Goal: Task Accomplishment & Management: Complete application form

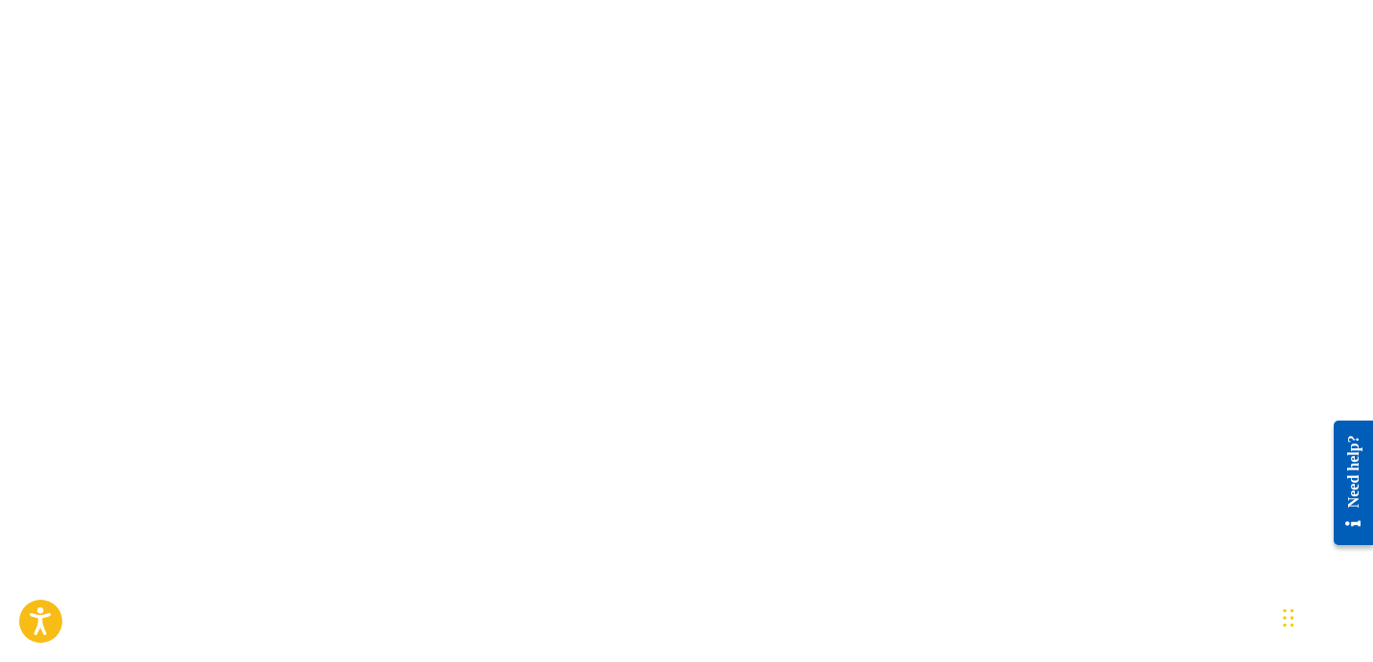
click at [632, 196] on body "Accessibility Screen-Reader Guide, Feedback, and Issue Reporting | New window h…" at bounding box center [686, 331] width 1373 height 662
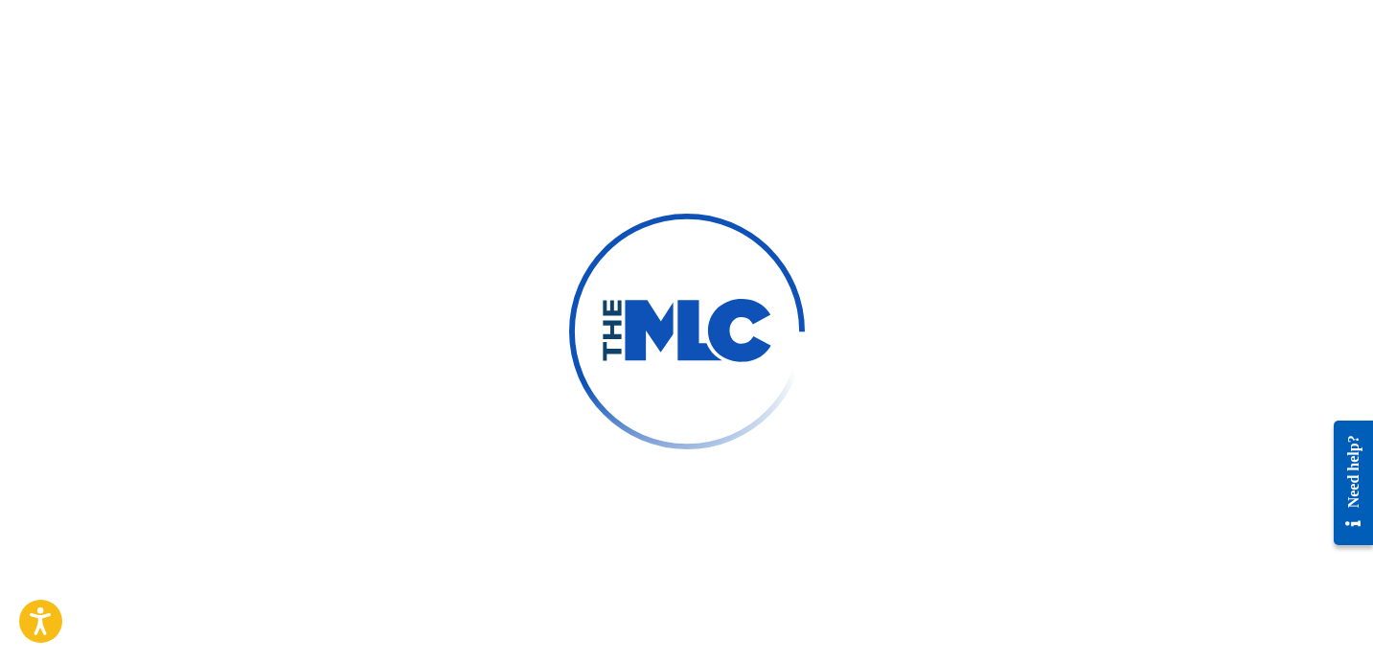
click at [374, 224] on div at bounding box center [686, 331] width 1373 height 662
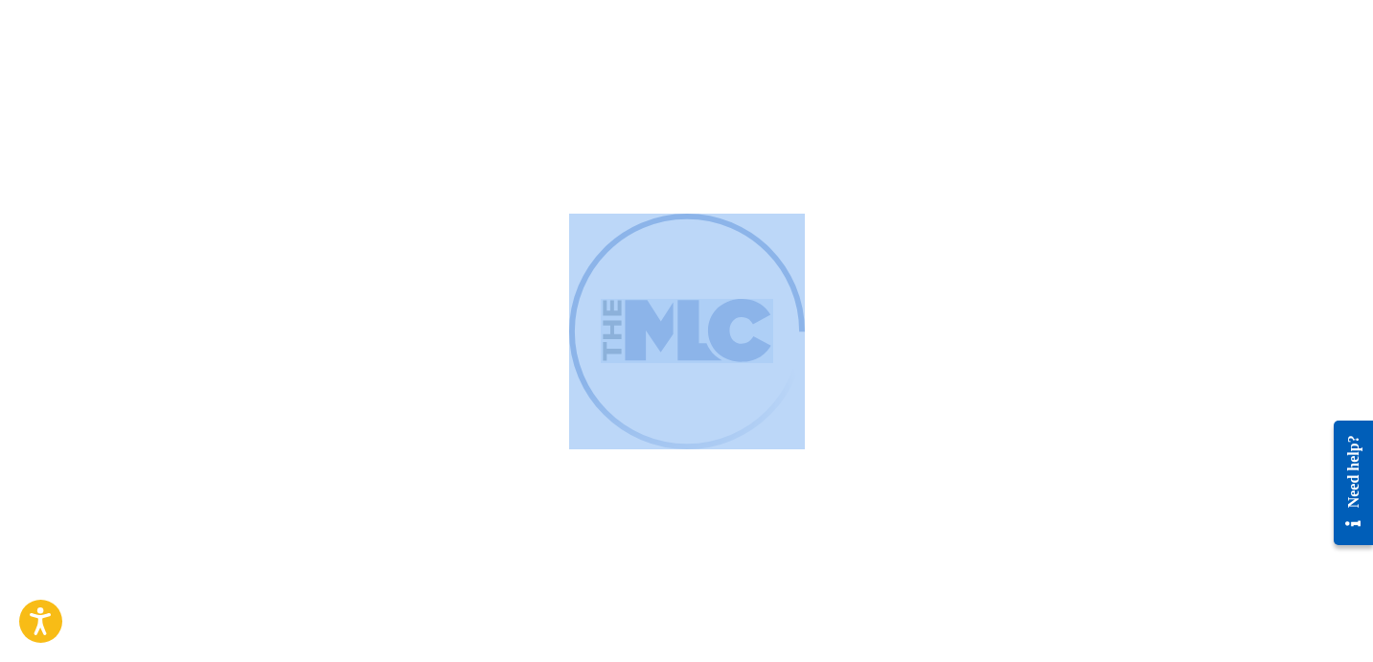
click at [374, 224] on div at bounding box center [686, 331] width 1373 height 662
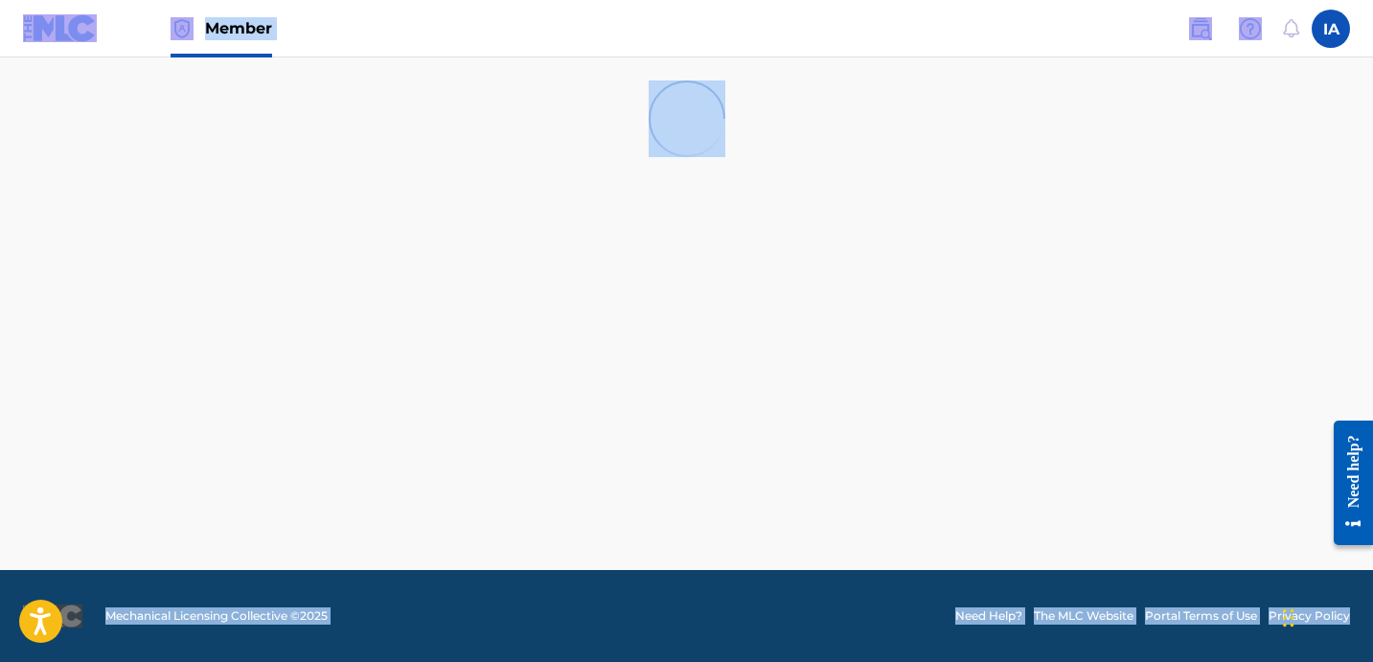
click at [388, 224] on main at bounding box center [686, 313] width 1373 height 512
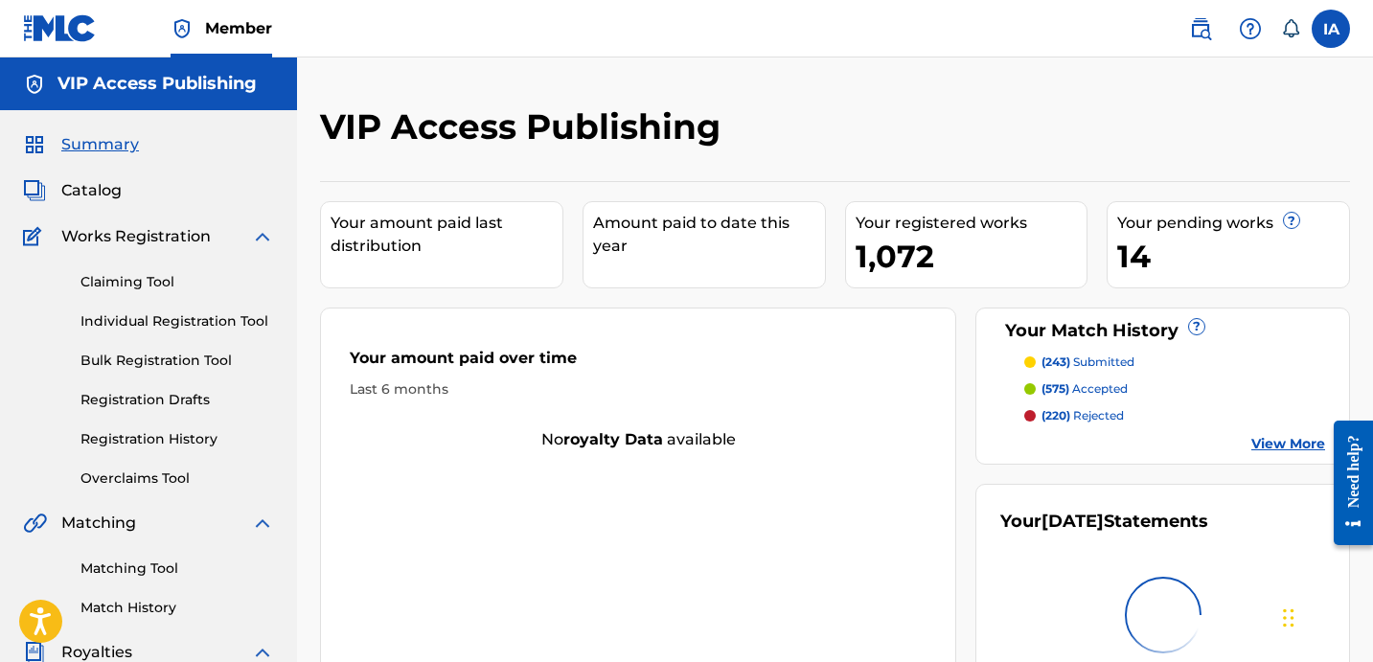
click at [1005, 82] on div "VIP Access Publishing Your amount paid last distribution Amount paid to date th…" at bounding box center [835, 576] width 1076 height 1038
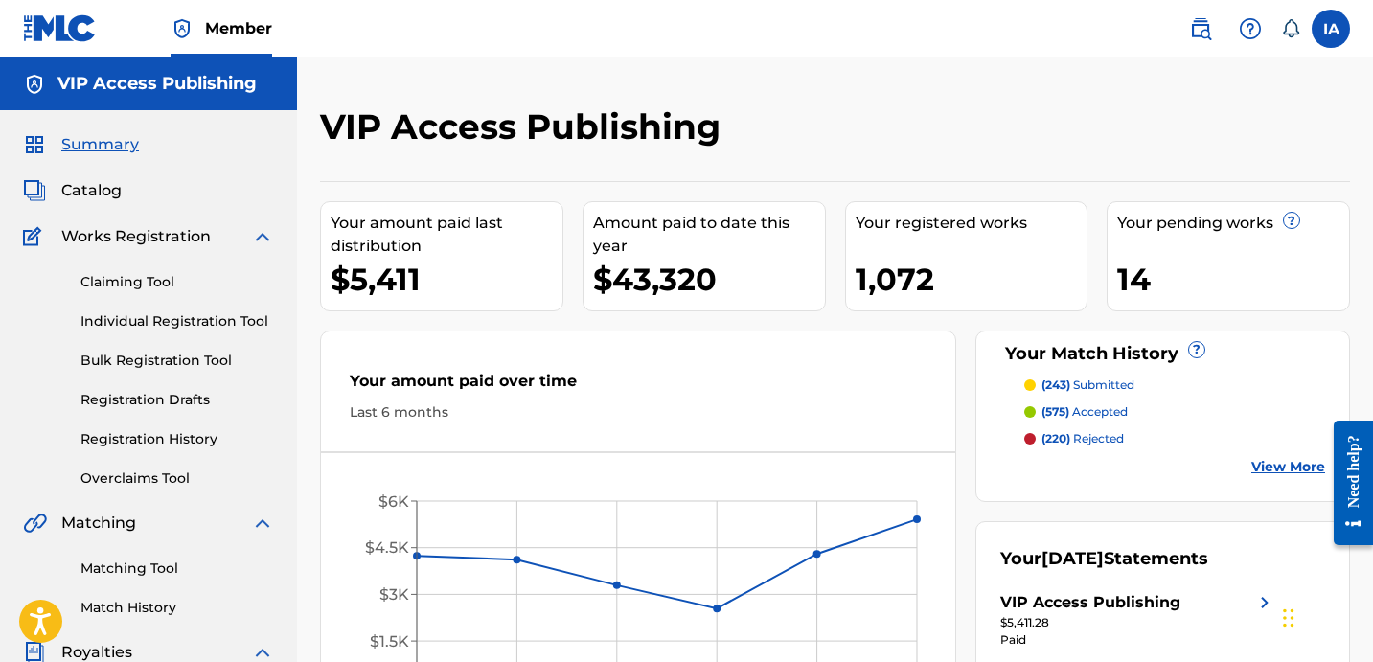
click at [162, 313] on link "Individual Registration Tool" at bounding box center [176, 321] width 193 height 20
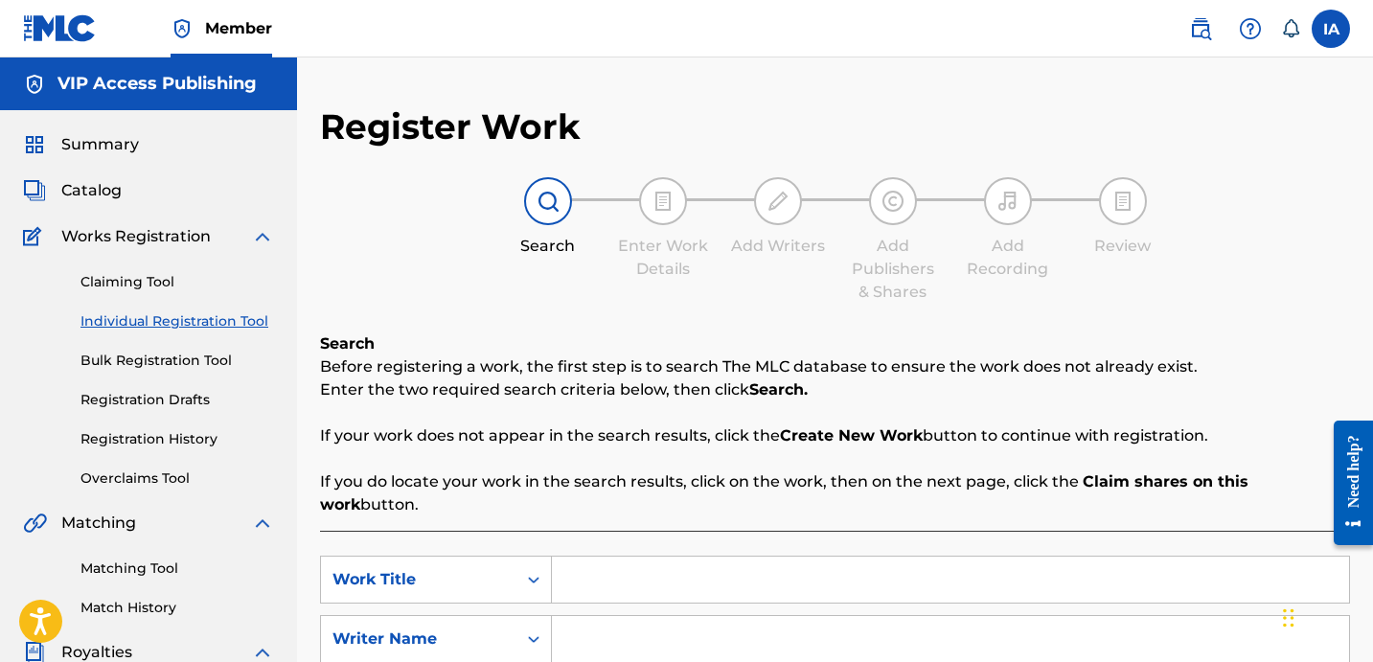
click at [915, 557] on input "Search Form" at bounding box center [950, 580] width 797 height 46
paste input "Cant Stop"
paste input "NAMBOUNMY BRANDON"
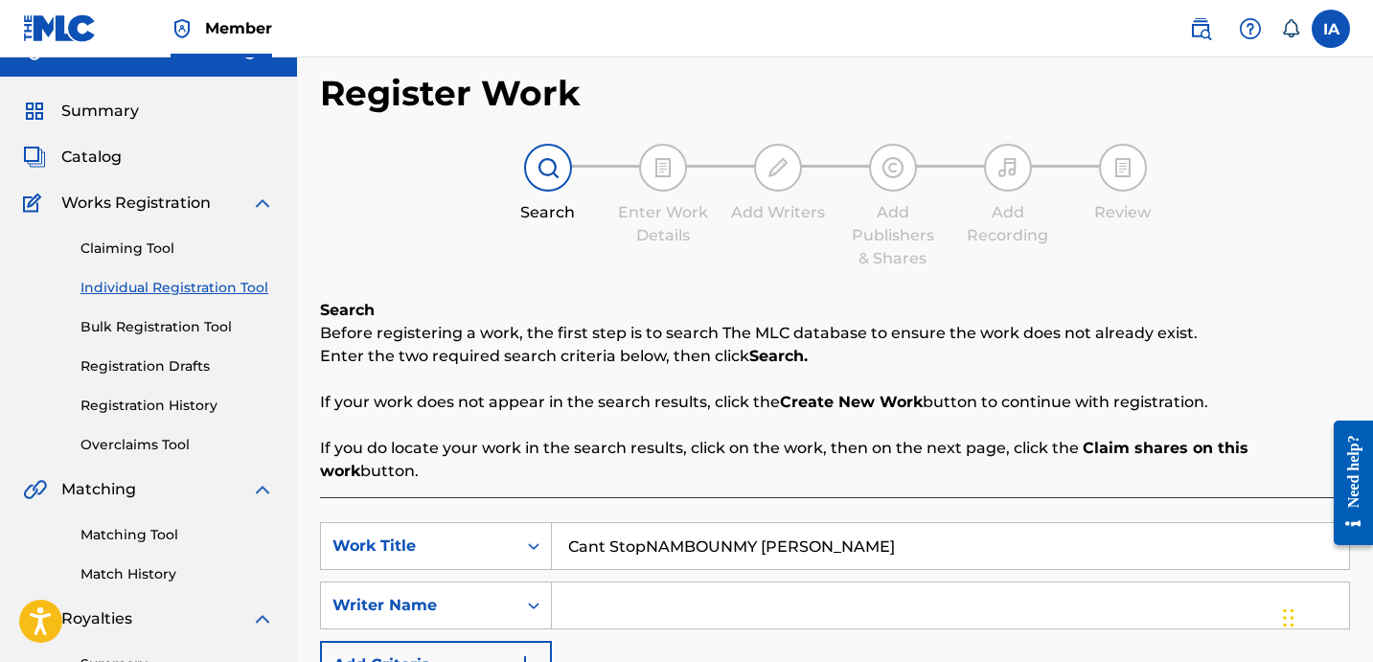
scroll to position [62, 0]
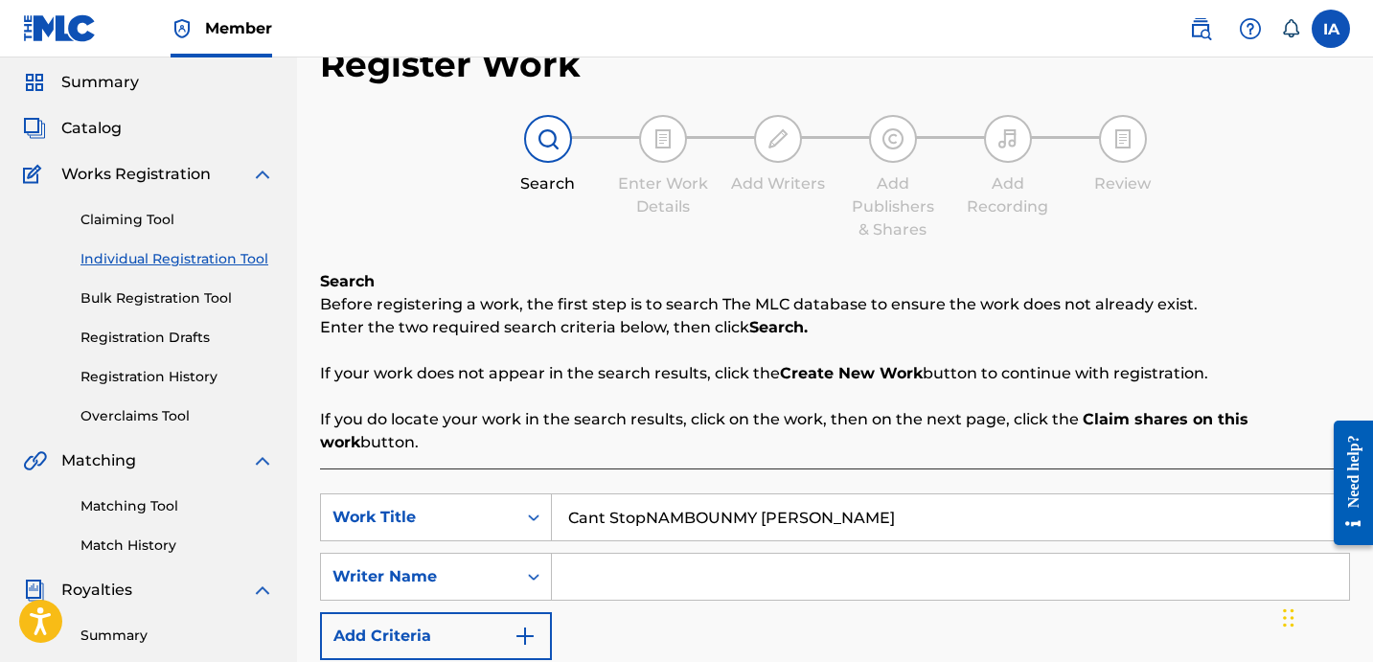
type input "Cant Stop"
click at [831, 566] on input "Search Form" at bounding box center [950, 577] width 797 height 46
paste input "NAMBOUNMY BRANDON"
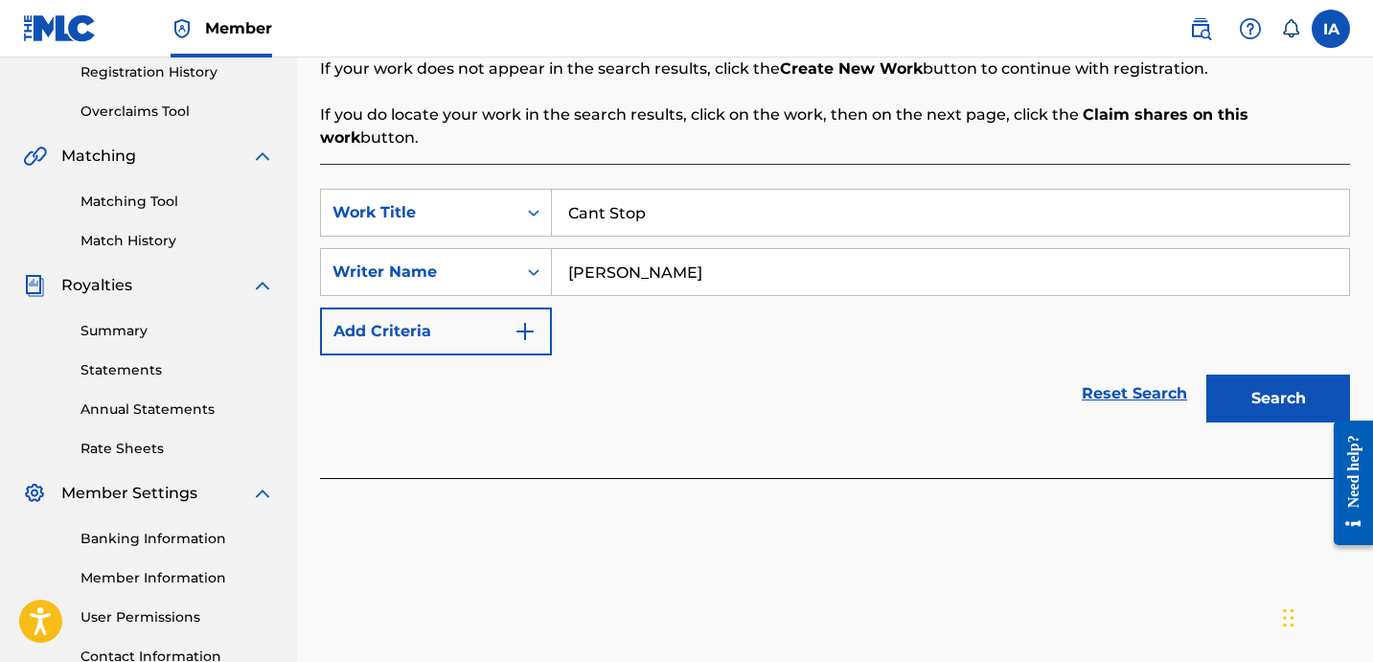
scroll to position [406, 0]
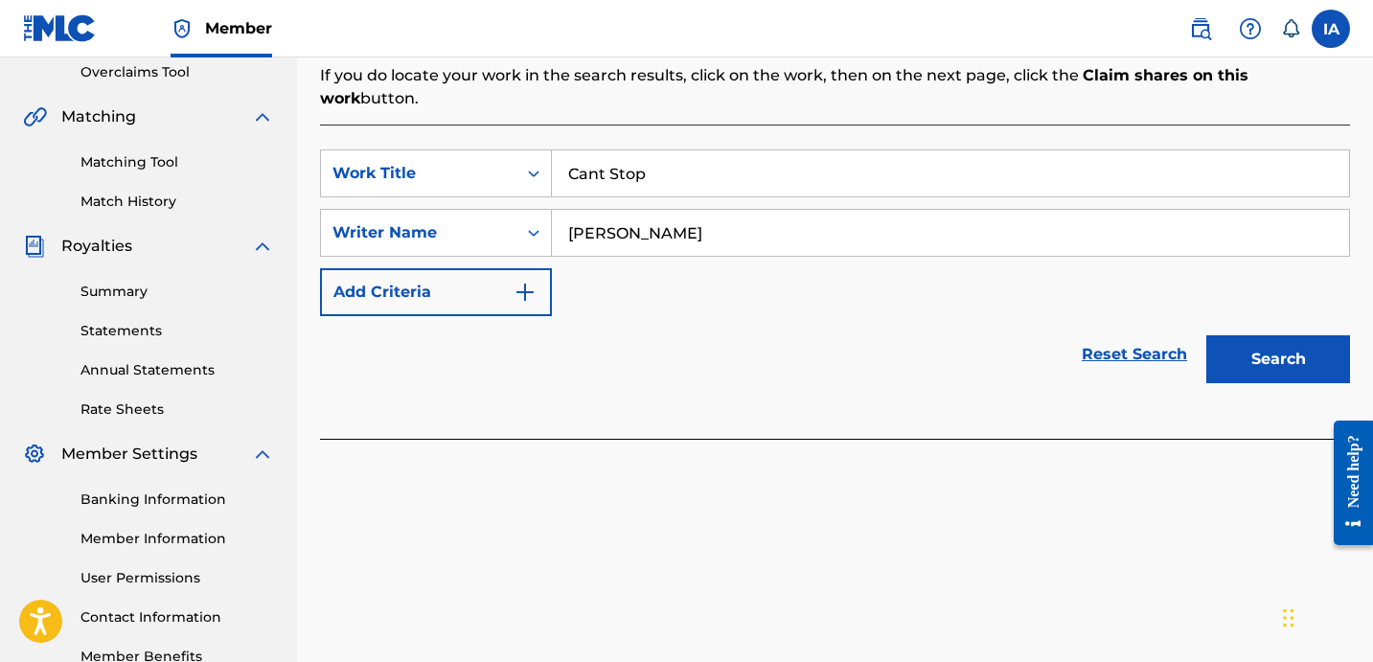
type input "NAMBOUNMY BRANDON"
click at [1235, 340] on button "Search" at bounding box center [1278, 359] width 144 height 48
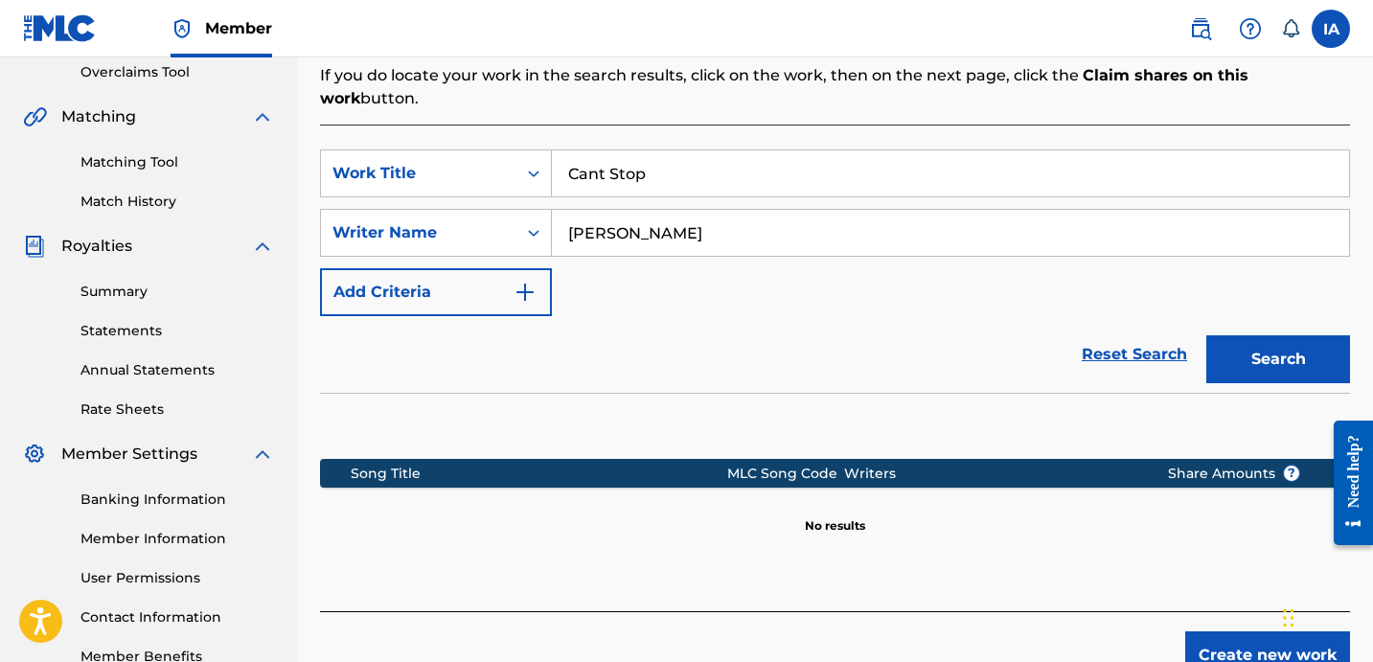
click at [813, 245] on div "SearchWithCriteria43d84ec8-dcde-450e-8e62-19438581b382 Work Title Cant Stop Sea…" at bounding box center [835, 232] width 1030 height 167
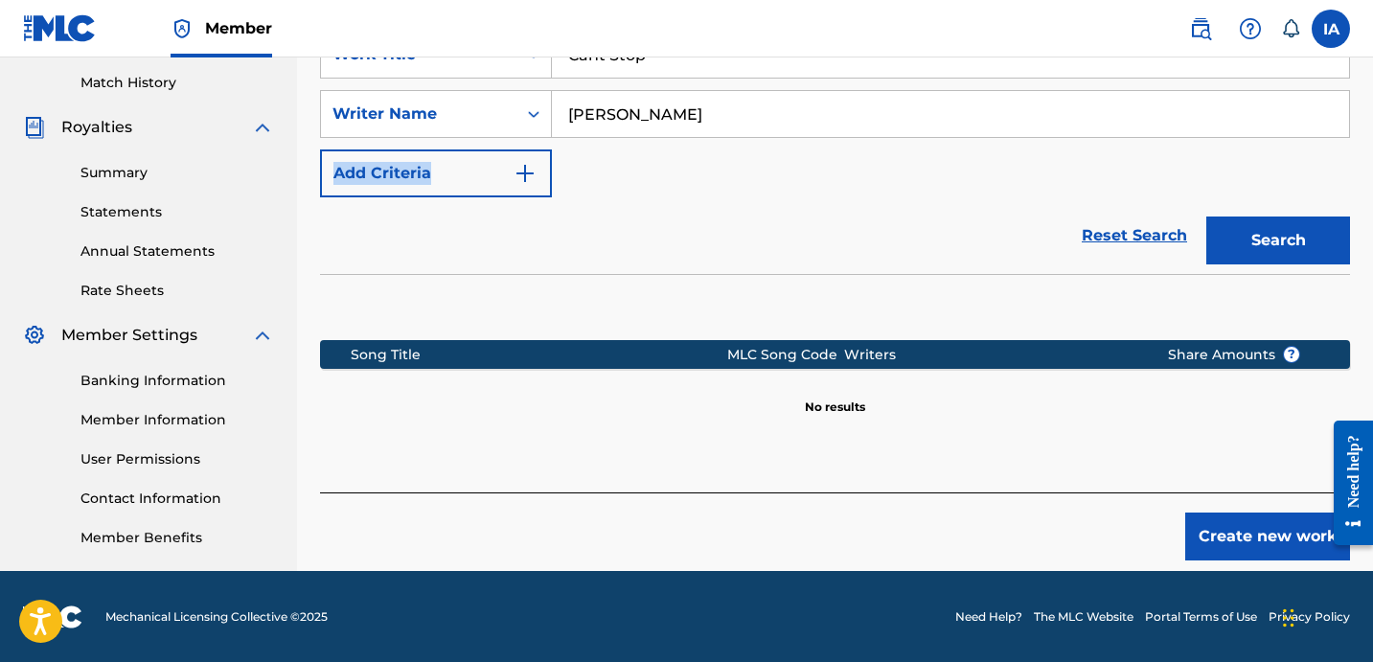
scroll to position [526, 0]
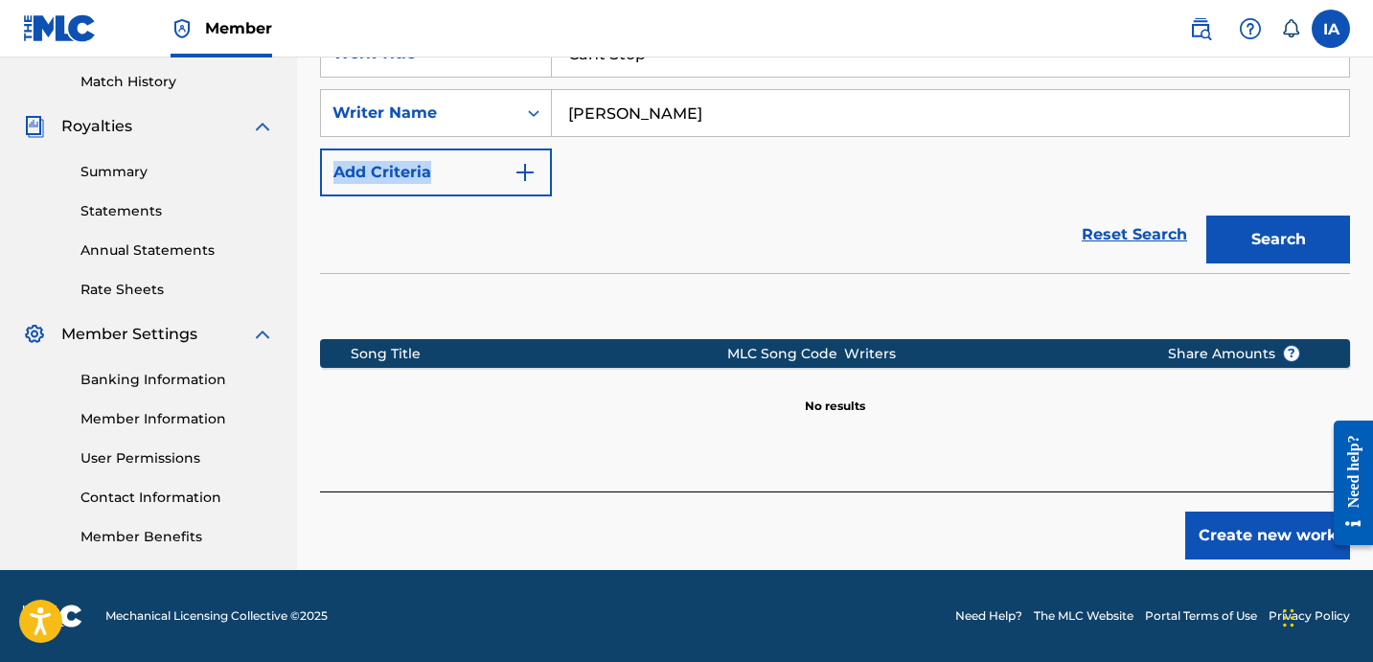
click at [1254, 523] on button "Create new work" at bounding box center [1267, 536] width 165 height 48
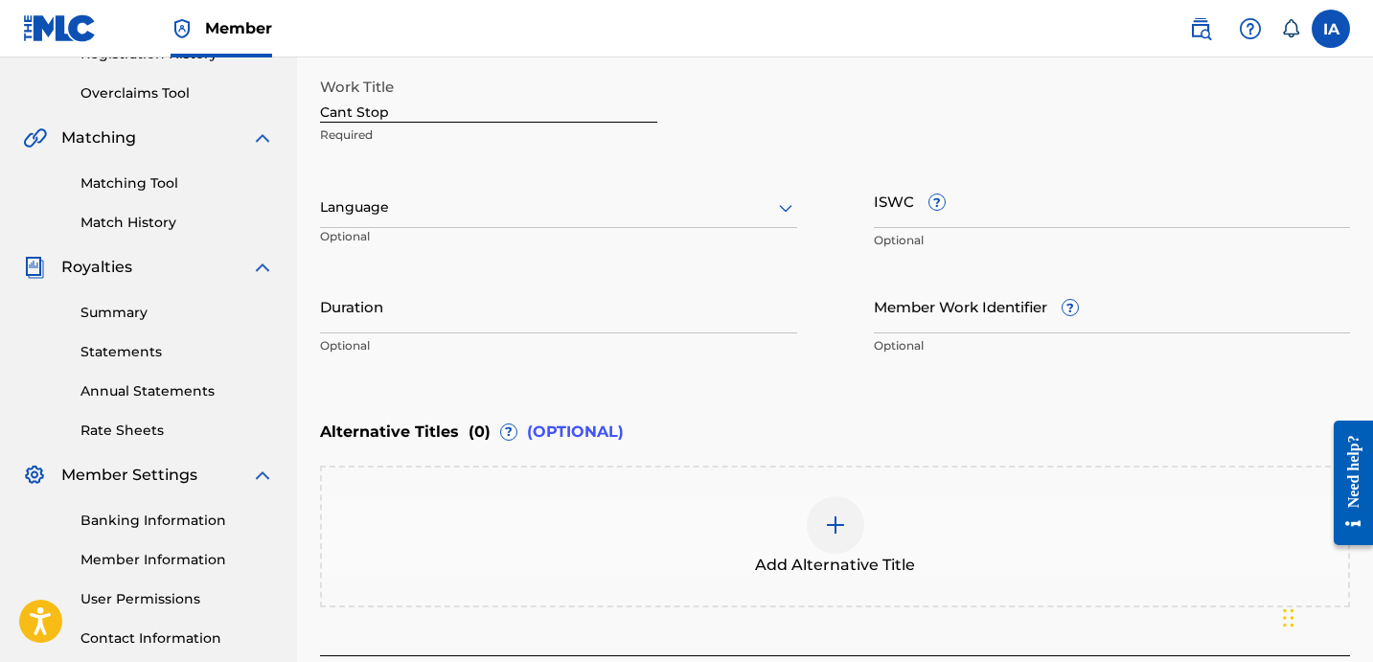
scroll to position [378, 0]
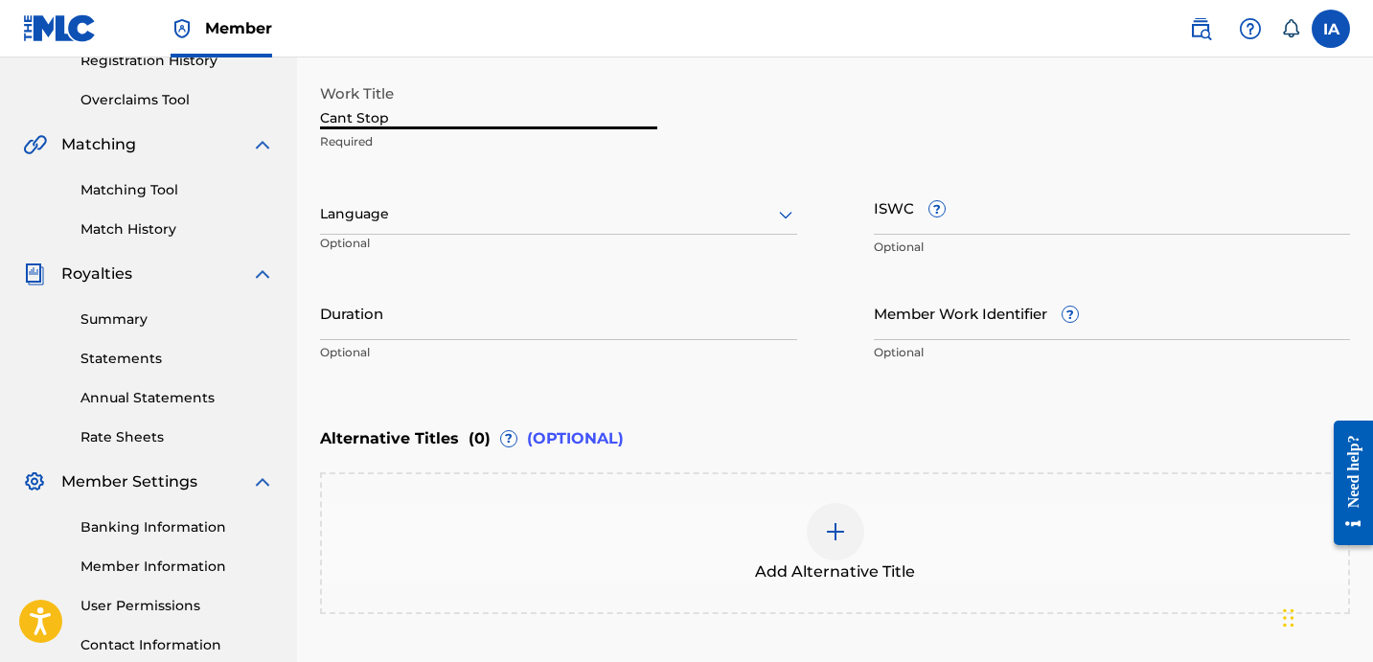
click at [463, 107] on input "Cant Stop" at bounding box center [488, 102] width 337 height 55
type input "CANT STOP"
click at [502, 201] on div "Language" at bounding box center [558, 214] width 477 height 40
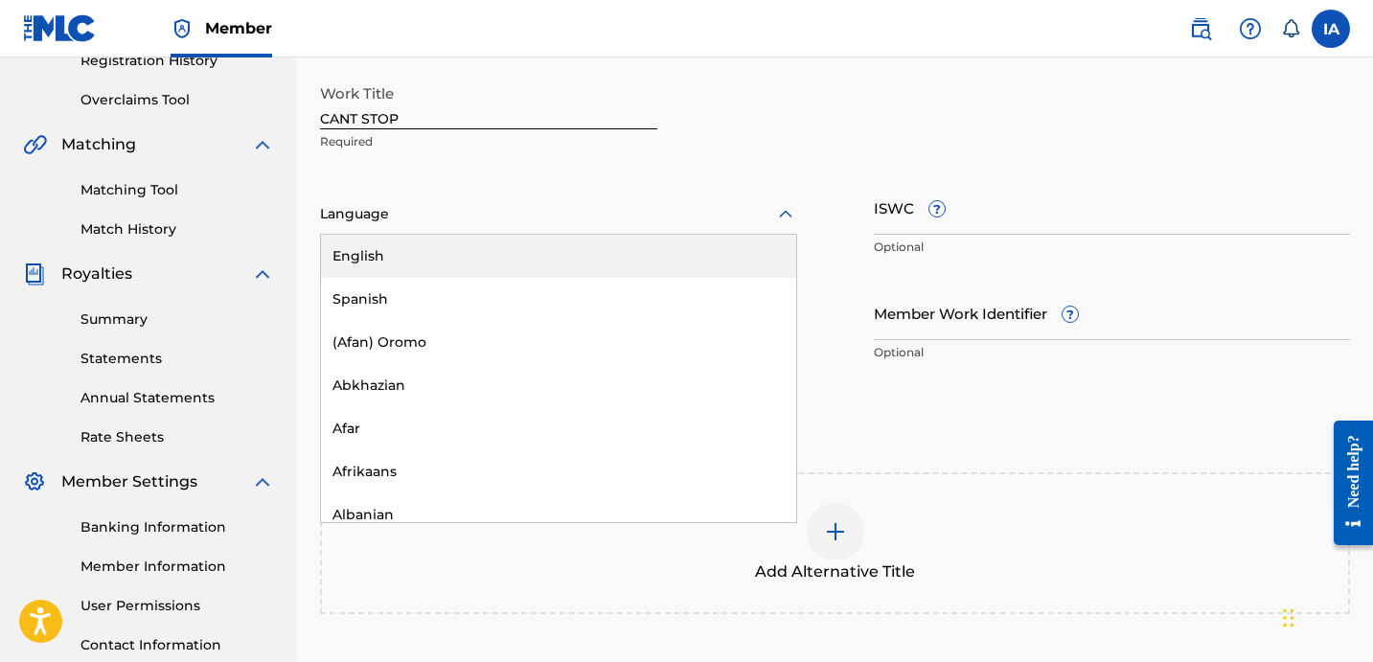
click at [558, 270] on div "English" at bounding box center [558, 256] width 475 height 43
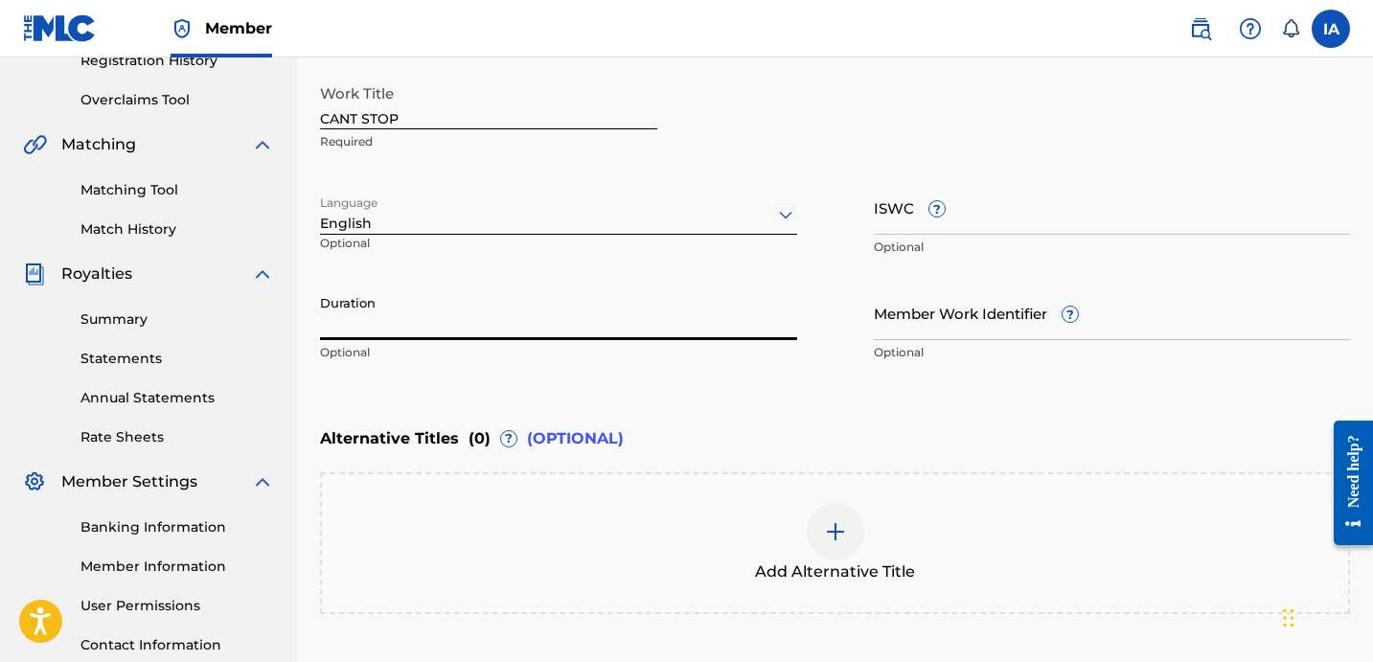
click at [422, 307] on input "Duration" at bounding box center [558, 312] width 477 height 55
paste input "1:43"
type input "01:43"
click at [789, 380] on div "Enter Work Details Enter work details for ‘ CANT STOP ’ below. Work Title CANT …" at bounding box center [835, 186] width 1030 height 464
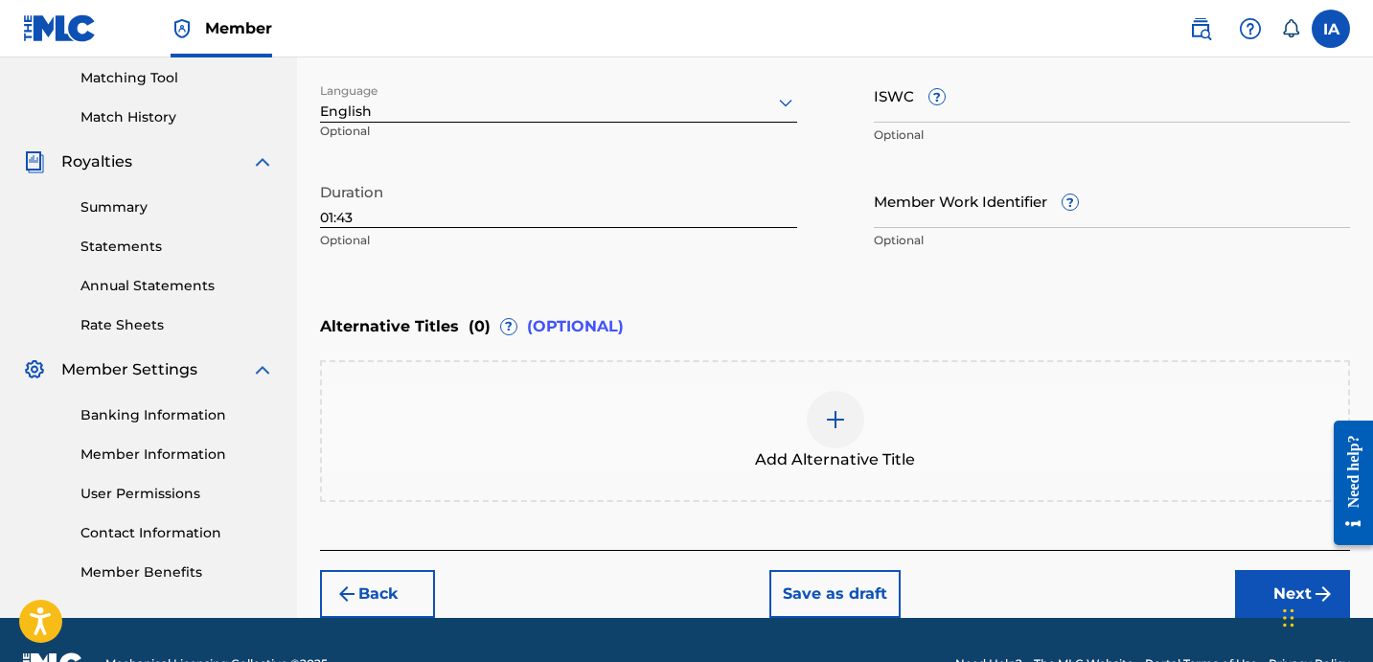
scroll to position [537, 0]
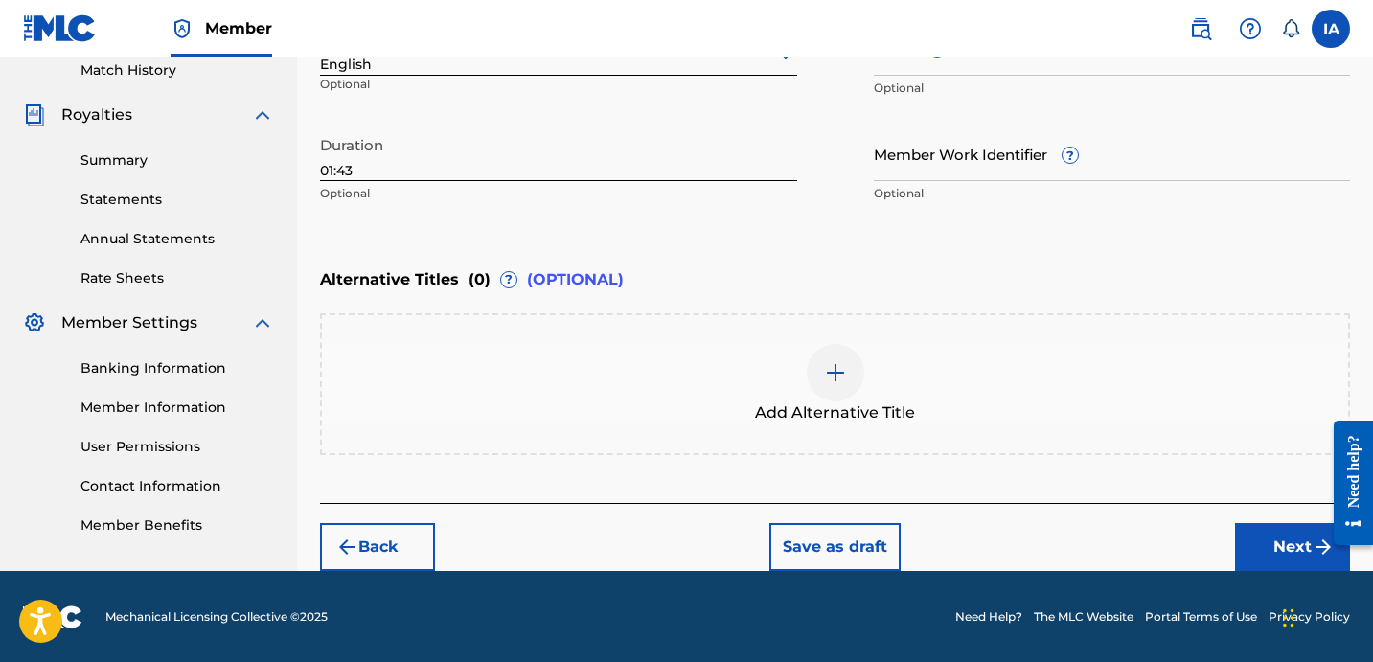
click at [1253, 530] on button "Next" at bounding box center [1292, 547] width 115 height 48
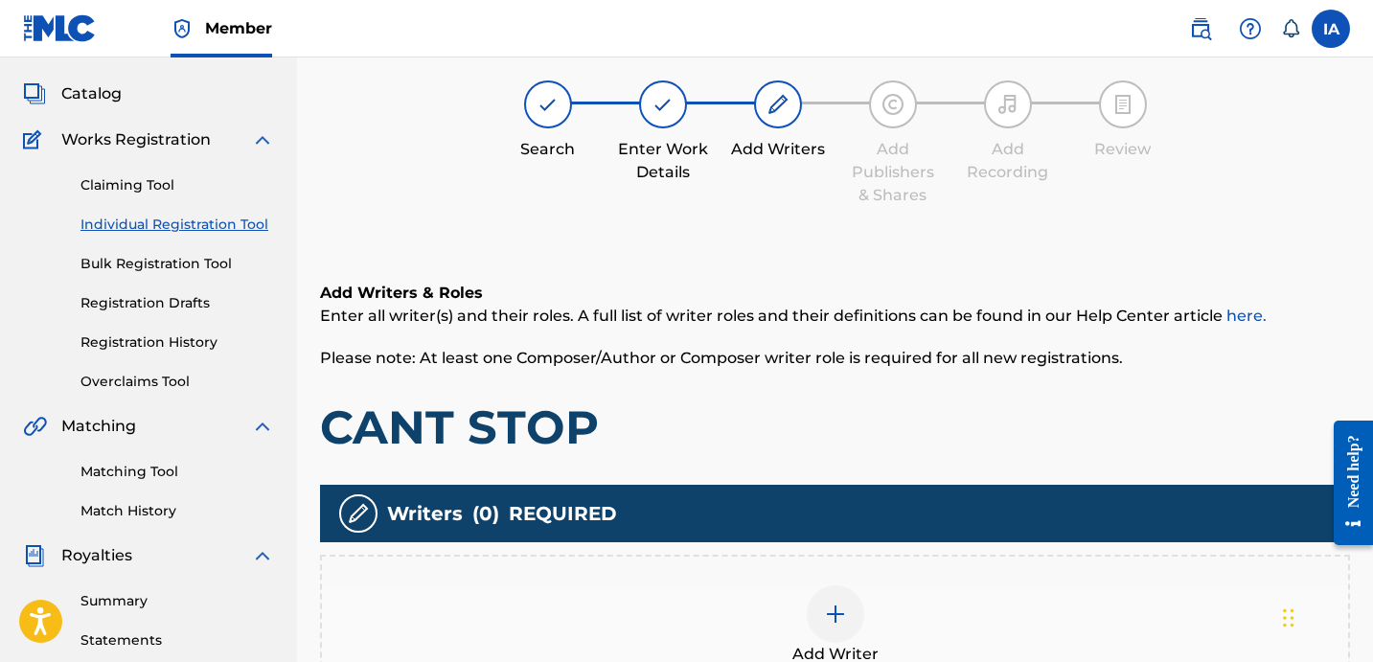
scroll to position [86, 0]
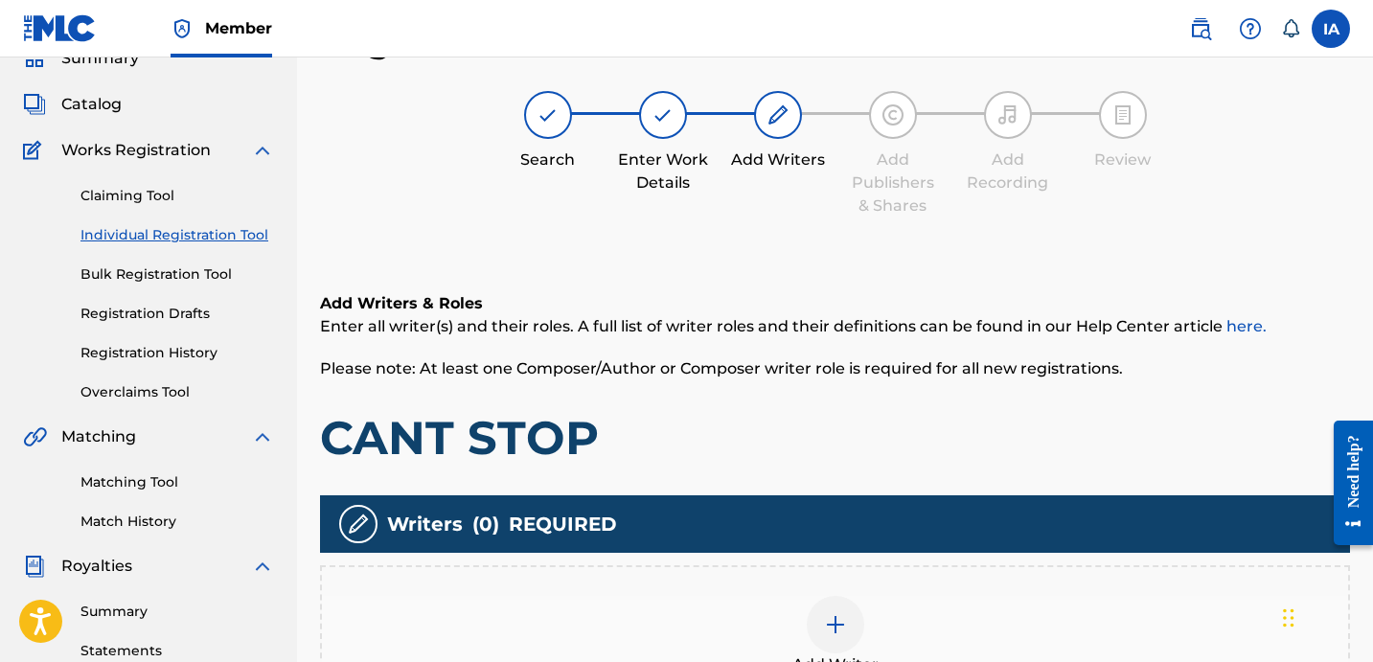
click at [716, 239] on div "Register Work Search Enter Work Details Add Writers Add Publishers & Shares Add…" at bounding box center [835, 443] width 1030 height 848
click at [698, 234] on div "Register Work Search Enter Work Details Add Writers Add Publishers & Shares Add…" at bounding box center [835, 443] width 1030 height 848
click at [676, 231] on div "Register Work Search Enter Work Details Add Writers Add Publishers & Shares Add…" at bounding box center [835, 443] width 1030 height 848
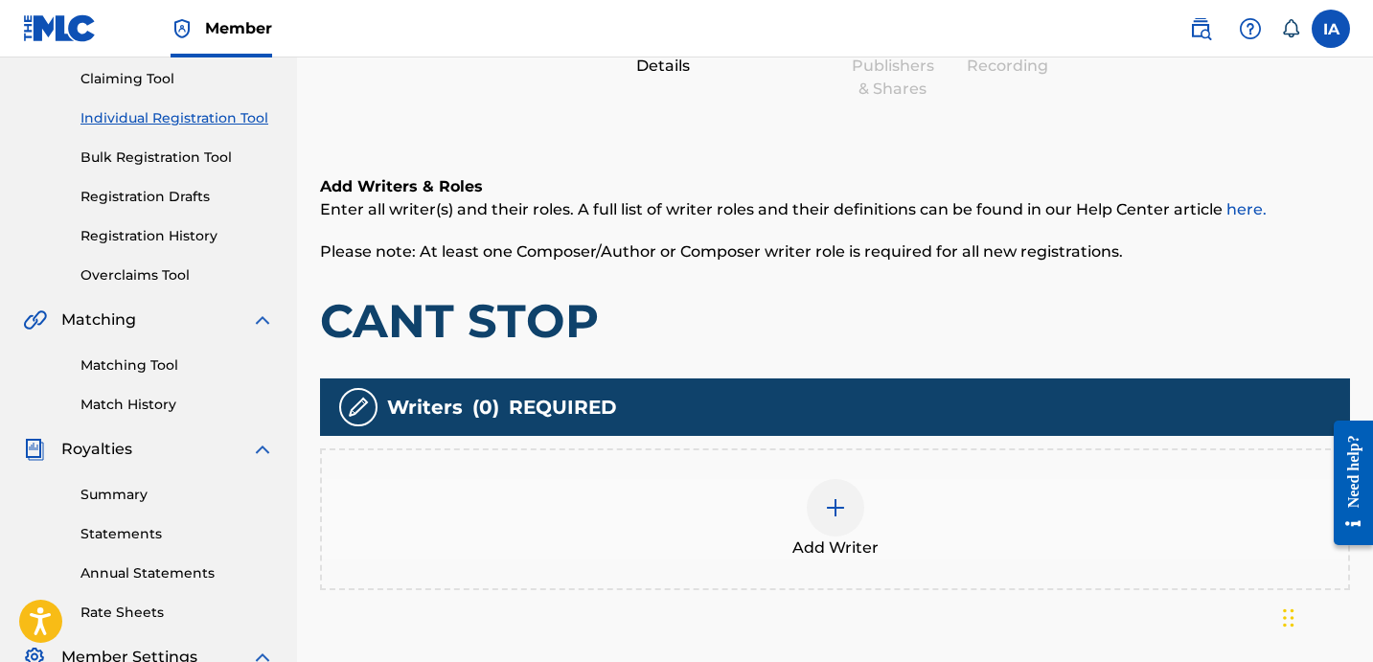
scroll to position [205, 0]
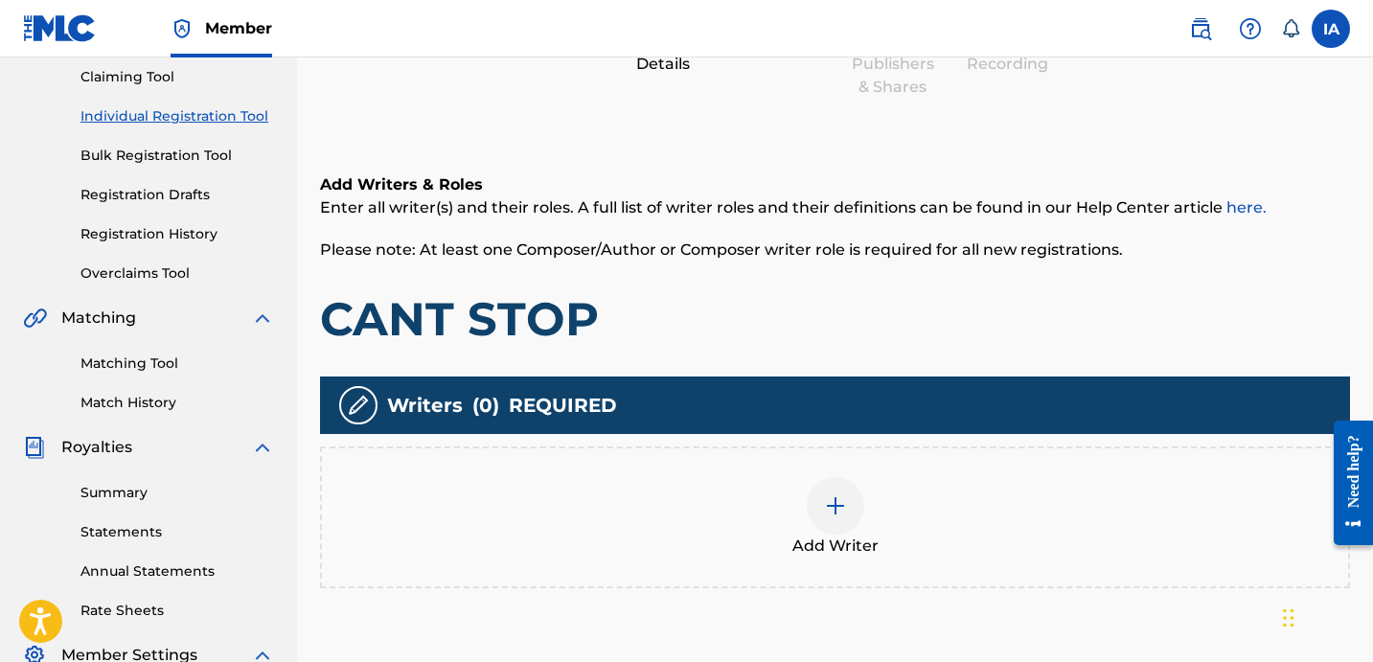
click at [870, 477] on div "Add Writer" at bounding box center [835, 517] width 1026 height 80
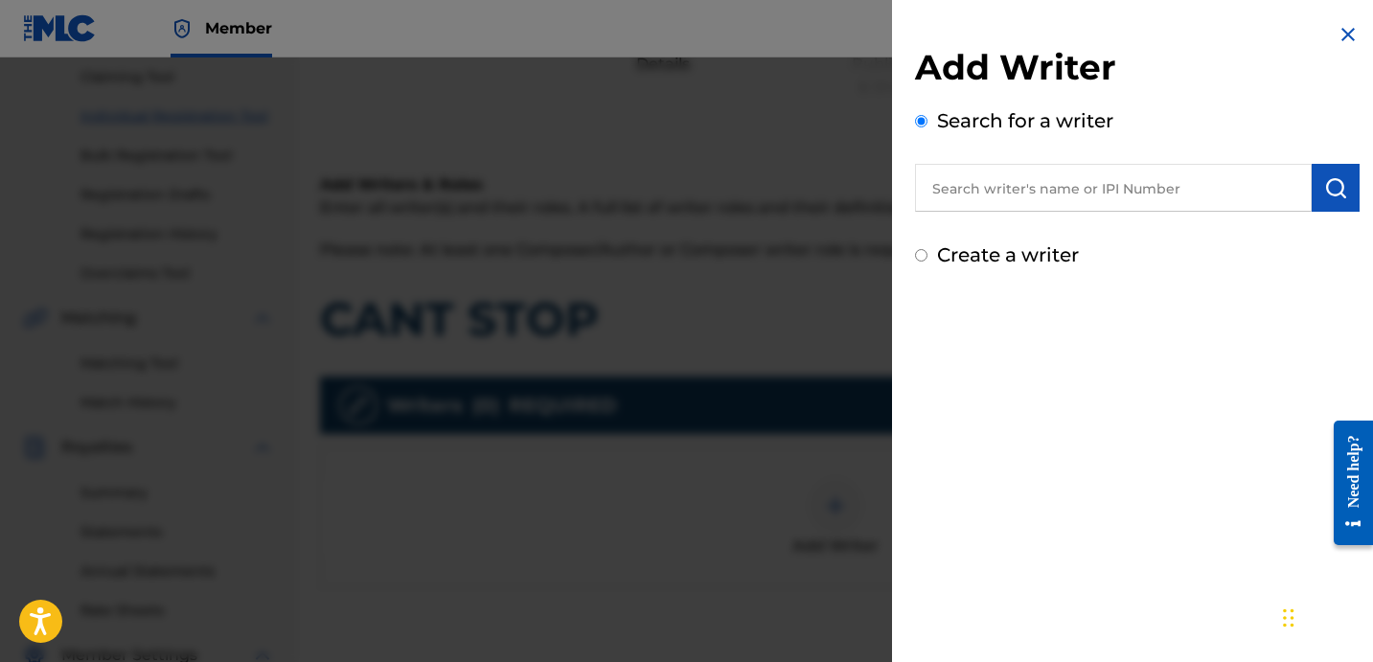
click at [1030, 191] on input "text" at bounding box center [1113, 188] width 397 height 48
paste input "NAMBOUNMY BRANDON"
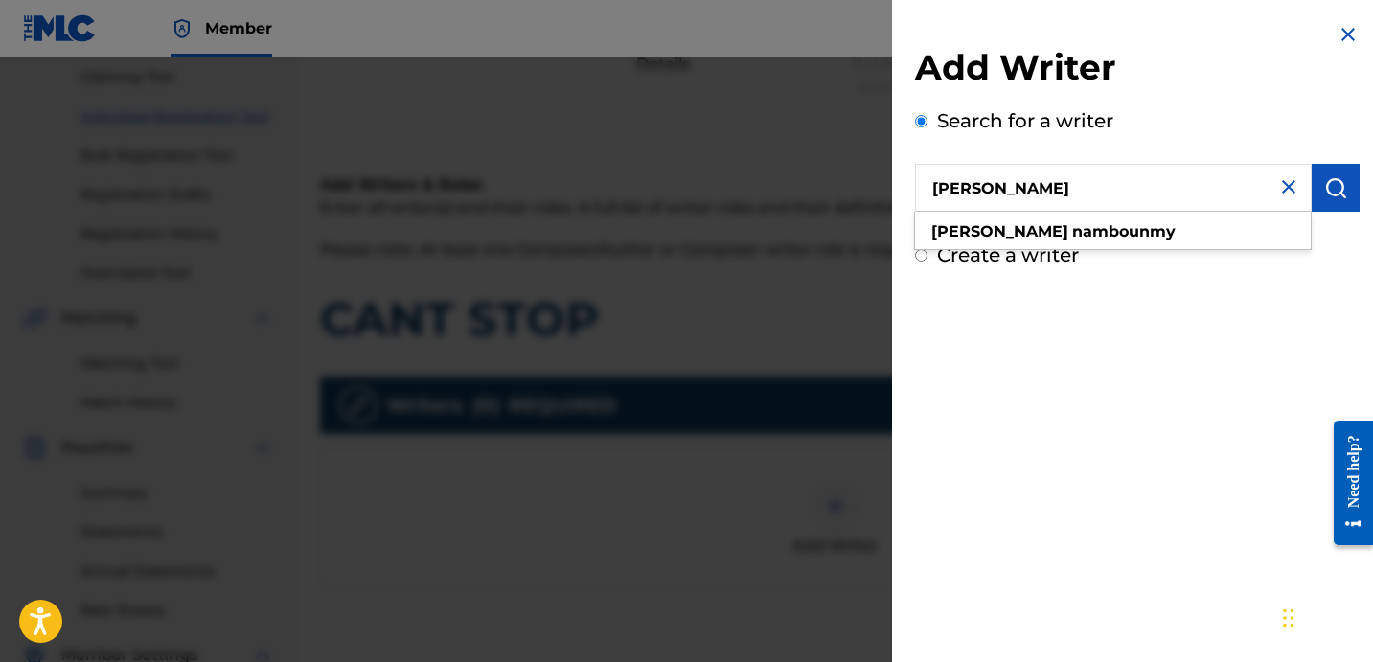
type input "NAMBOUNMY BRANDON"
click at [1324, 190] on img "submit" at bounding box center [1335, 187] width 23 height 23
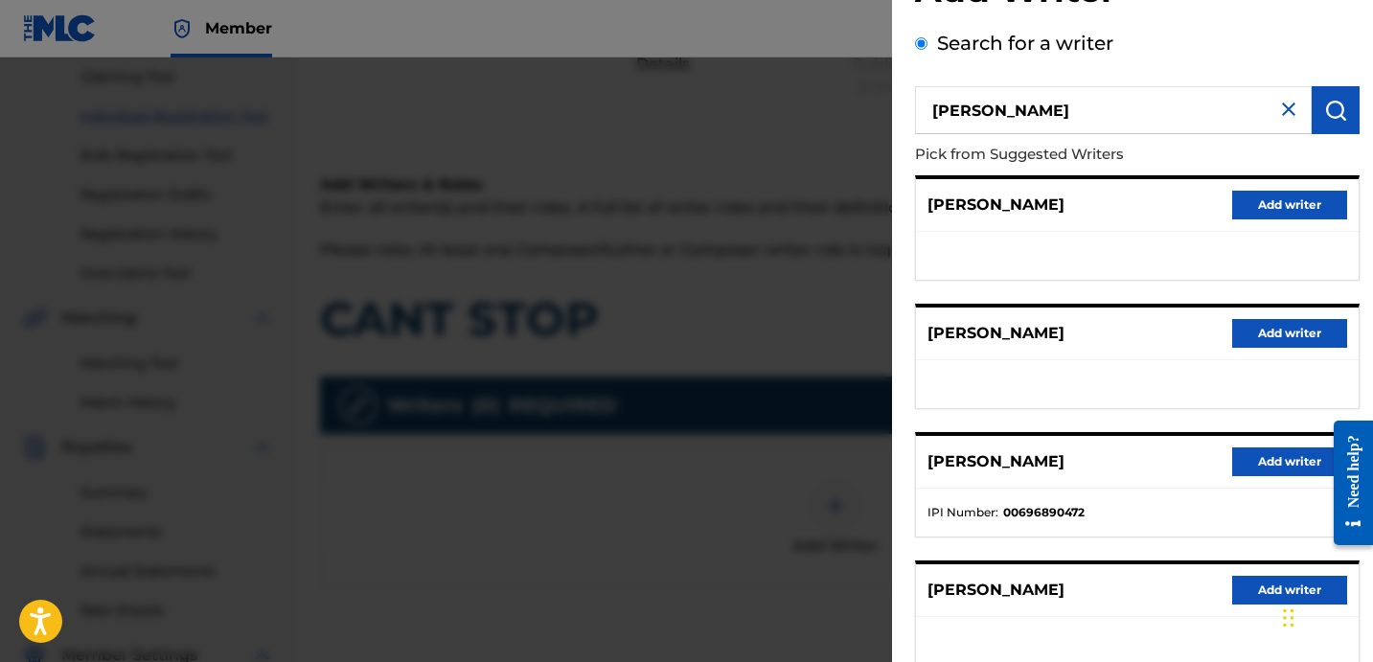
scroll to position [330, 0]
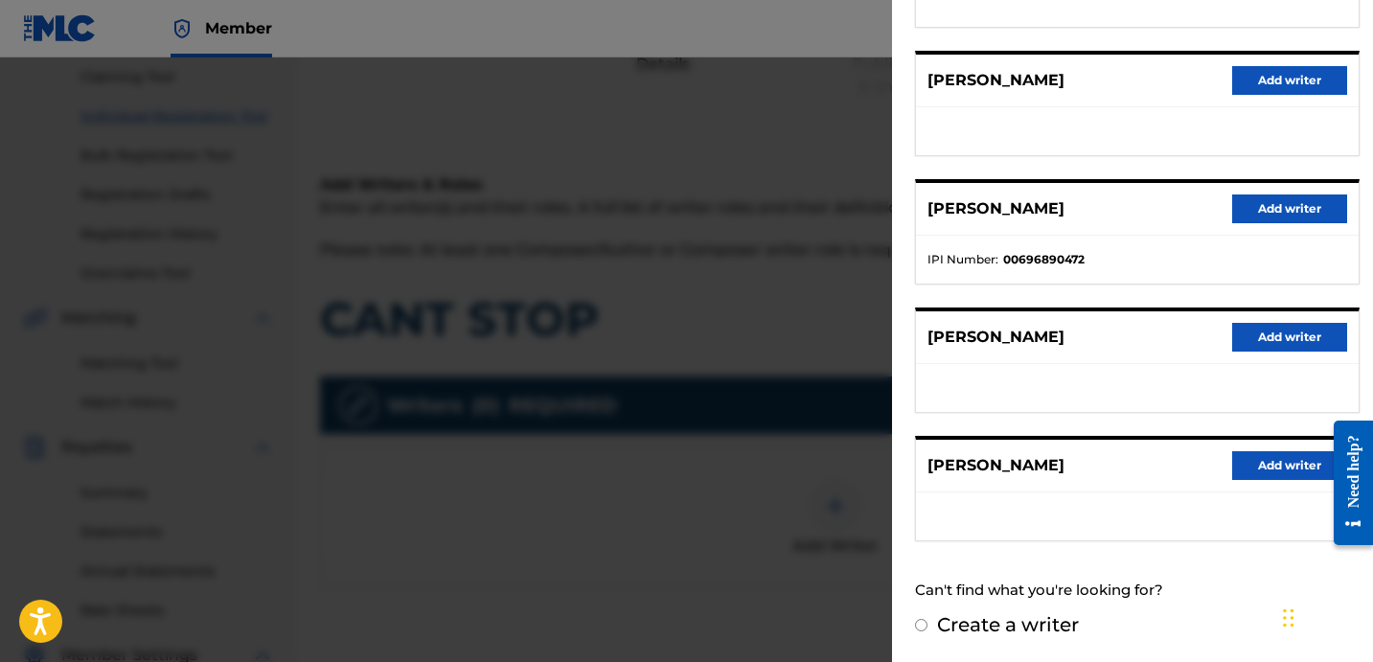
click at [1295, 211] on button "Add writer" at bounding box center [1289, 208] width 115 height 29
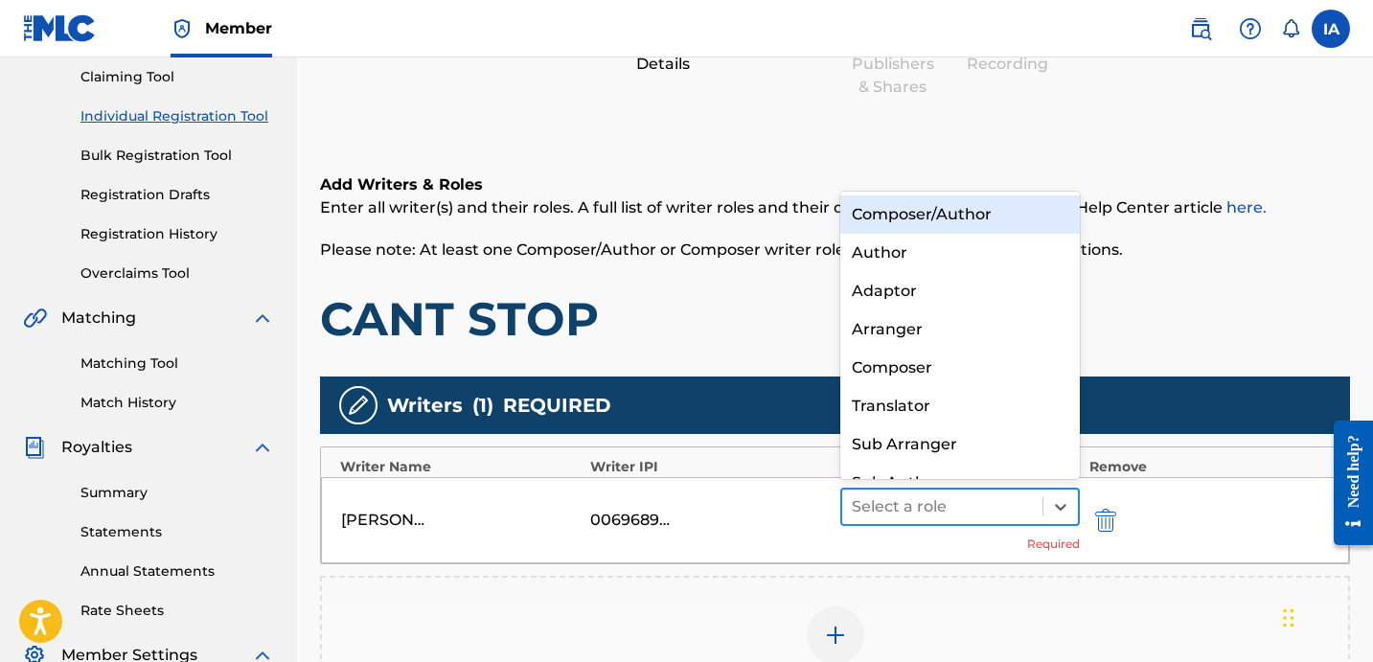
click at [972, 493] on div at bounding box center [942, 506] width 181 height 27
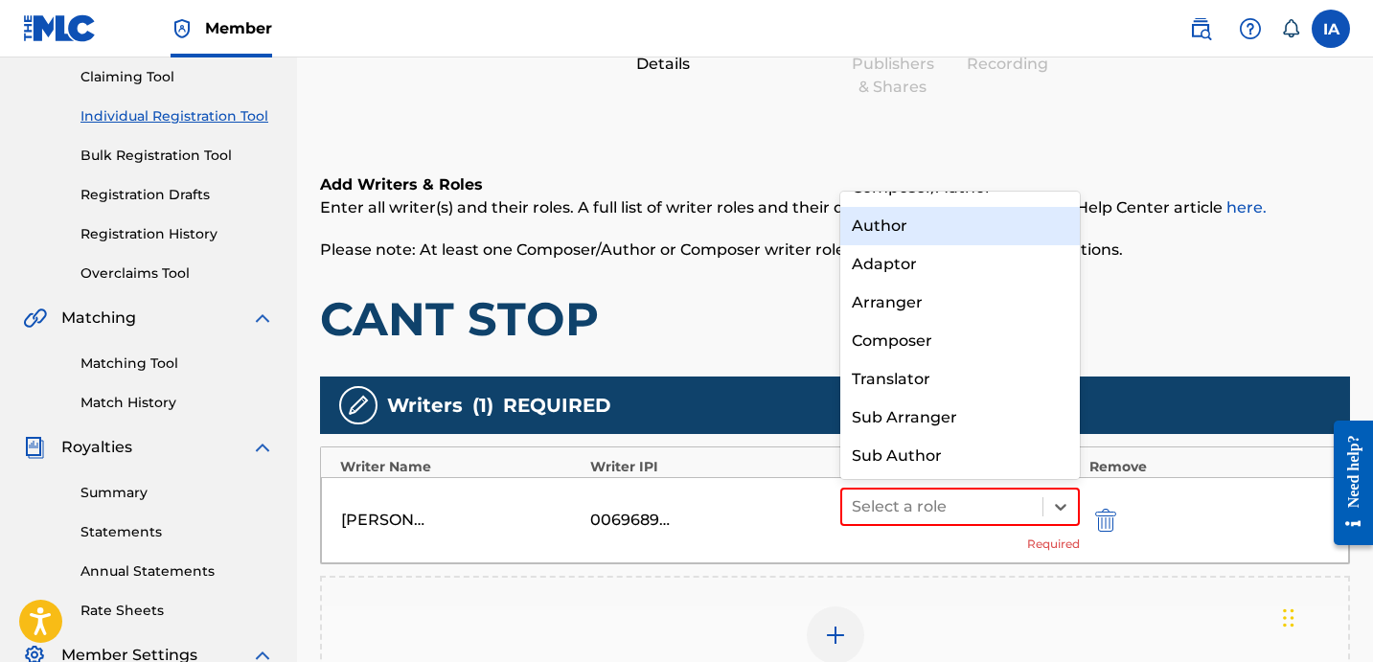
click at [888, 232] on div "Author" at bounding box center [959, 226] width 239 height 38
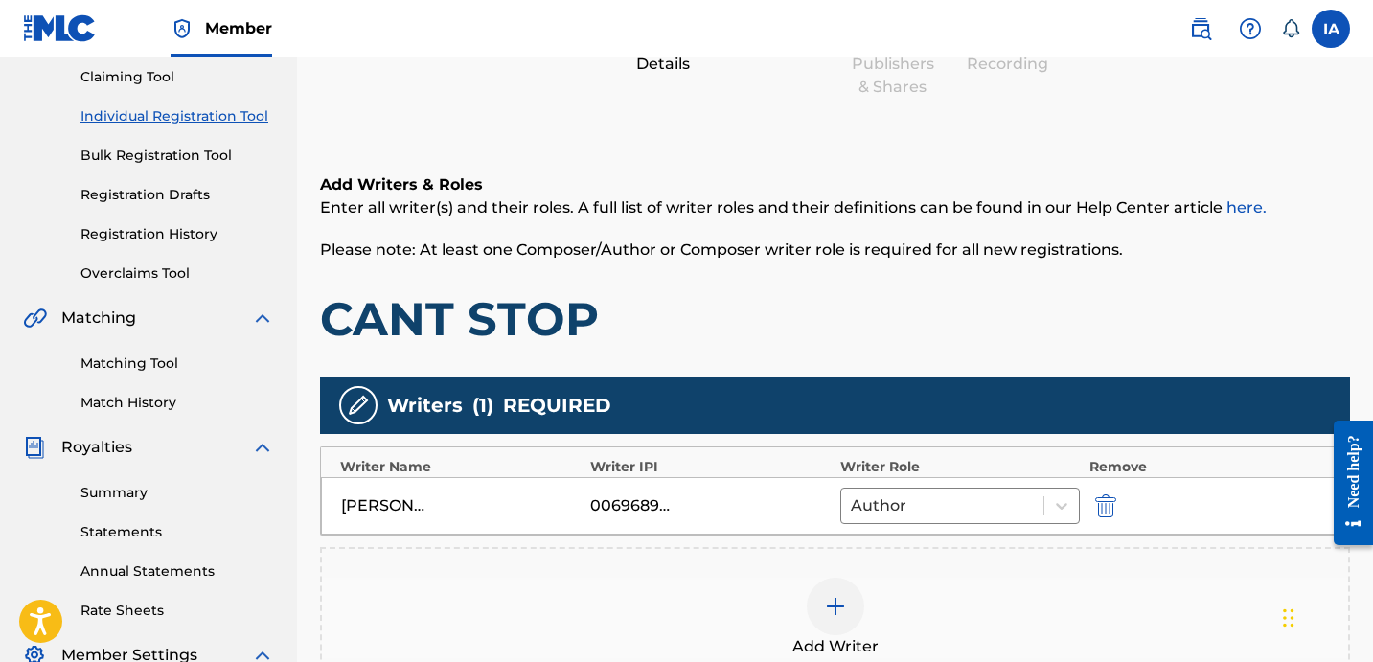
click at [774, 324] on h1 "CANT STOP" at bounding box center [835, 318] width 1030 height 57
click at [835, 556] on div "Add Writer" at bounding box center [835, 618] width 1030 height 142
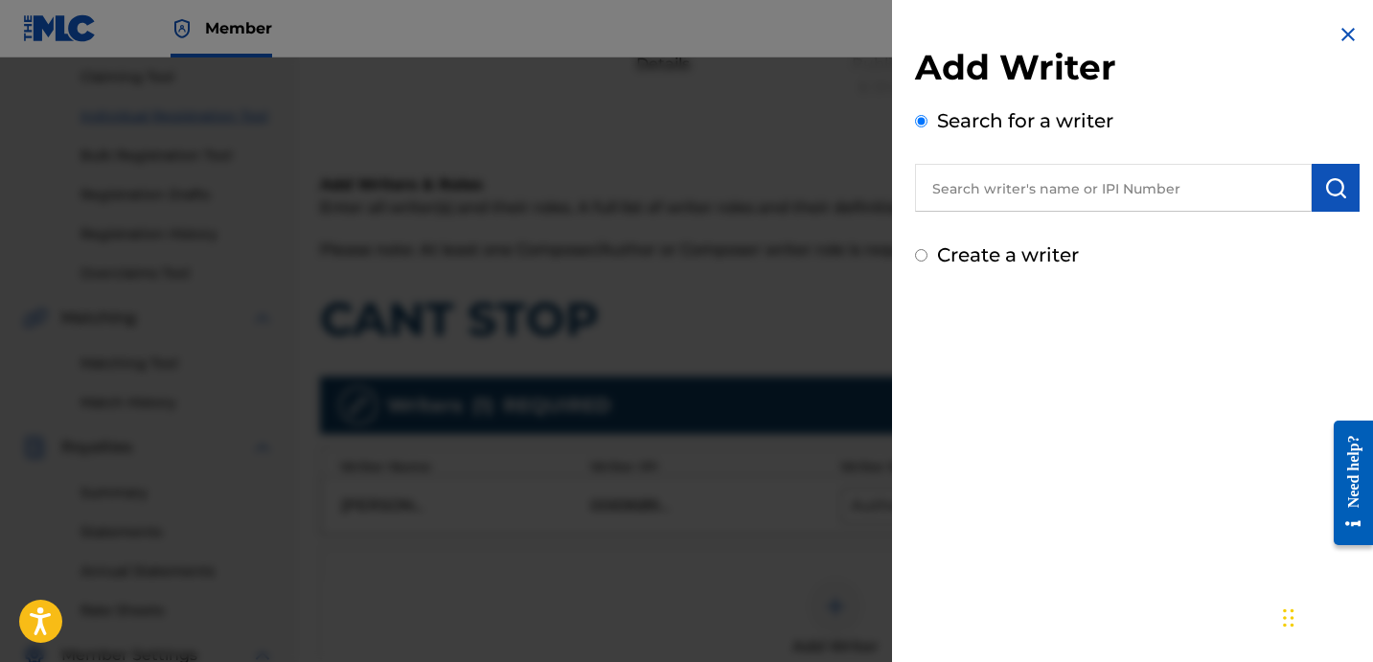
click at [945, 260] on label "Create a writer" at bounding box center [1008, 254] width 142 height 23
radio input "true"
click at [927, 260] on input "Create a writer" at bounding box center [921, 255] width 12 height 12
radio input "false"
radio input "true"
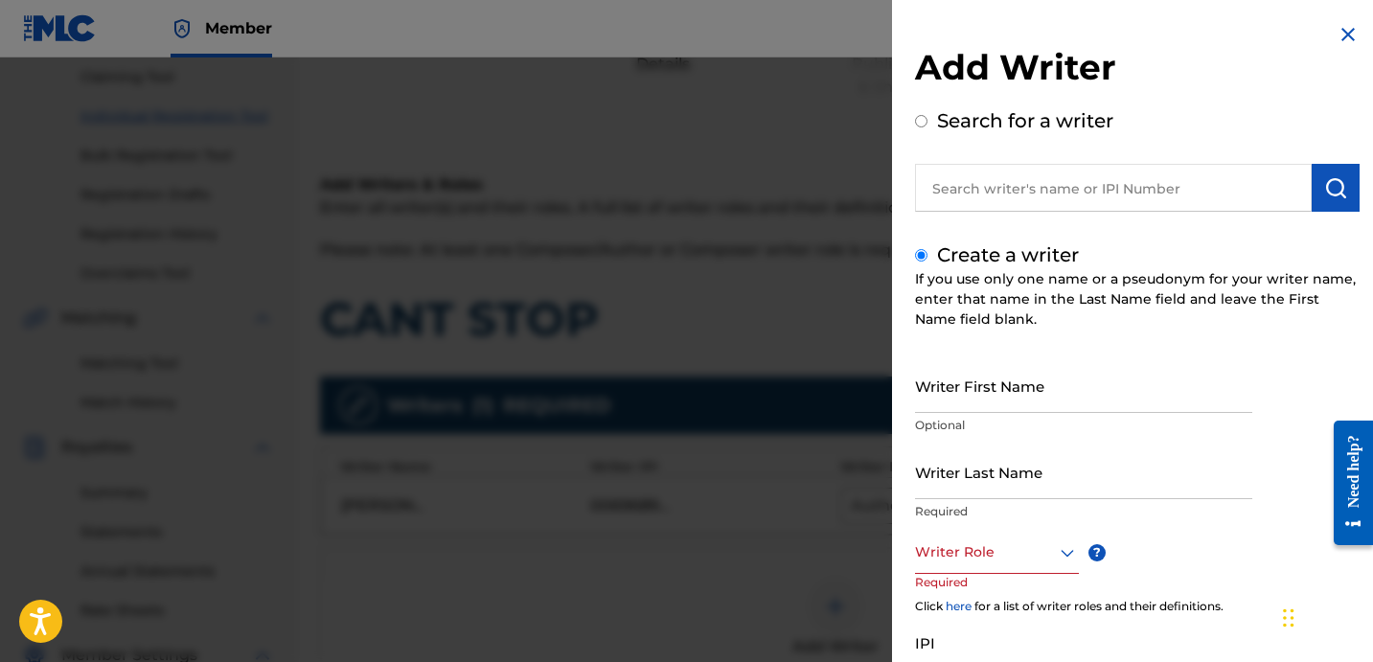
click at [1020, 489] on input "Writer Last Name" at bounding box center [1083, 471] width 337 height 55
paste input "UNKNOWN WRITER"
click at [1020, 488] on input "UNKNOWN WRITER" at bounding box center [1083, 471] width 337 height 55
type input "UNKNOWN"
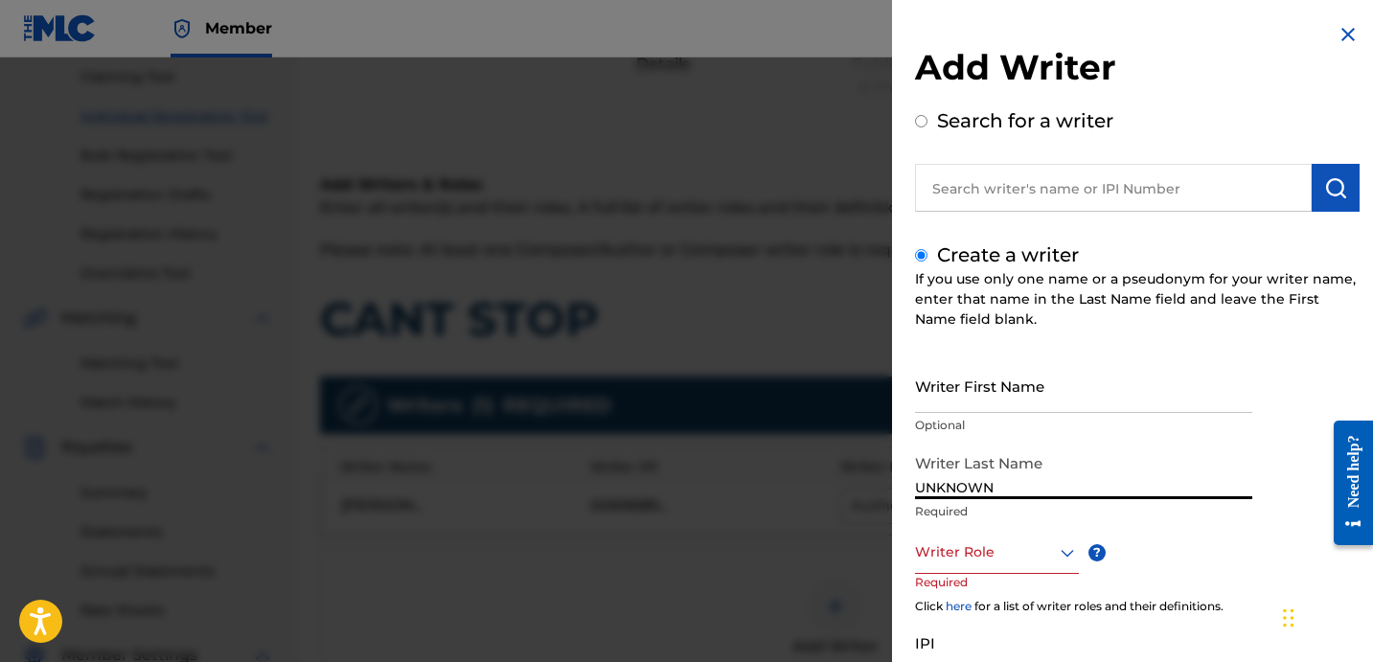
click at [964, 393] on input "Writer First Name" at bounding box center [1083, 385] width 337 height 55
paste input "WRITER"
type input "WRITER"
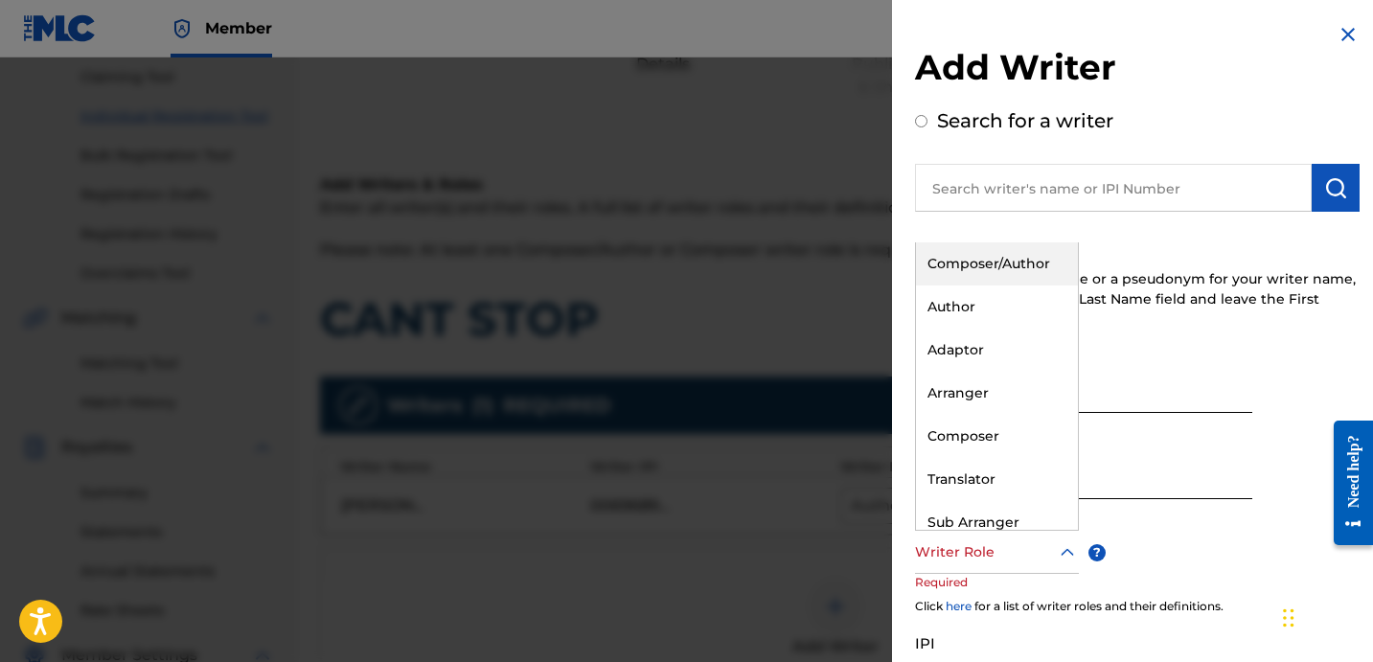
click at [1001, 536] on div "Writer Role" at bounding box center [997, 552] width 164 height 43
click at [1012, 435] on div "Composer" at bounding box center [997, 436] width 162 height 43
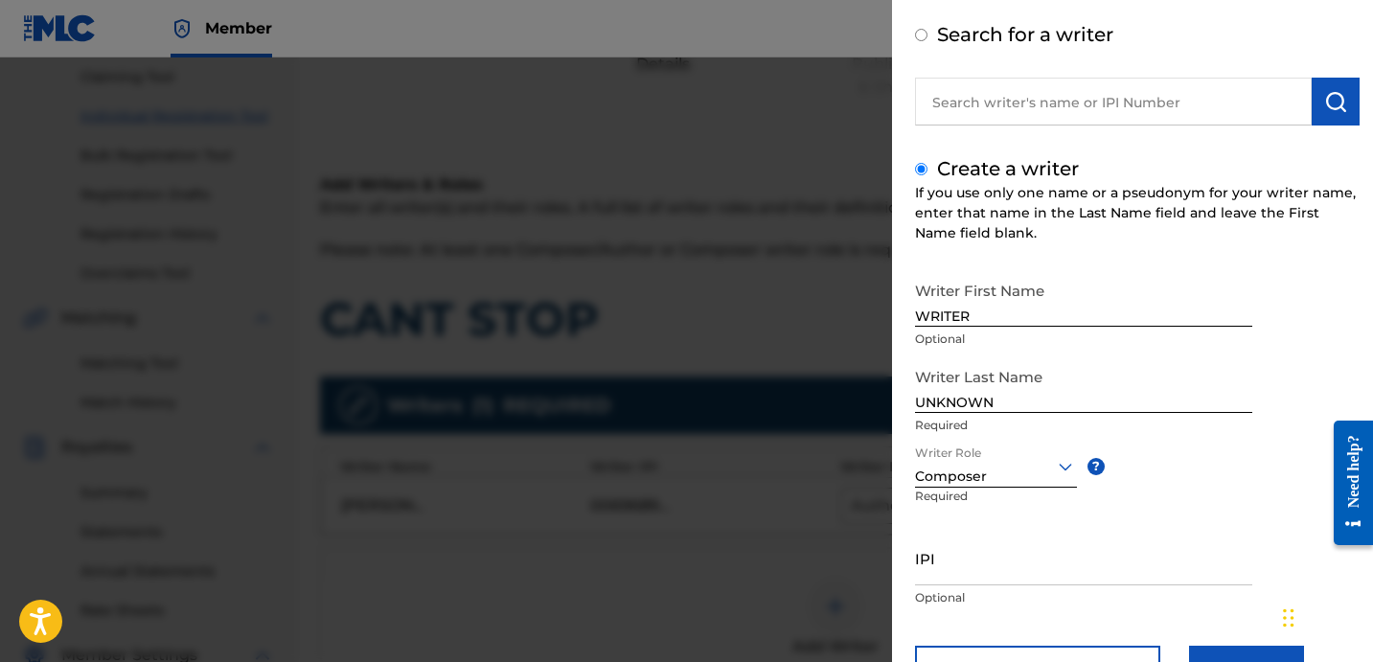
scroll to position [170, 0]
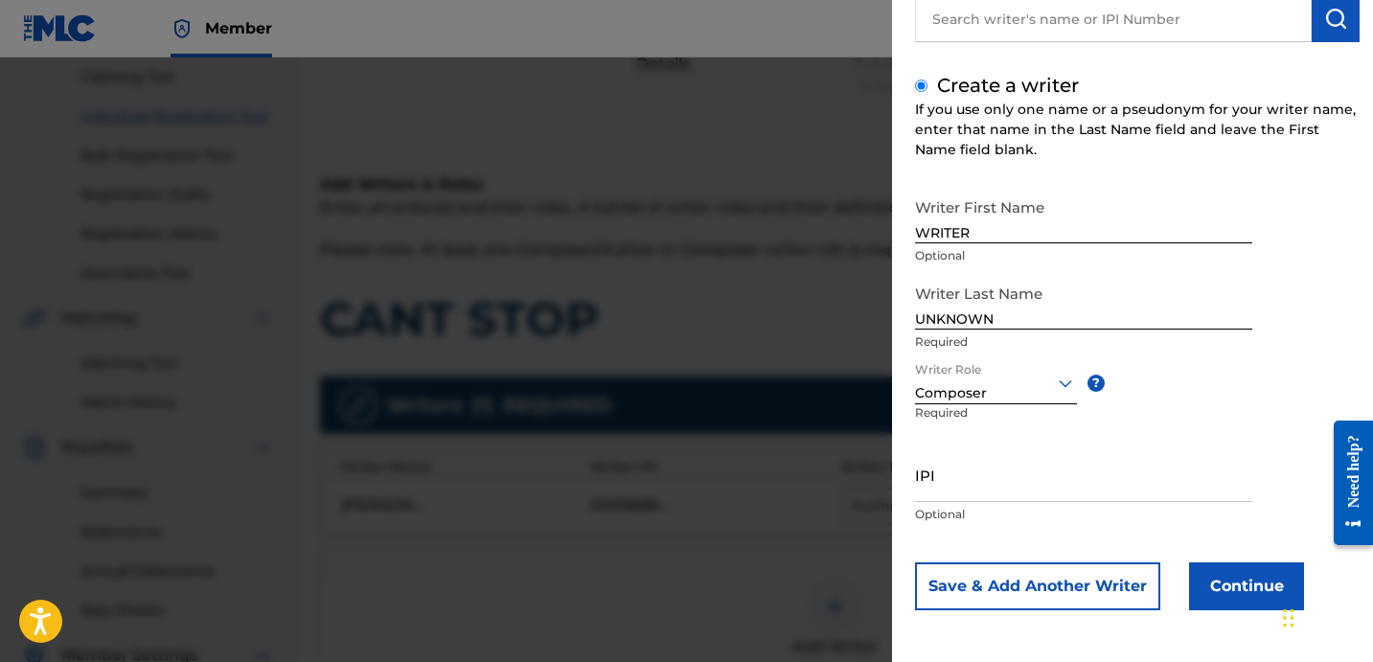
click at [1221, 573] on button "Continue" at bounding box center [1246, 586] width 115 height 48
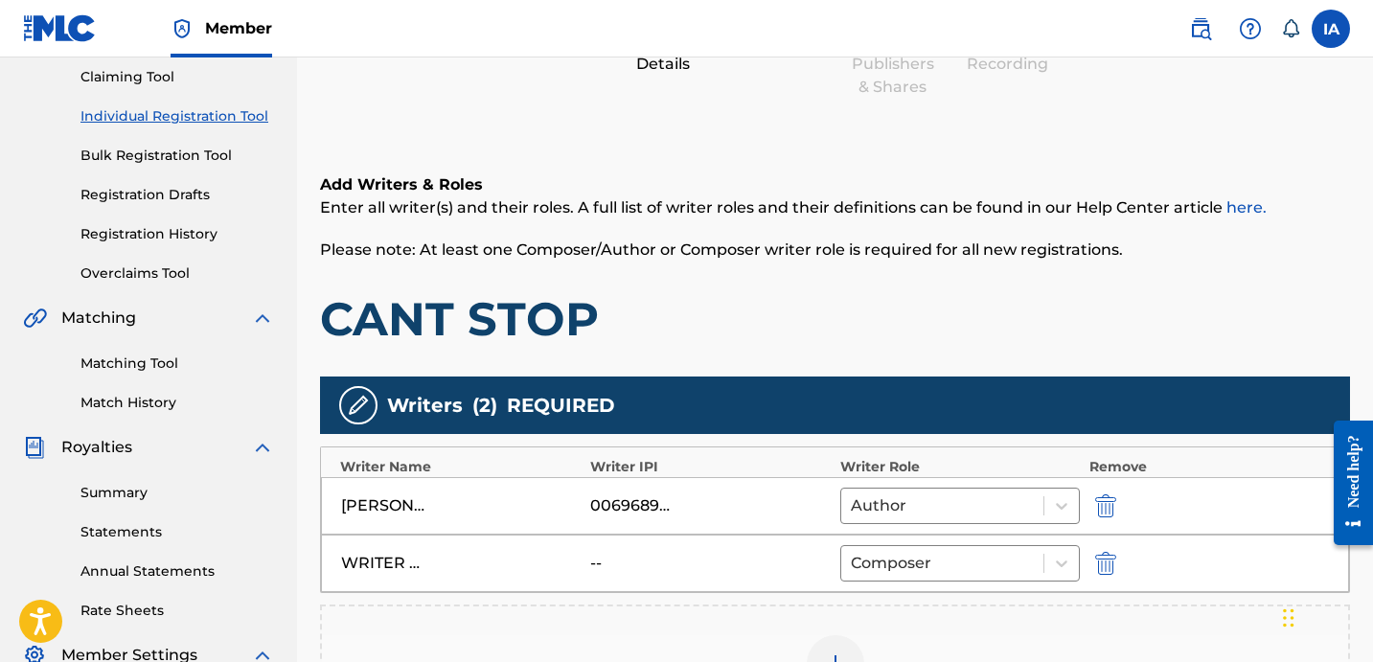
click at [1054, 360] on div "Add Writers & Roles Enter all writer(s) and their roles. A full list of writer …" at bounding box center [835, 482] width 1030 height 711
click at [868, 341] on h1 "CANT STOP" at bounding box center [835, 318] width 1030 height 57
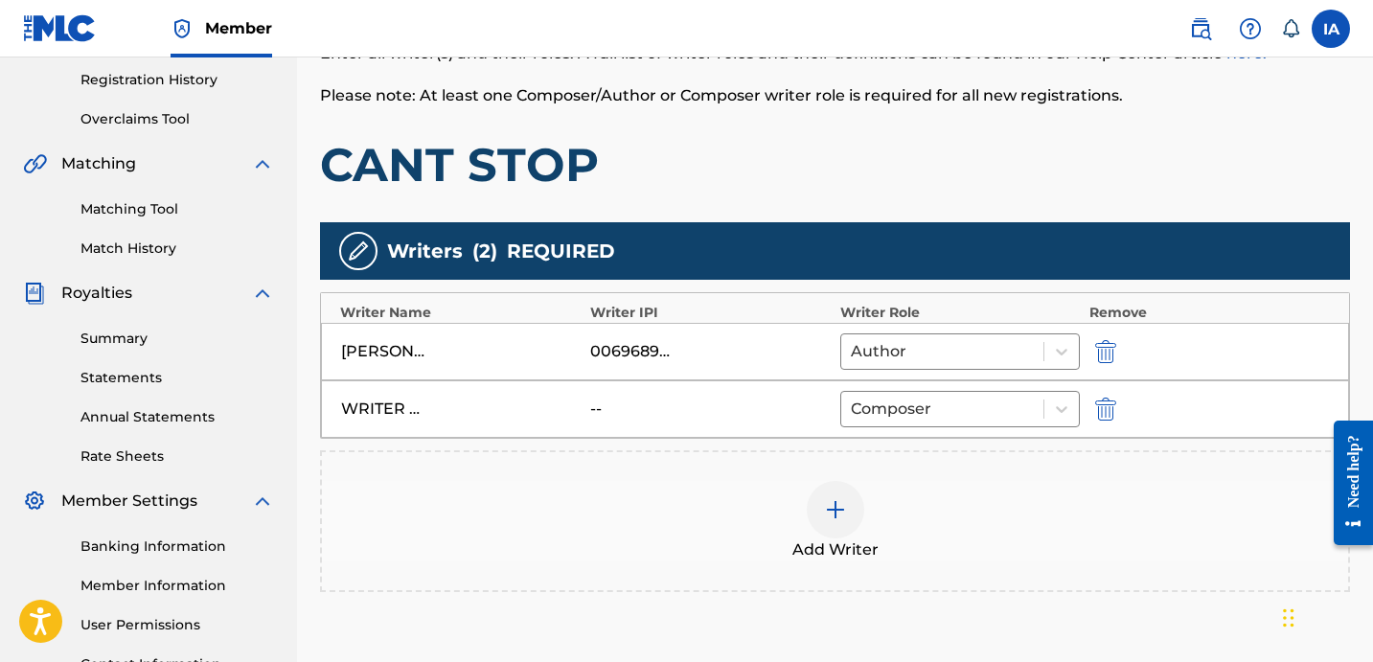
scroll to position [541, 0]
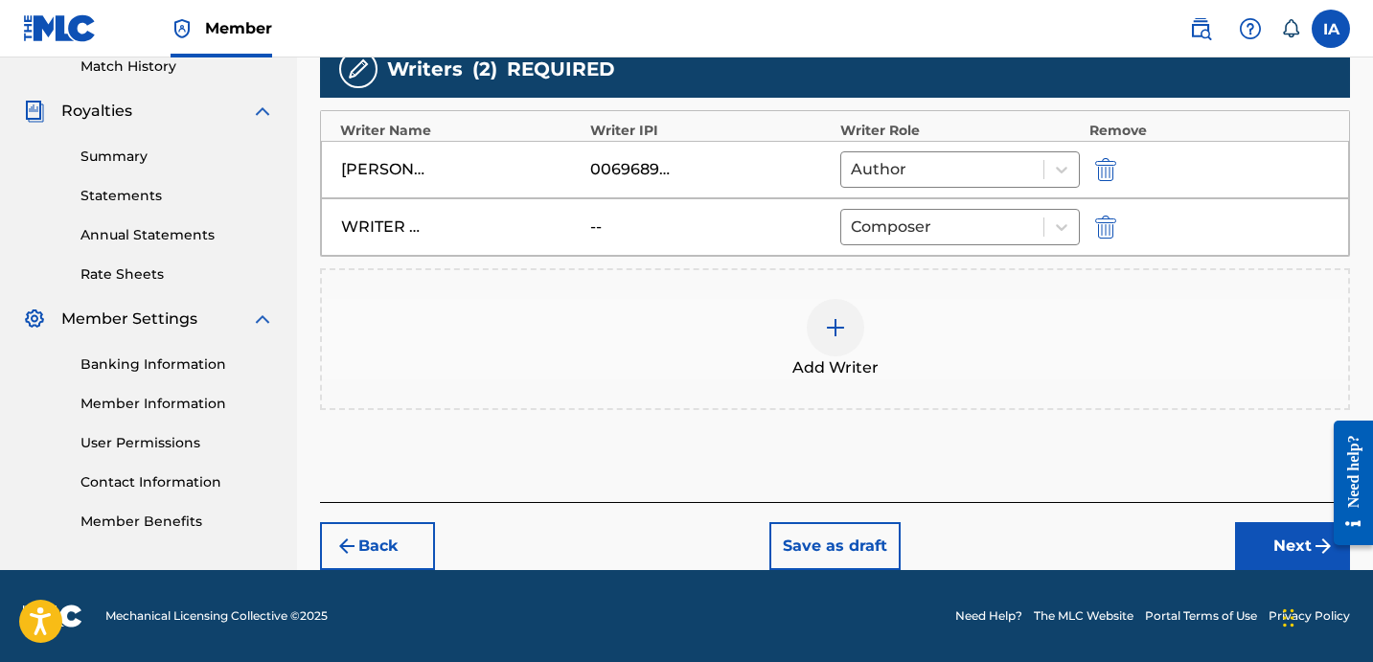
click at [1267, 542] on button "Next" at bounding box center [1292, 546] width 115 height 48
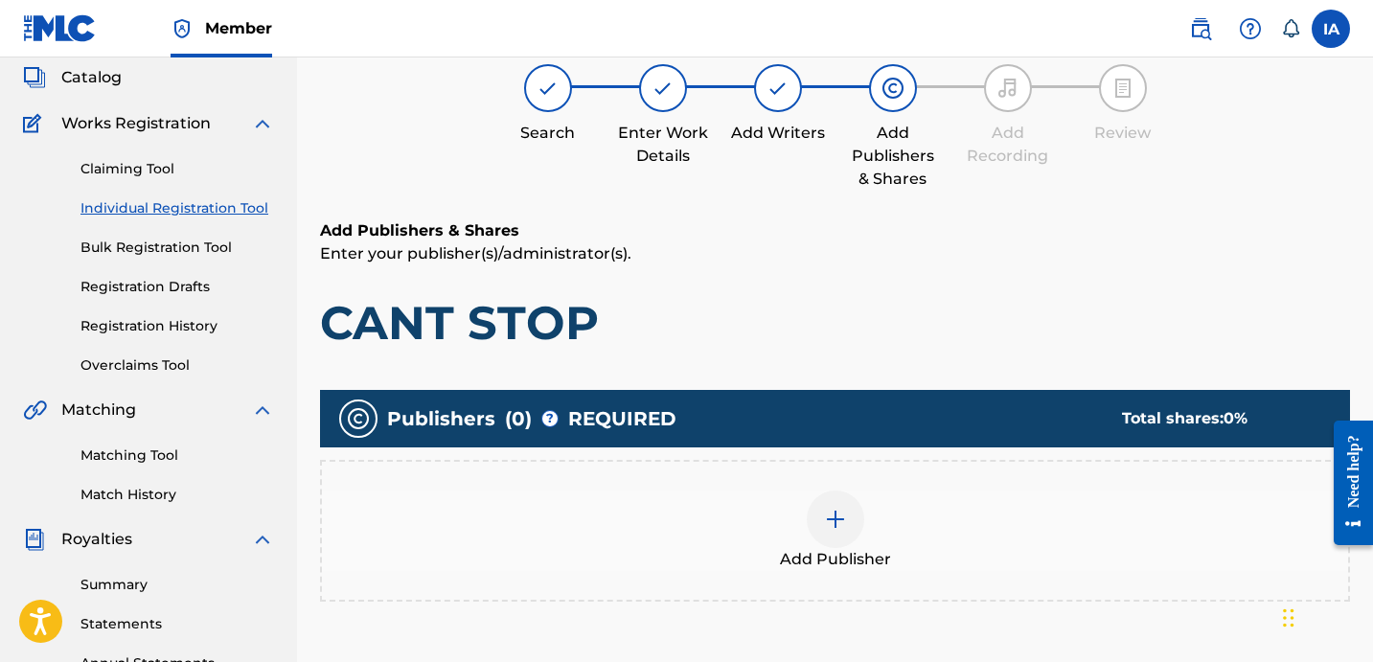
scroll to position [86, 0]
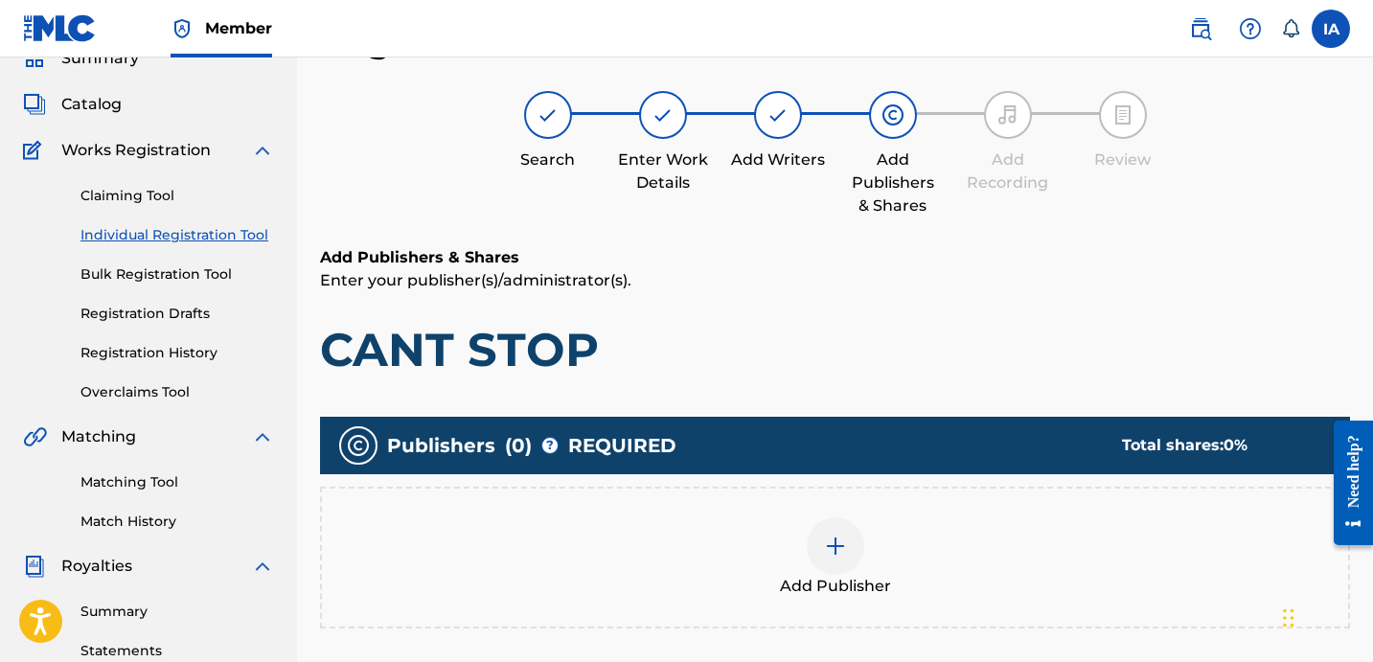
click at [968, 298] on div "Add Publishers & Shares Enter your publisher(s)/administrator(s). CANT STOP" at bounding box center [835, 312] width 1030 height 132
click at [845, 518] on div at bounding box center [835, 545] width 57 height 57
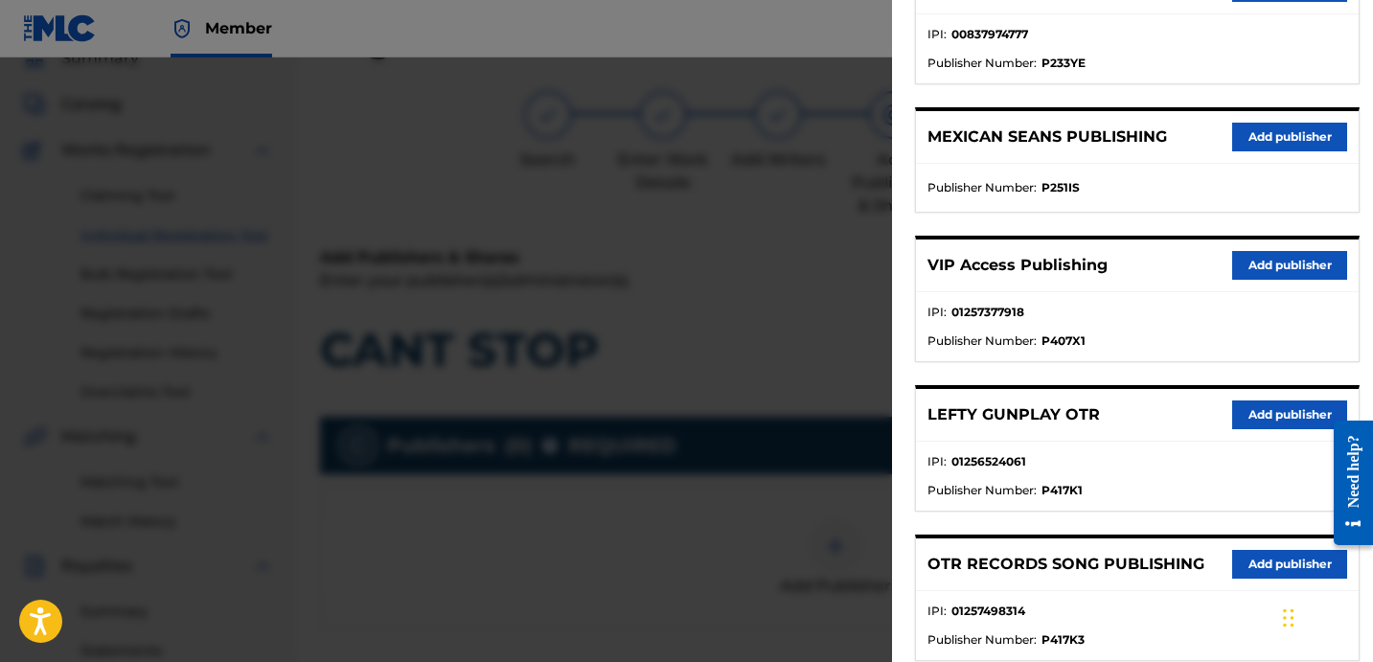
scroll to position [451, 0]
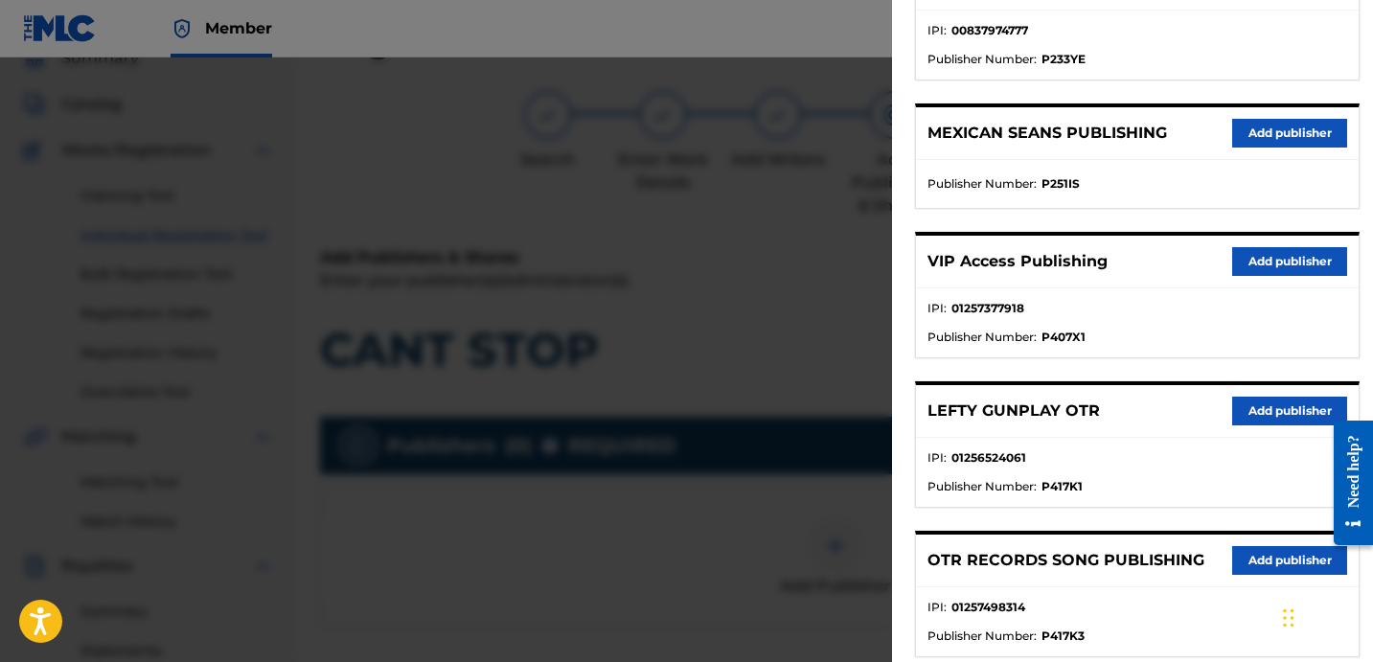
click at [1251, 564] on button "Add publisher" at bounding box center [1289, 560] width 115 height 29
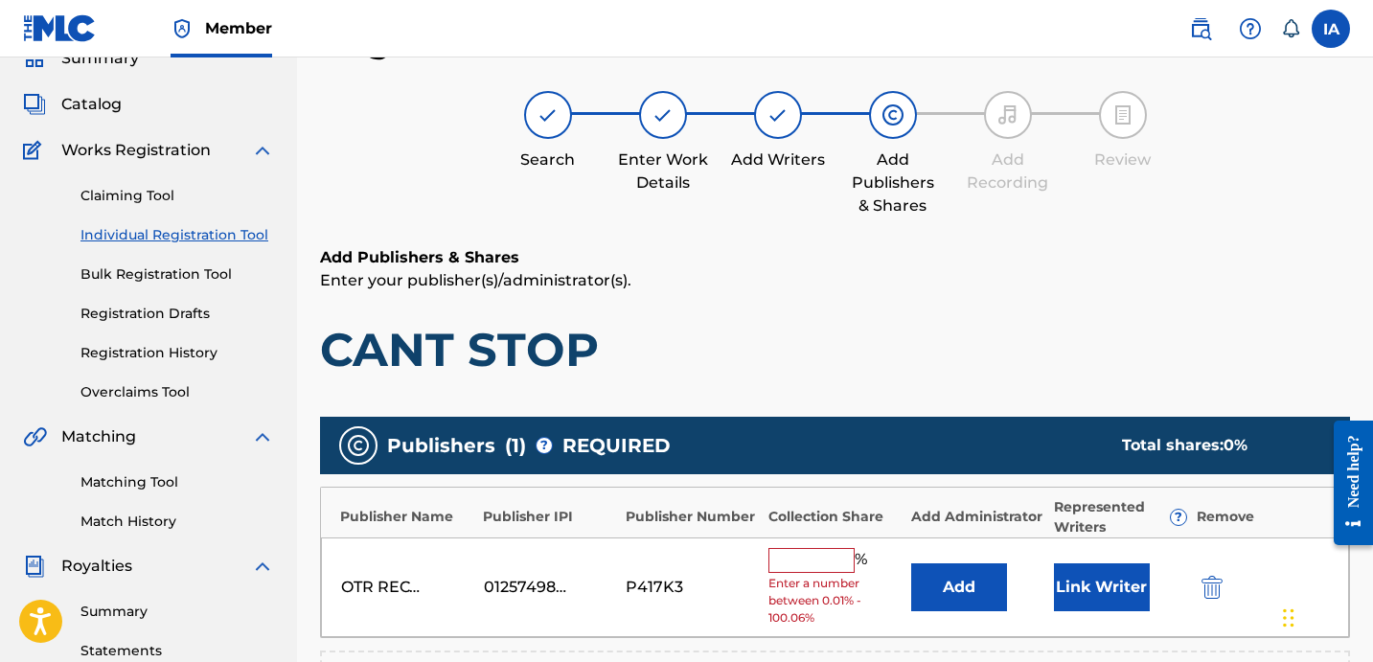
click at [817, 553] on input "text" at bounding box center [811, 560] width 86 height 25
type input "50"
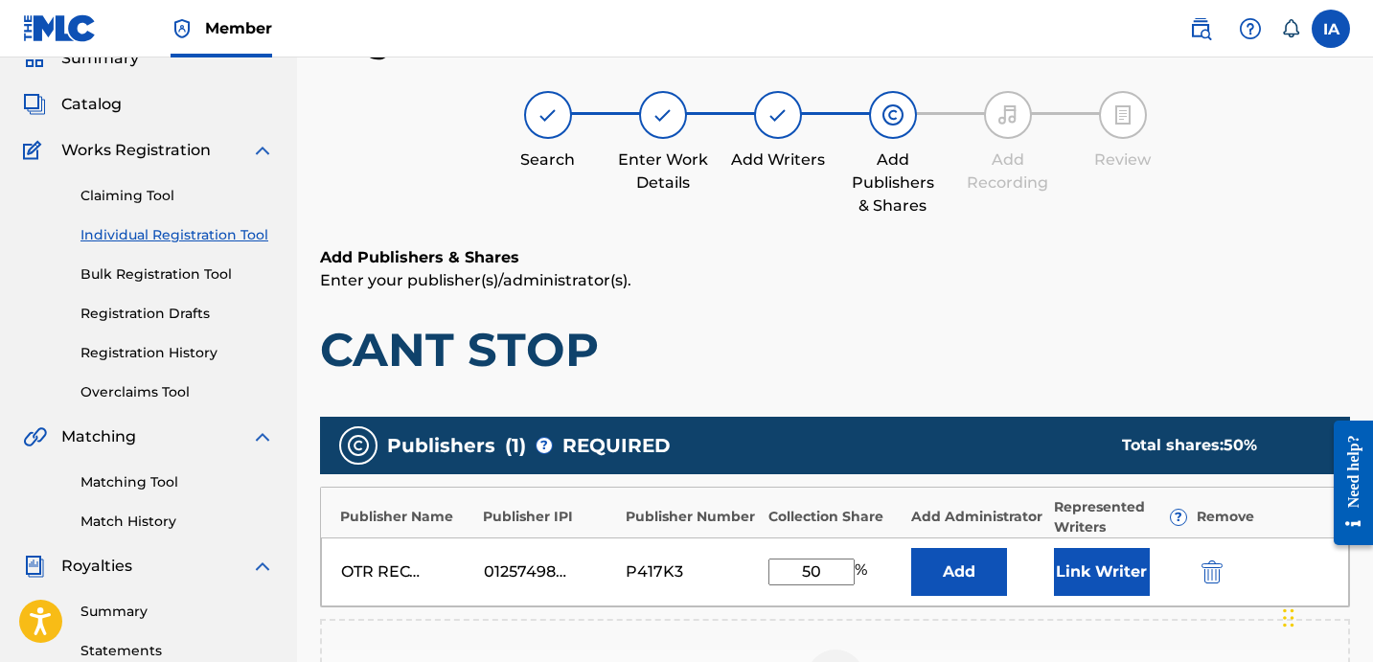
drag, startPoint x: 836, startPoint y: 574, endPoint x: 754, endPoint y: 521, distance: 97.8
click at [757, 523] on div "Publisher Name Publisher IPI Publisher Number Collection Share Add Administrato…" at bounding box center [835, 547] width 1030 height 121
click at [934, 573] on button "Add" at bounding box center [959, 572] width 96 height 48
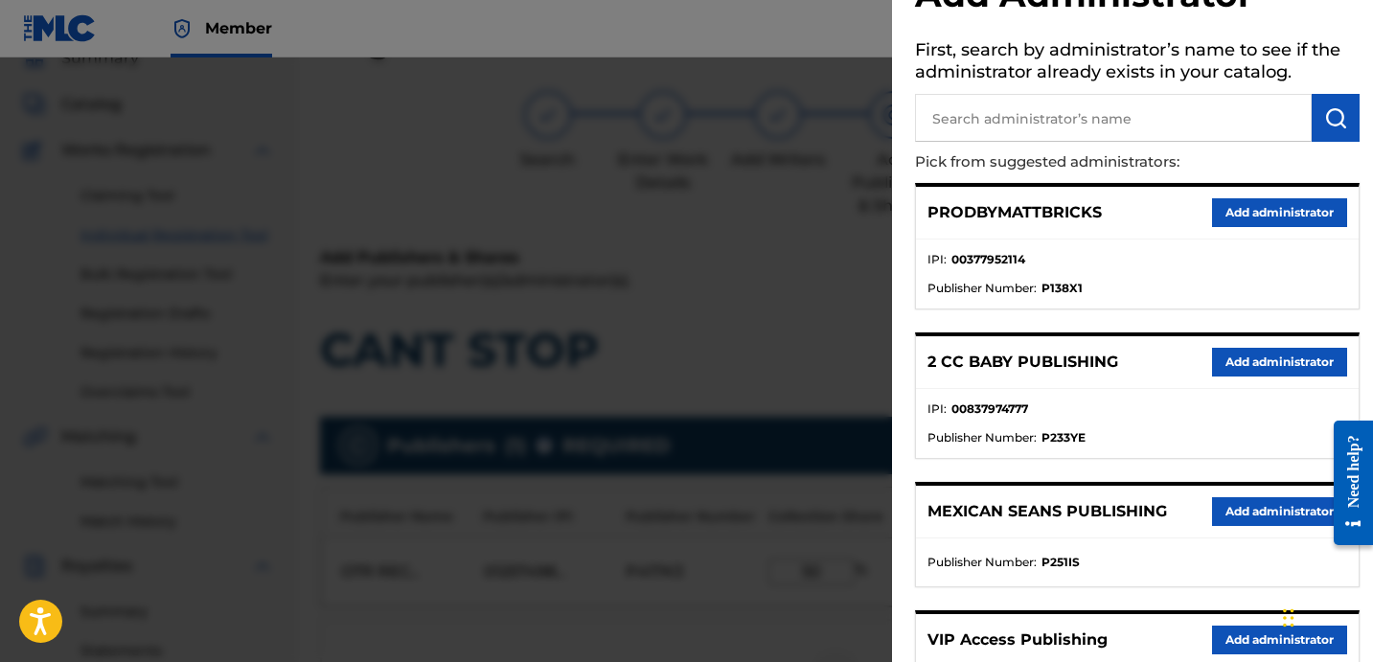
scroll to position [262, 0]
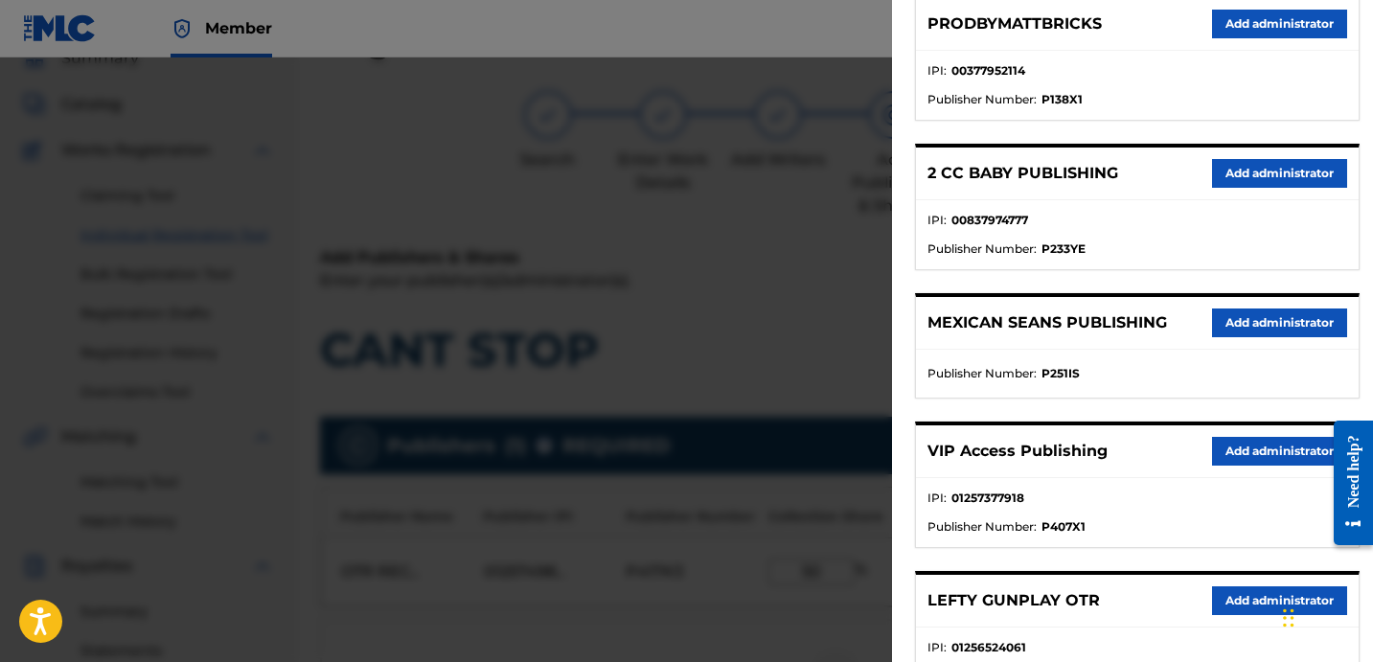
click at [1231, 456] on button "Add administrator" at bounding box center [1279, 451] width 135 height 29
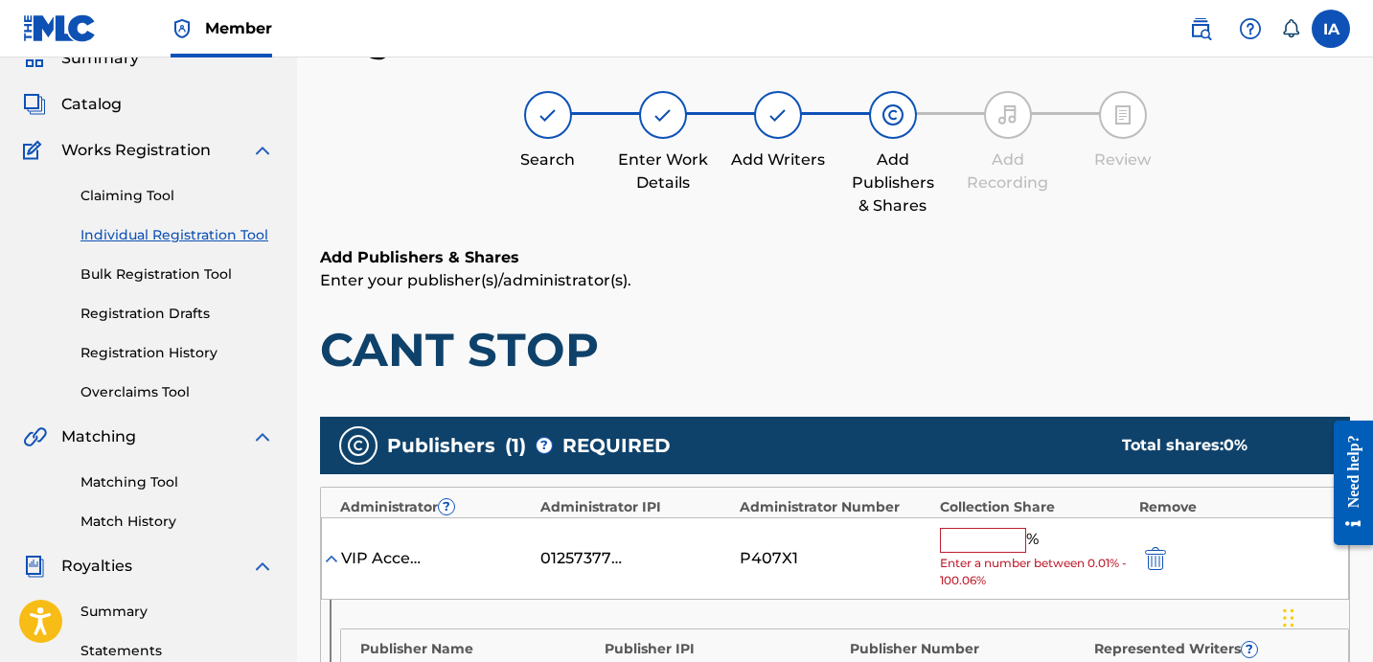
click at [998, 546] on input "text" at bounding box center [983, 540] width 86 height 25
paste input "50"
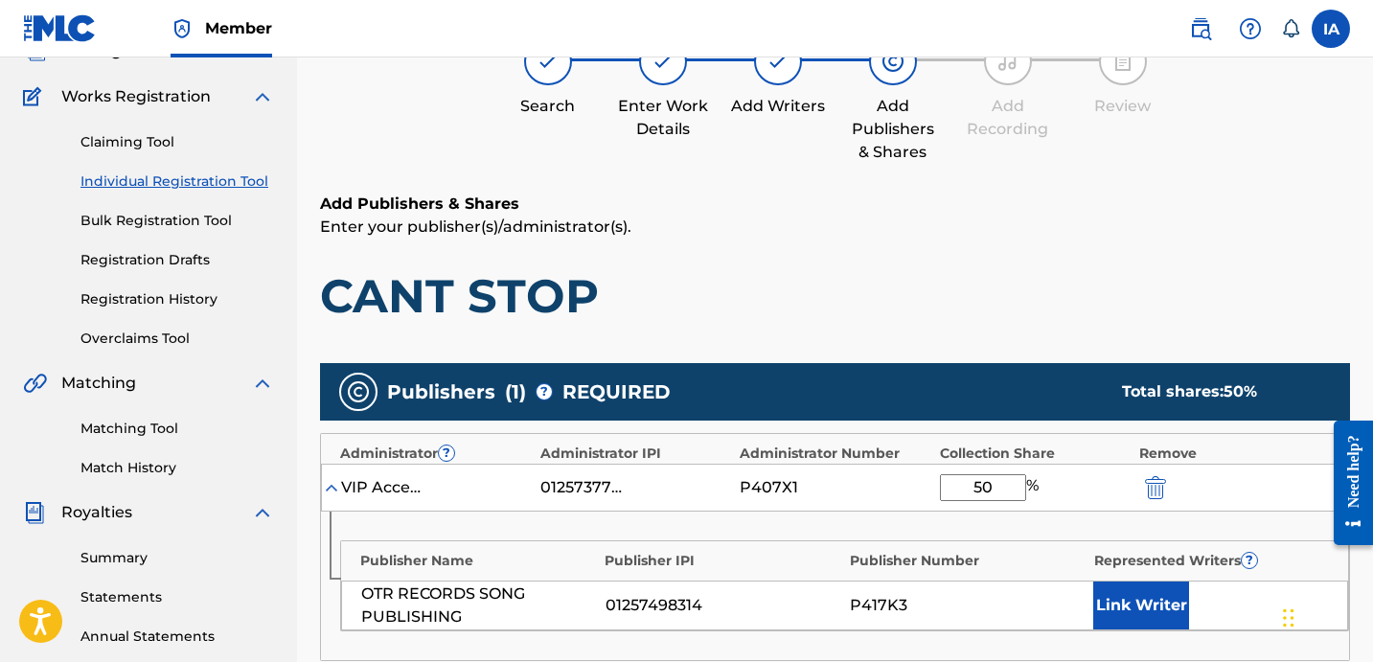
scroll to position [143, 0]
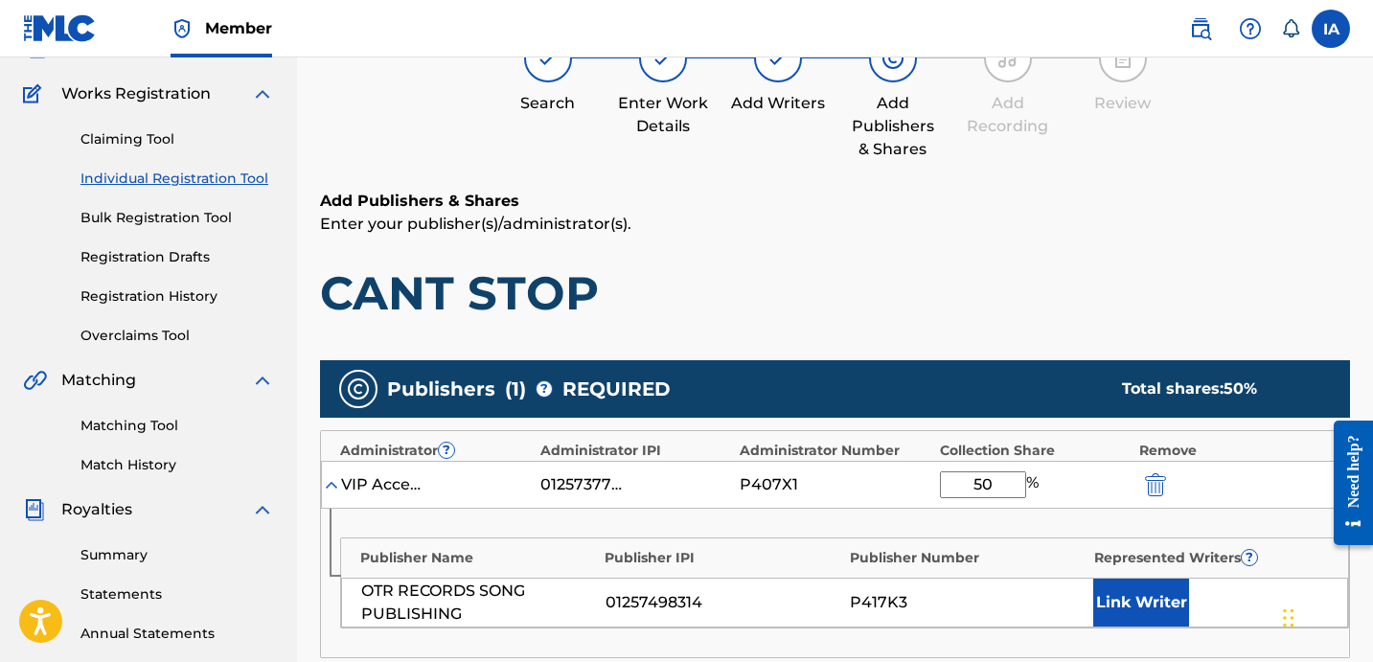
type input "50"
click at [1156, 587] on button "Link Writer" at bounding box center [1141, 603] width 96 height 48
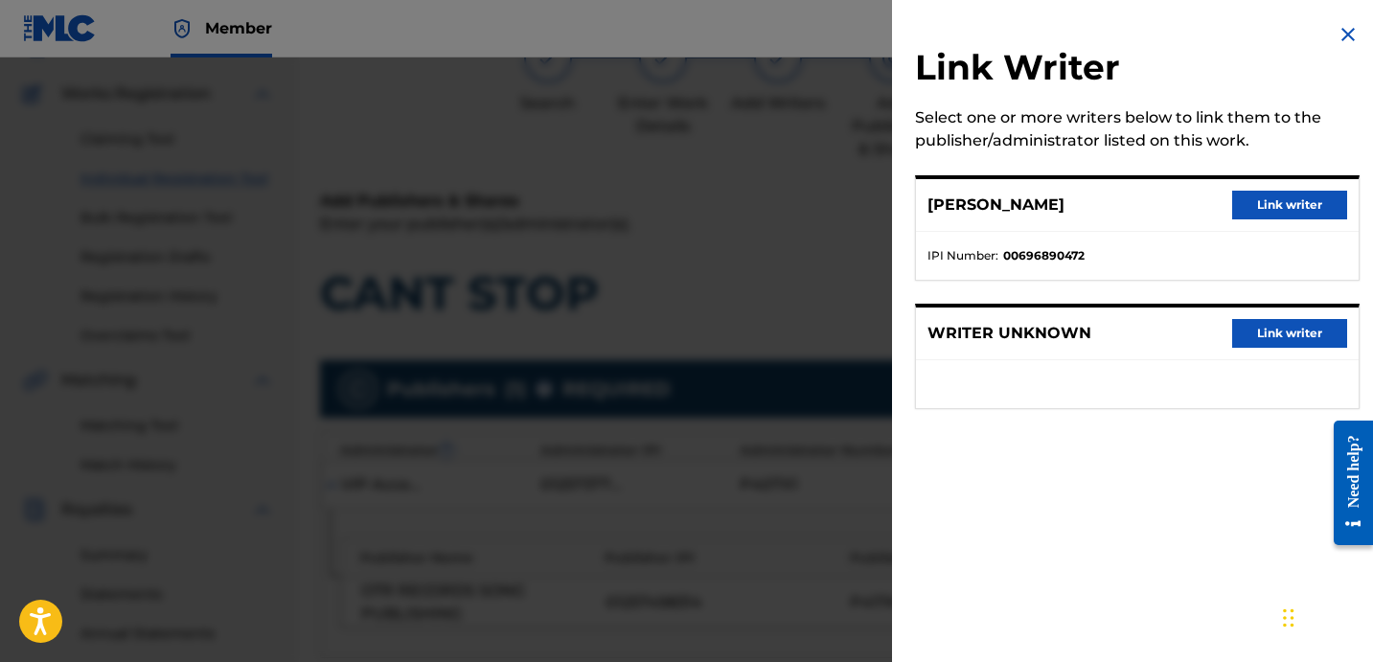
click at [1309, 199] on button "Link writer" at bounding box center [1289, 205] width 115 height 29
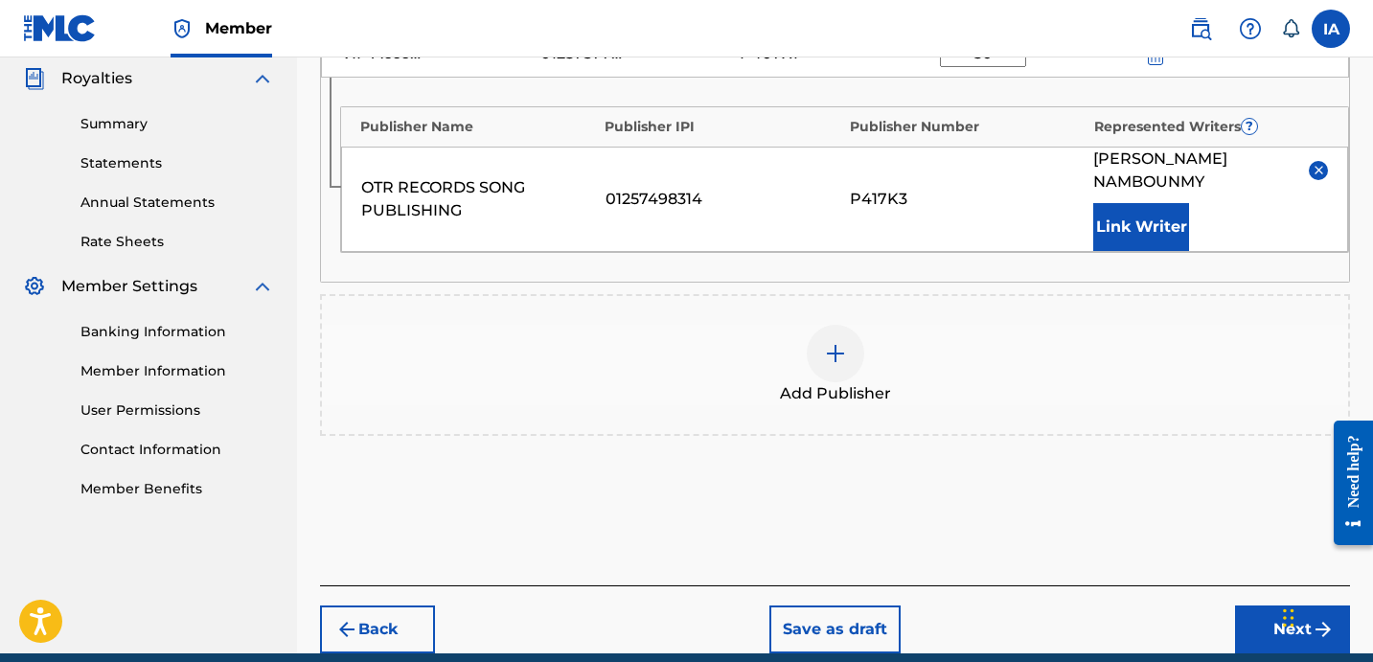
click at [1252, 608] on button "Next" at bounding box center [1292, 629] width 115 height 48
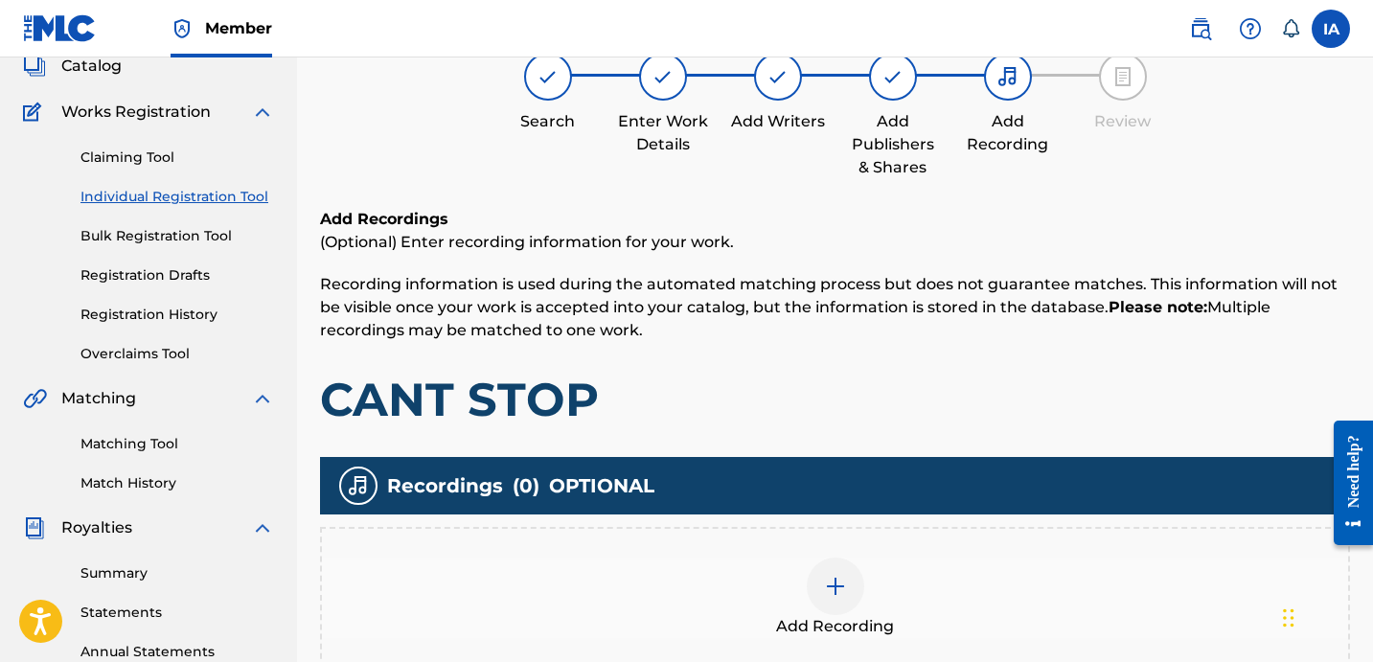
scroll to position [86, 0]
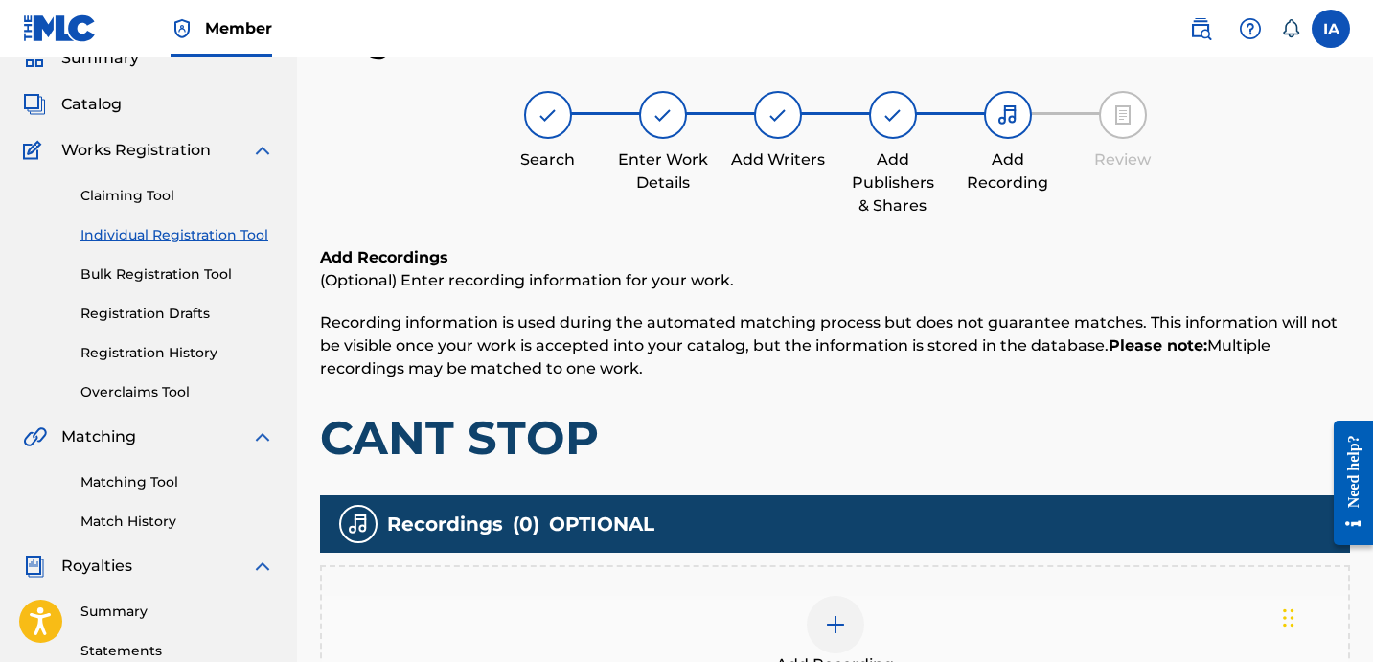
click at [654, 377] on p "Recording information is used during the automated matching process but does no…" at bounding box center [835, 345] width 1030 height 69
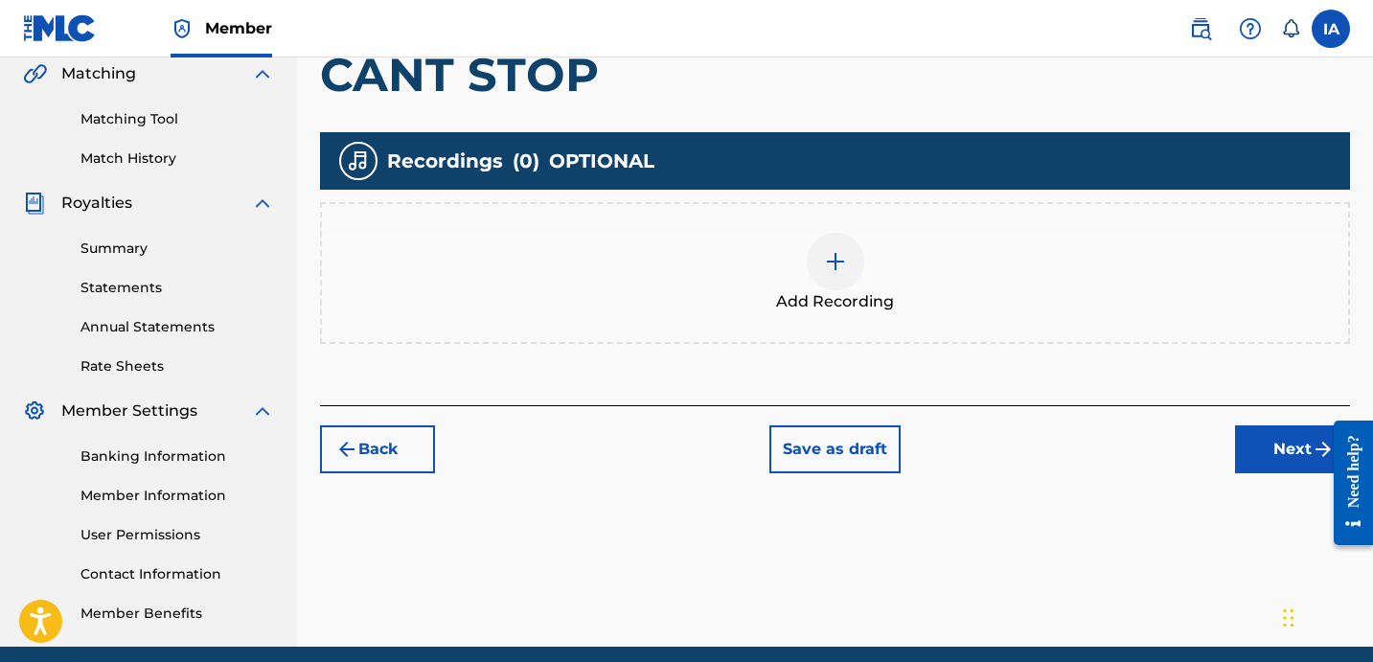
click at [816, 284] on div "Add Recording" at bounding box center [835, 273] width 1026 height 80
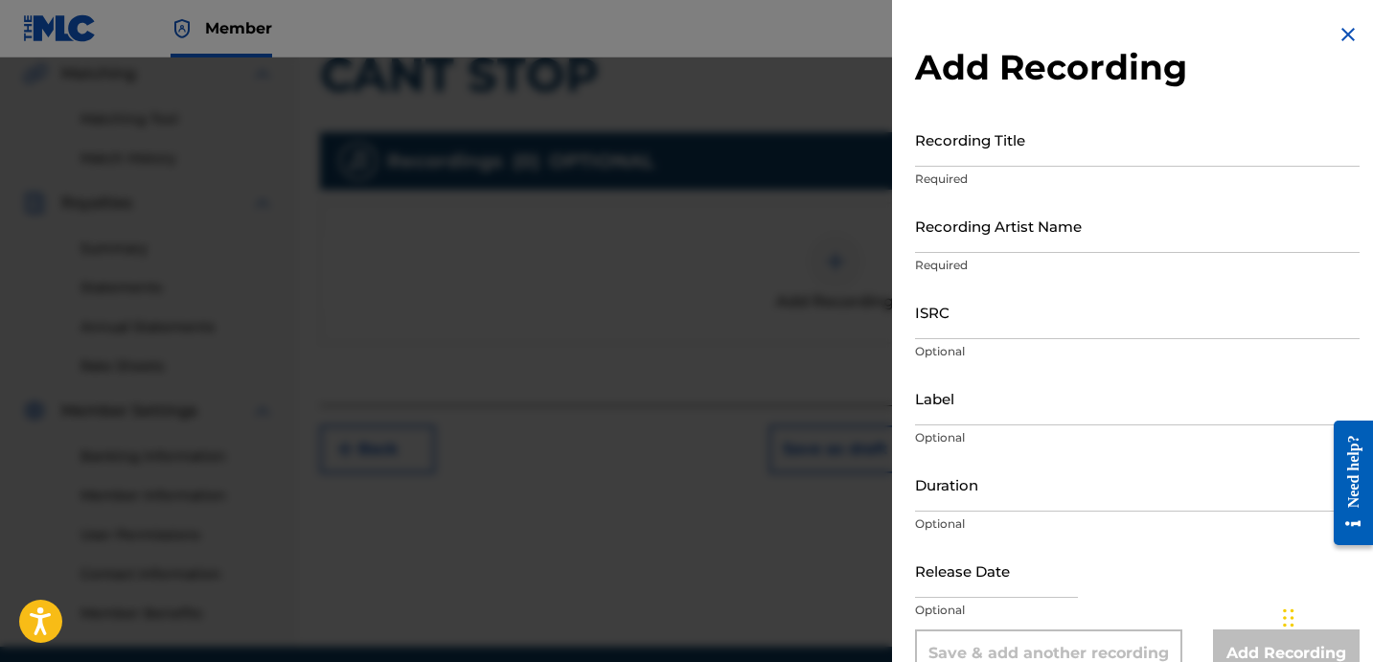
click at [997, 162] on input "Recording Title" at bounding box center [1137, 139] width 444 height 55
click at [996, 162] on input "Recording Title" at bounding box center [1137, 139] width 444 height 55
click at [993, 152] on input "Recording Title" at bounding box center [1137, 139] width 444 height 55
paste input "Cant Stop"
type input "CANT STOP"
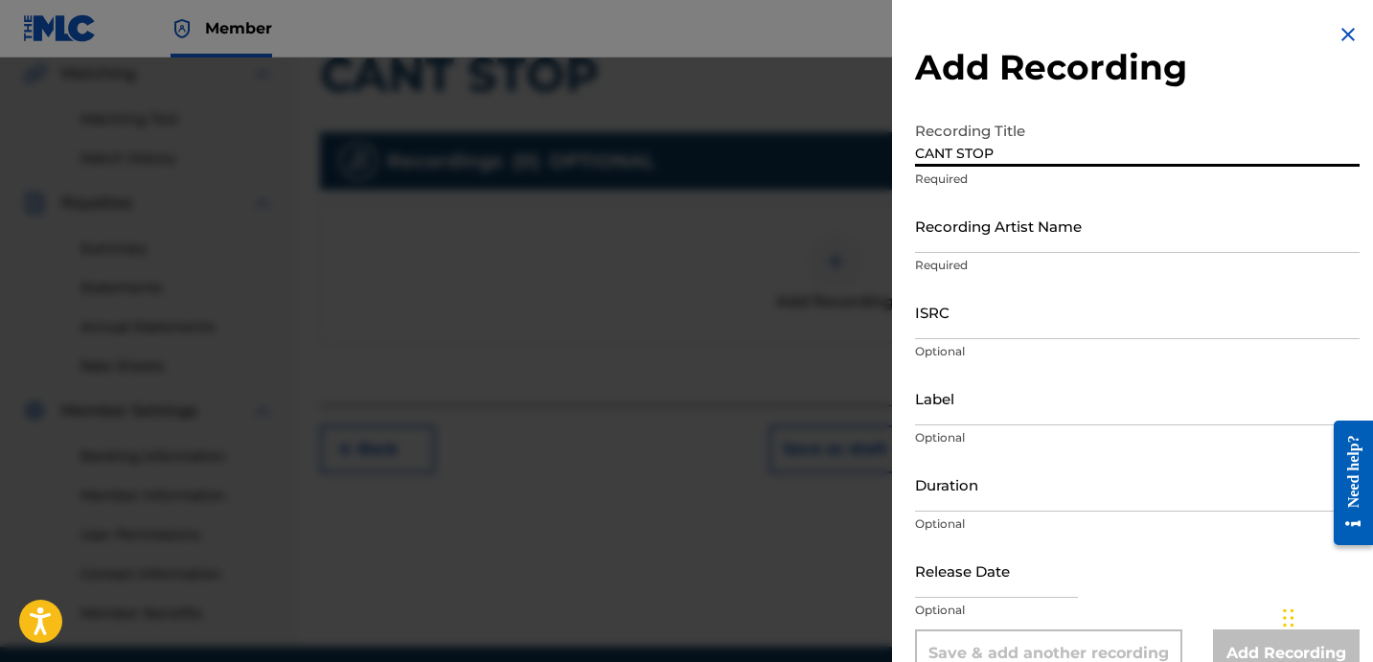
click at [1039, 239] on input "Recording Artist Name" at bounding box center [1137, 225] width 444 height 55
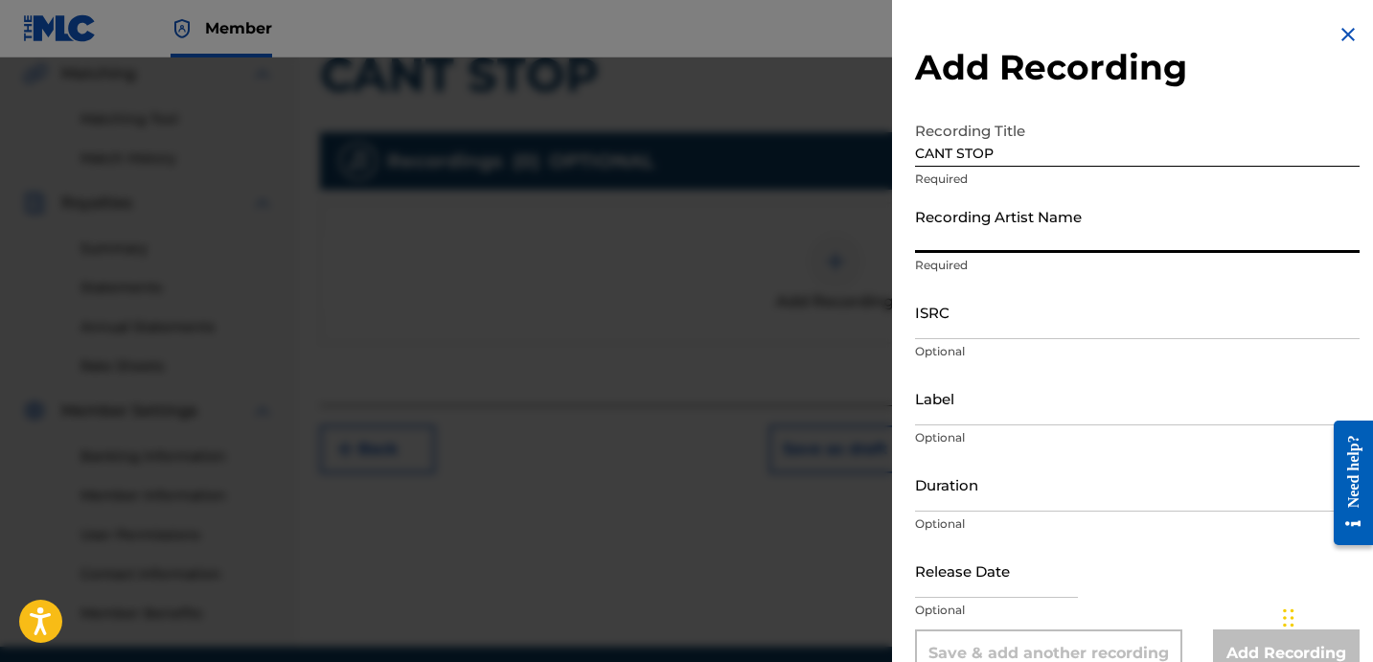
type input "HEARTBREAKA"
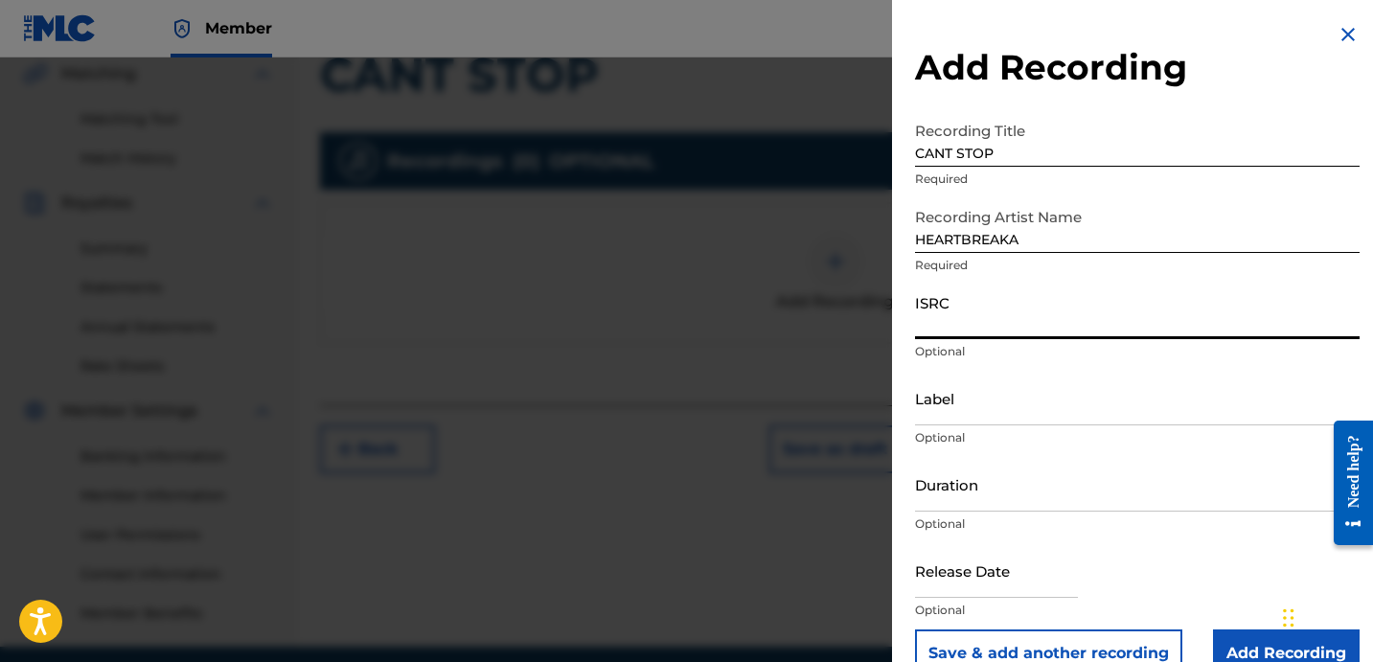
click at [1026, 334] on input "ISRC" at bounding box center [1137, 311] width 444 height 55
click at [980, 316] on input "ISRC" at bounding box center [1137, 311] width 444 height 55
paste input "USLD91739079"
type input "USLD91739079"
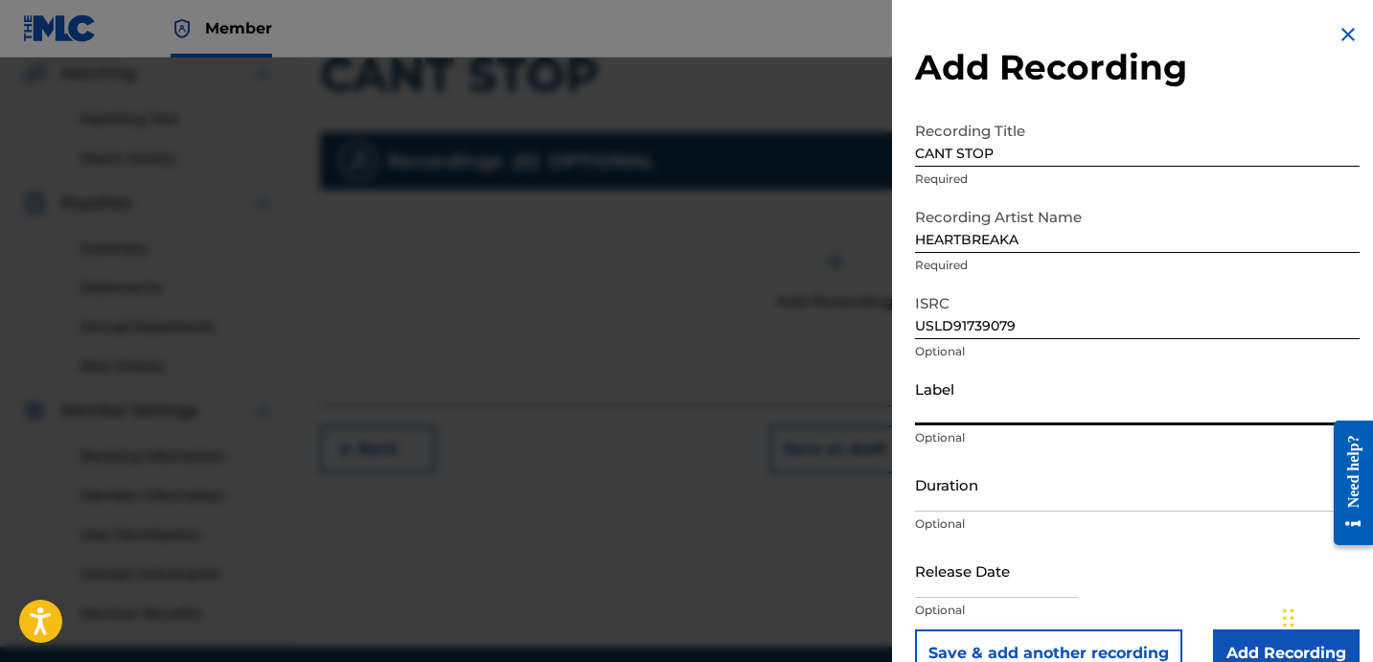
click at [1008, 387] on input "Label" at bounding box center [1137, 398] width 444 height 55
type input "OTR RECORDS"
click at [1015, 467] on input "Duration" at bounding box center [1137, 484] width 444 height 55
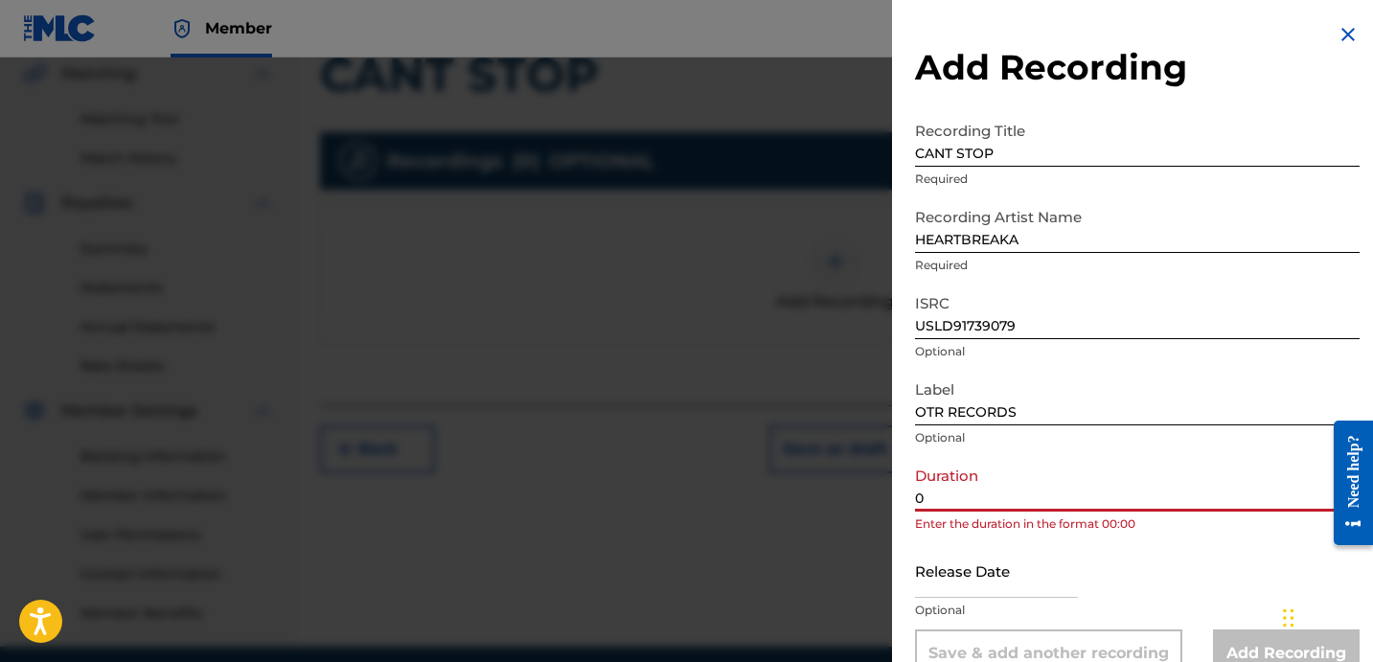
paste input "1:43"
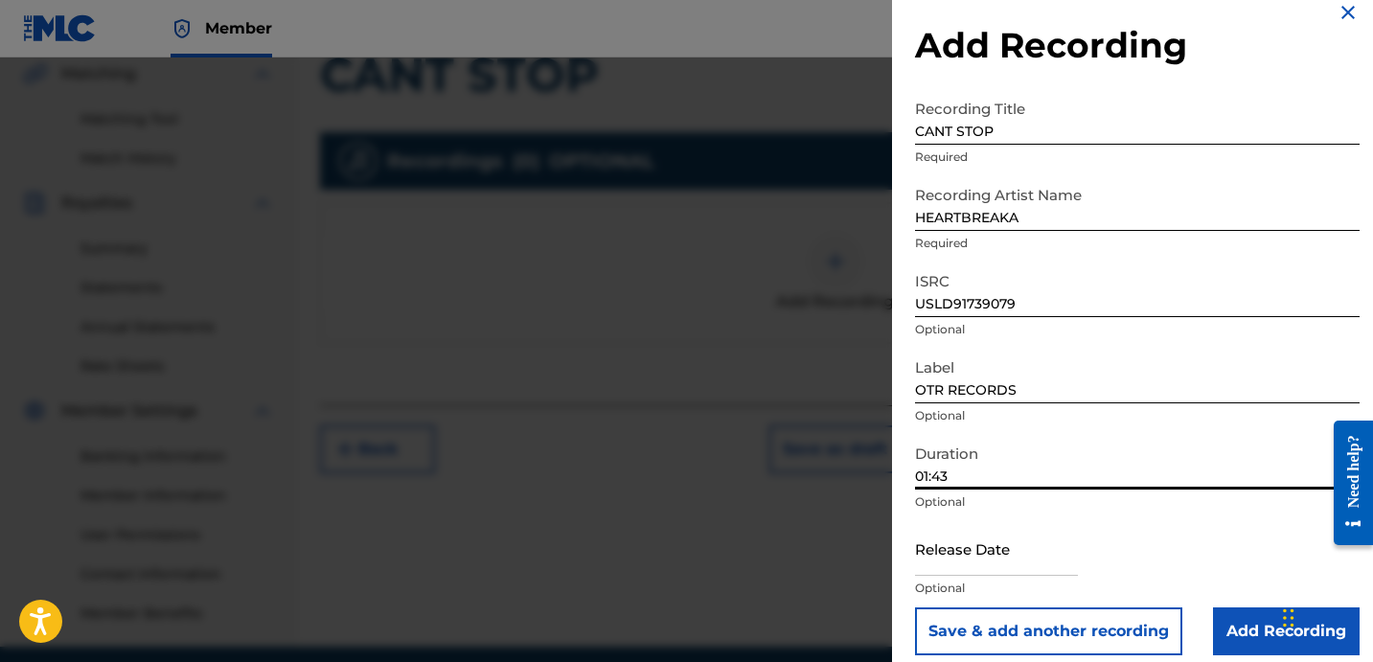
scroll to position [38, 0]
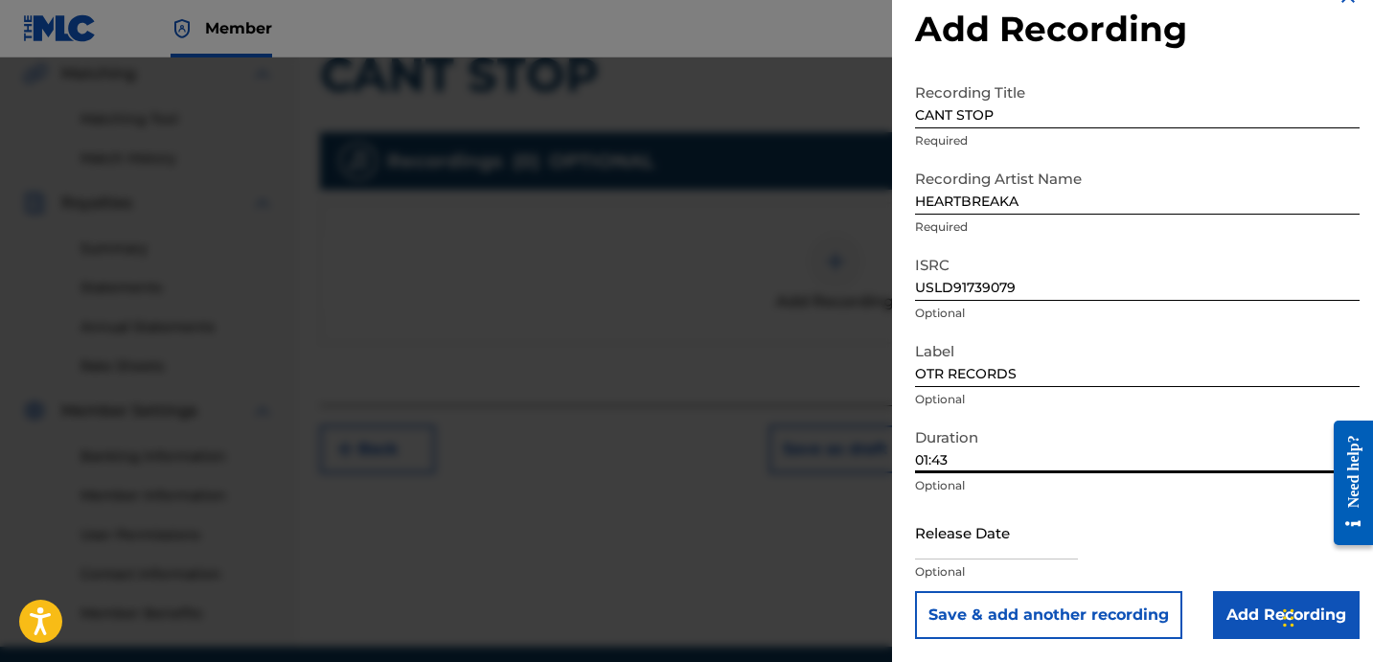
type input "01:43"
drag, startPoint x: 1229, startPoint y: 599, endPoint x: 1205, endPoint y: 595, distance: 24.3
click at [1228, 600] on input "Add Recording" at bounding box center [1286, 615] width 147 height 48
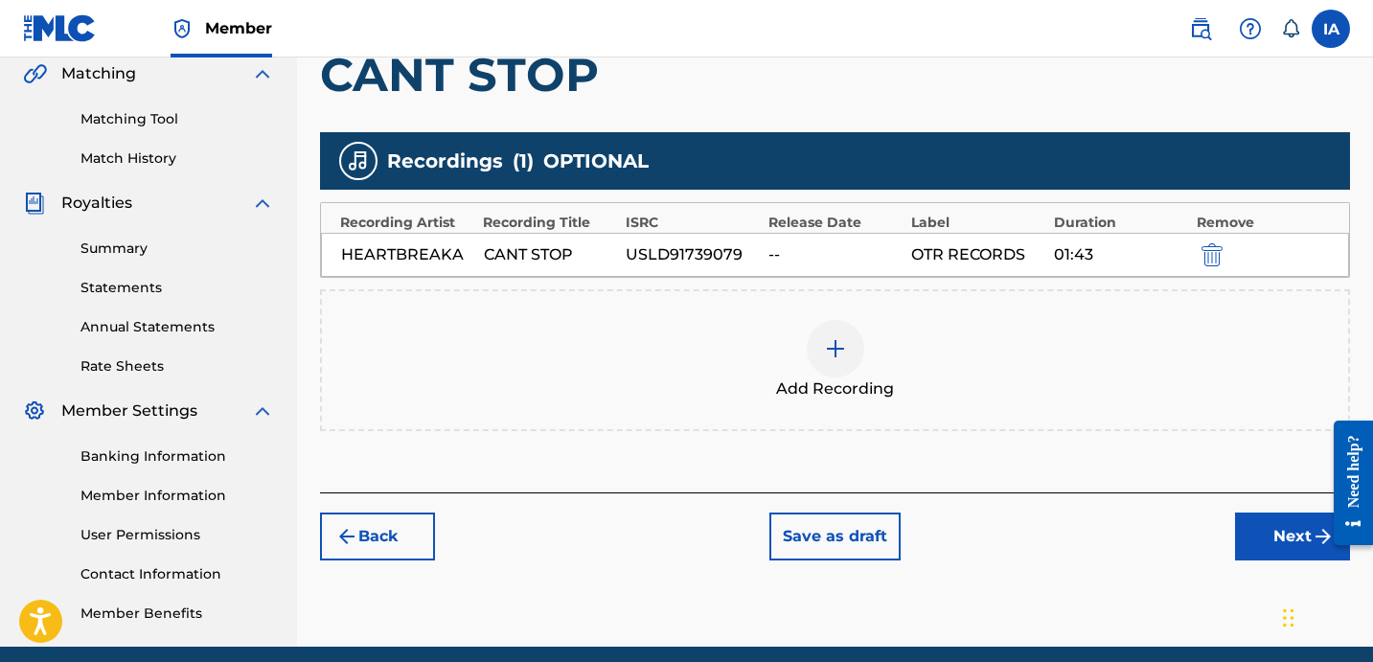
click at [1260, 539] on button "Next" at bounding box center [1292, 536] width 115 height 48
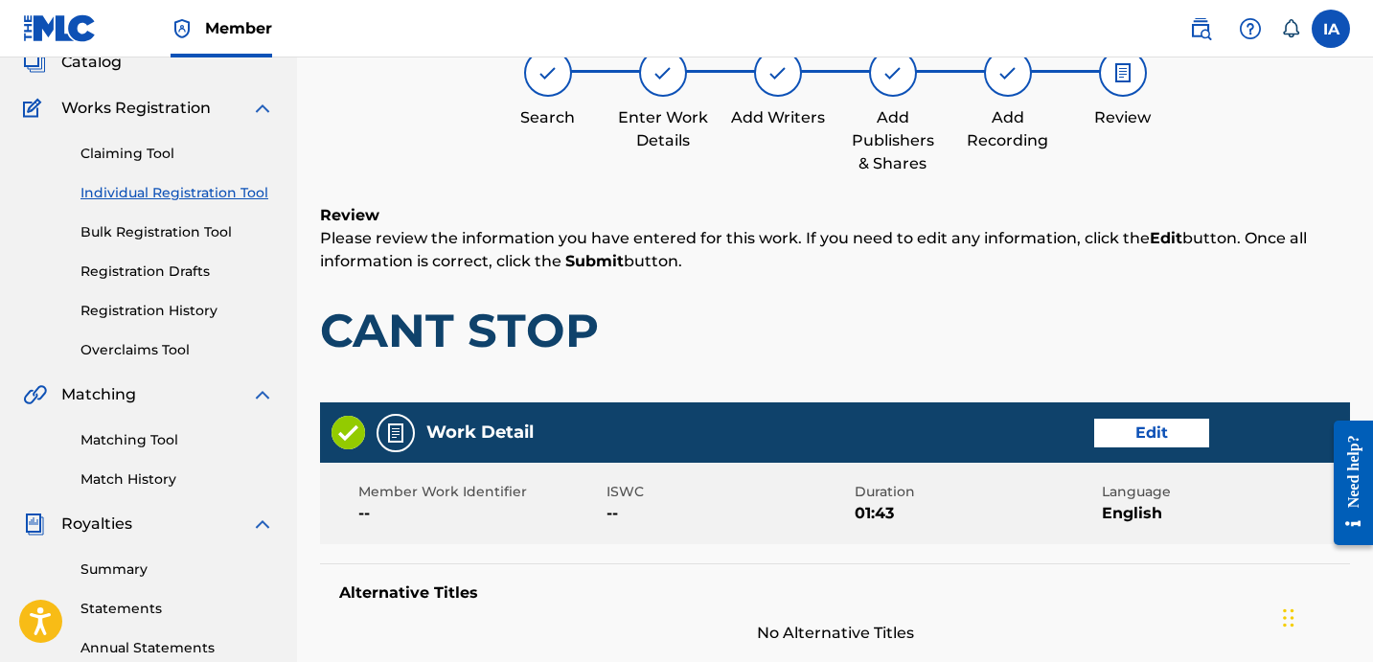
scroll to position [86, 0]
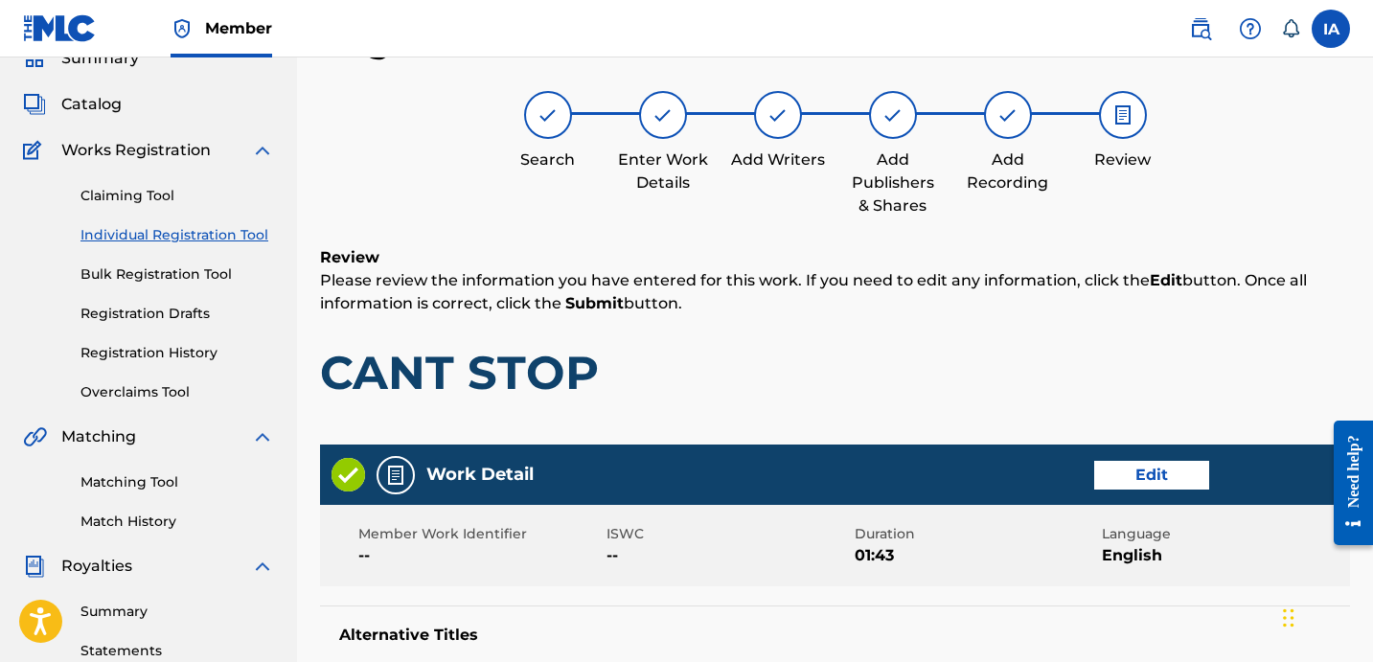
click at [930, 368] on h1 "CANT STOP" at bounding box center [835, 372] width 1030 height 57
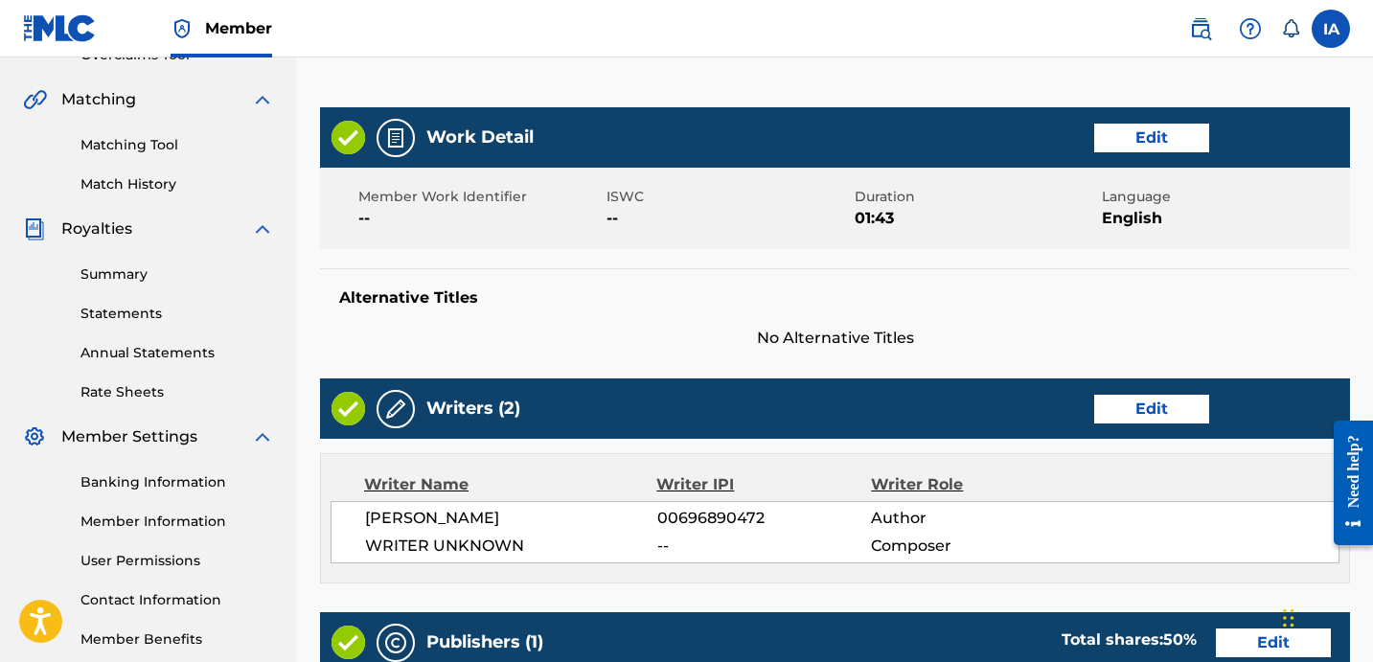
scroll to position [1119, 0]
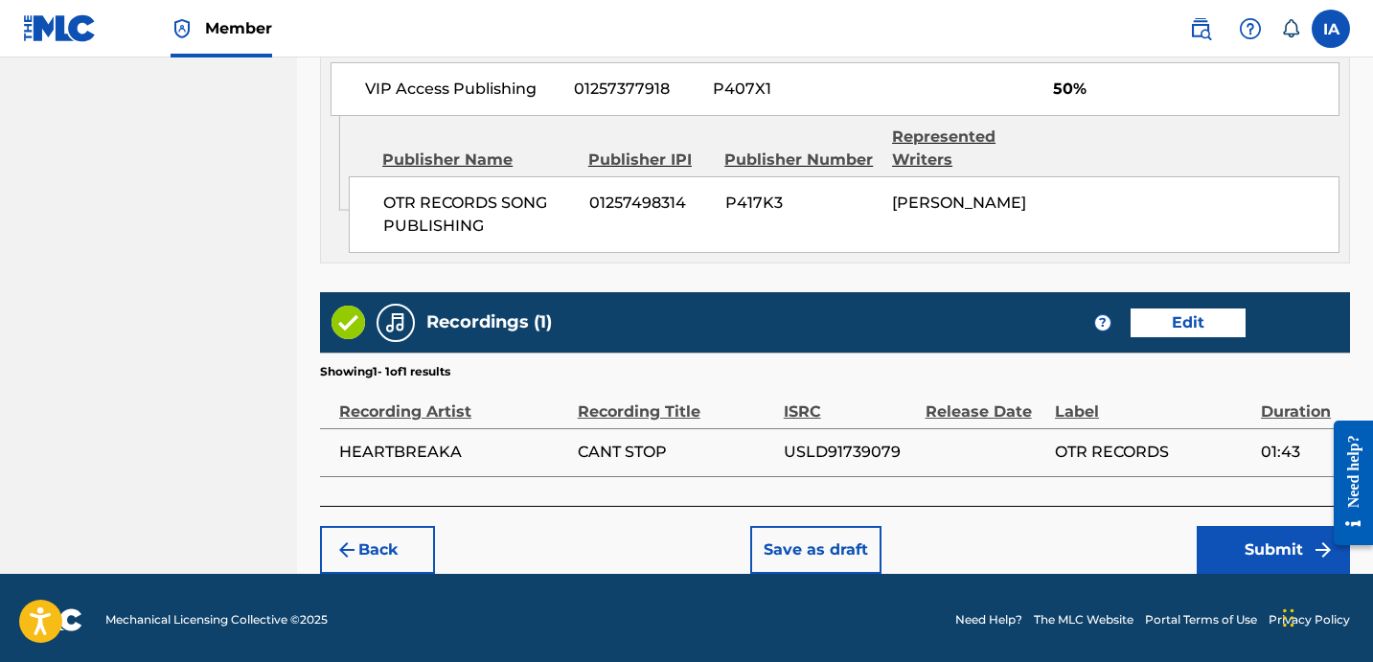
click at [1237, 536] on button "Submit" at bounding box center [1272, 550] width 153 height 48
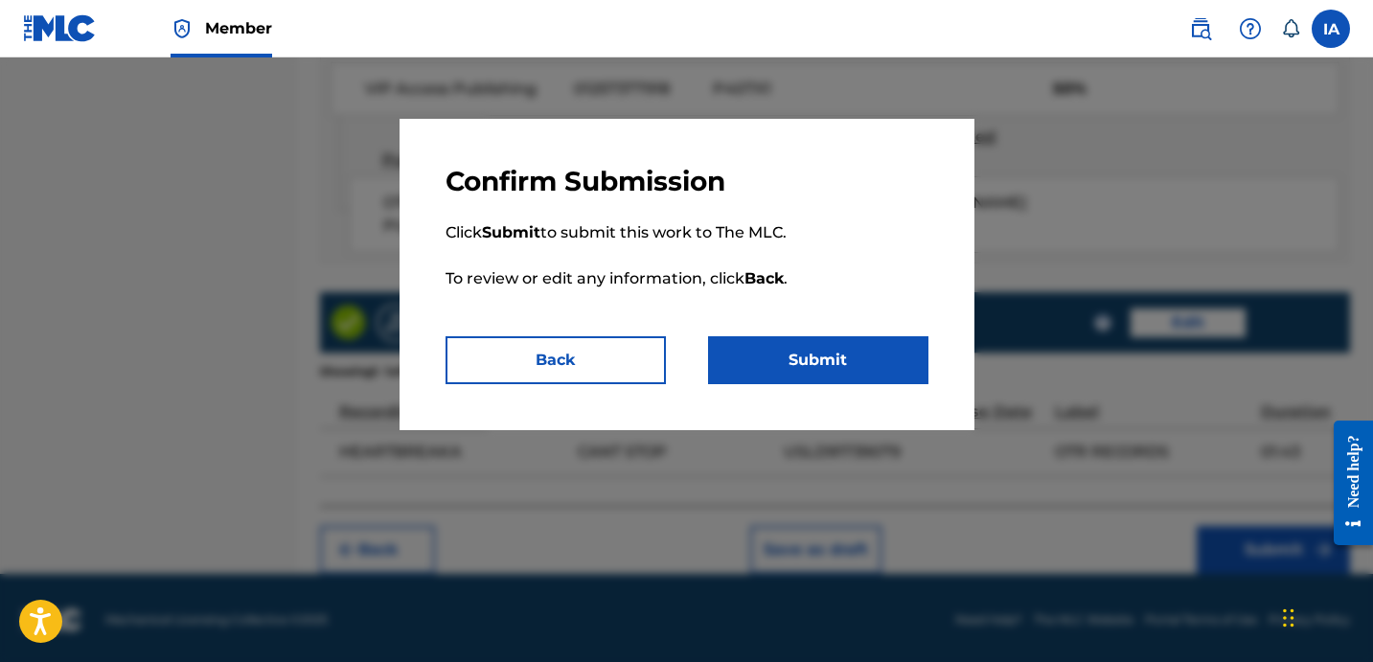
click at [872, 359] on button "Submit" at bounding box center [818, 360] width 220 height 48
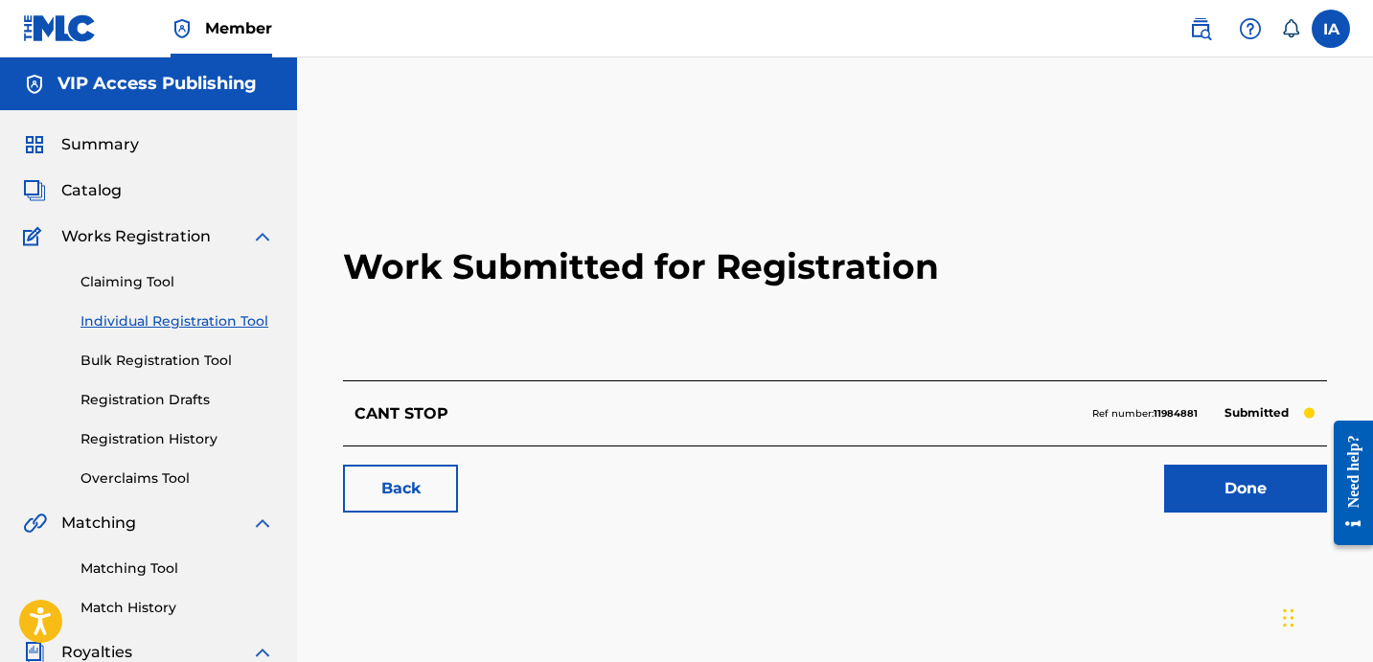
click at [444, 302] on h2 "Work Submitted for Registration" at bounding box center [835, 266] width 984 height 227
click at [227, 331] on div "Claiming Tool Individual Registration Tool Bulk Registration Tool Registration …" at bounding box center [148, 368] width 251 height 240
click at [224, 326] on link "Individual Registration Tool" at bounding box center [176, 321] width 193 height 20
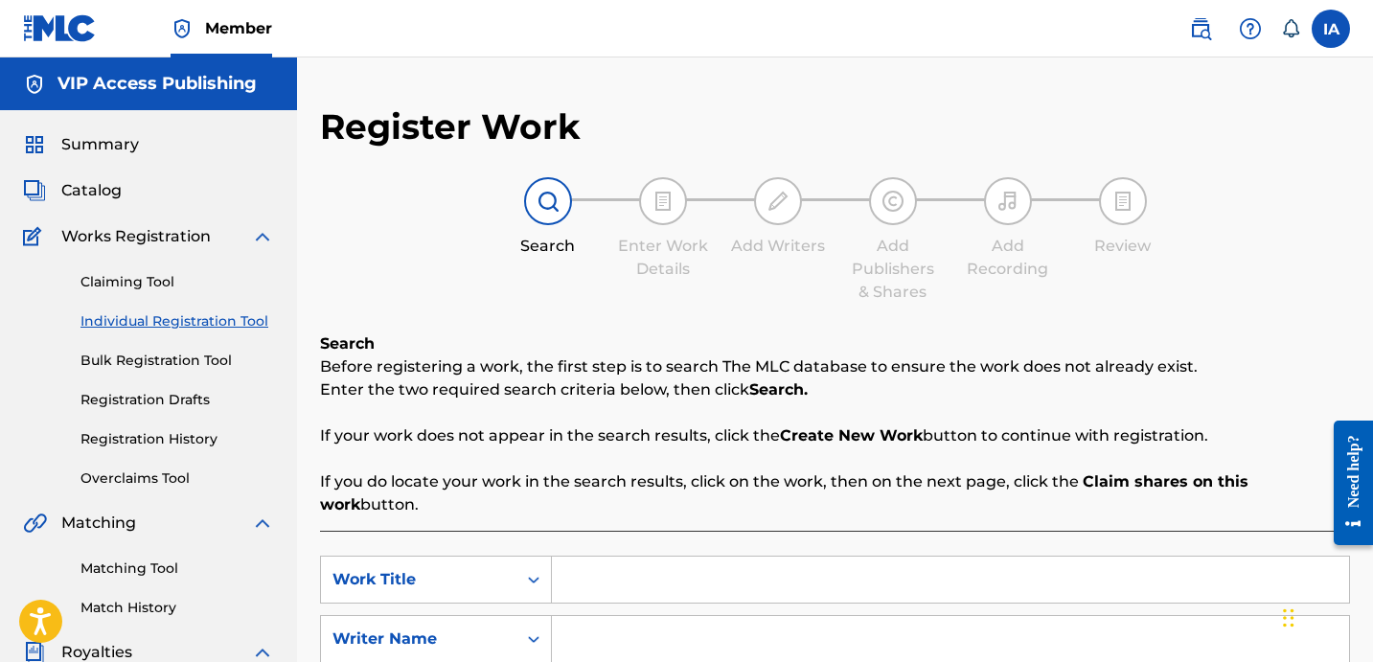
click at [986, 557] on input "Search Form" at bounding box center [950, 580] width 797 height 46
click at [987, 557] on input "Search Form" at bounding box center [950, 580] width 797 height 46
paste input "Life Im Destined"
type input "Life Im Destined"
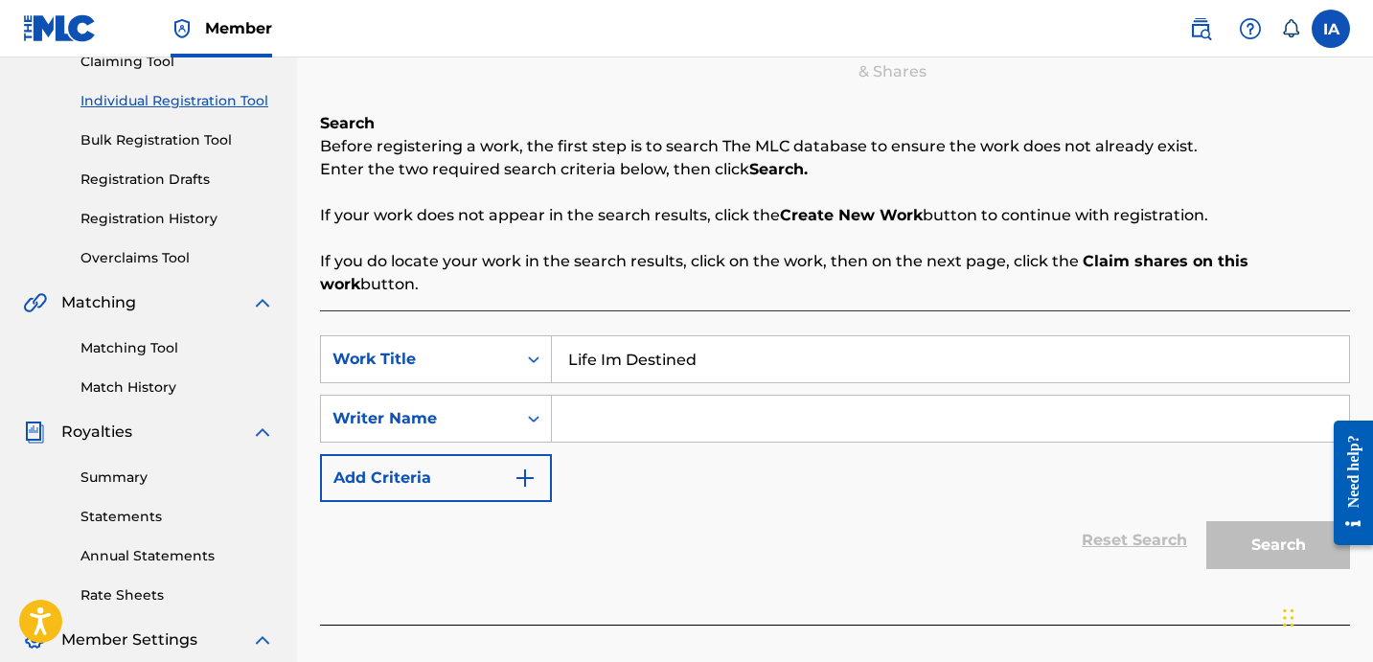
scroll to position [331, 0]
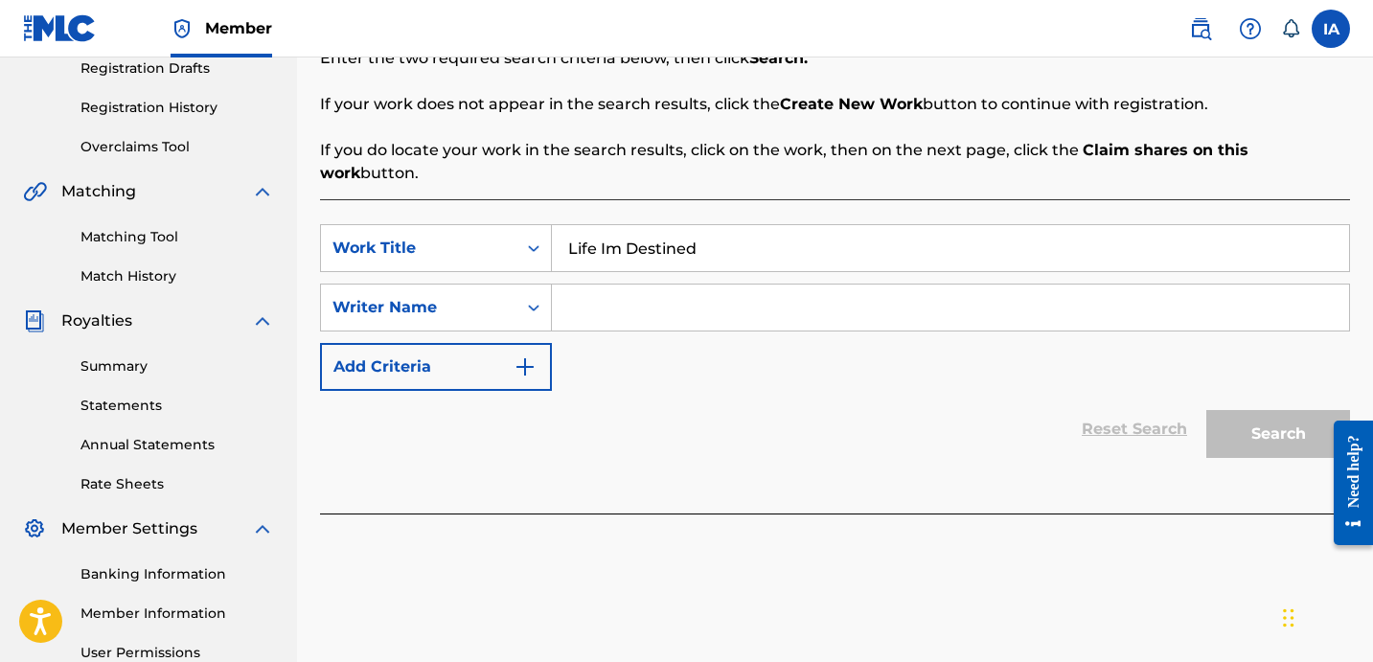
click at [1077, 284] on input "Search Form" at bounding box center [950, 307] width 797 height 46
paste input "NAMBOUNMY BRANDON"
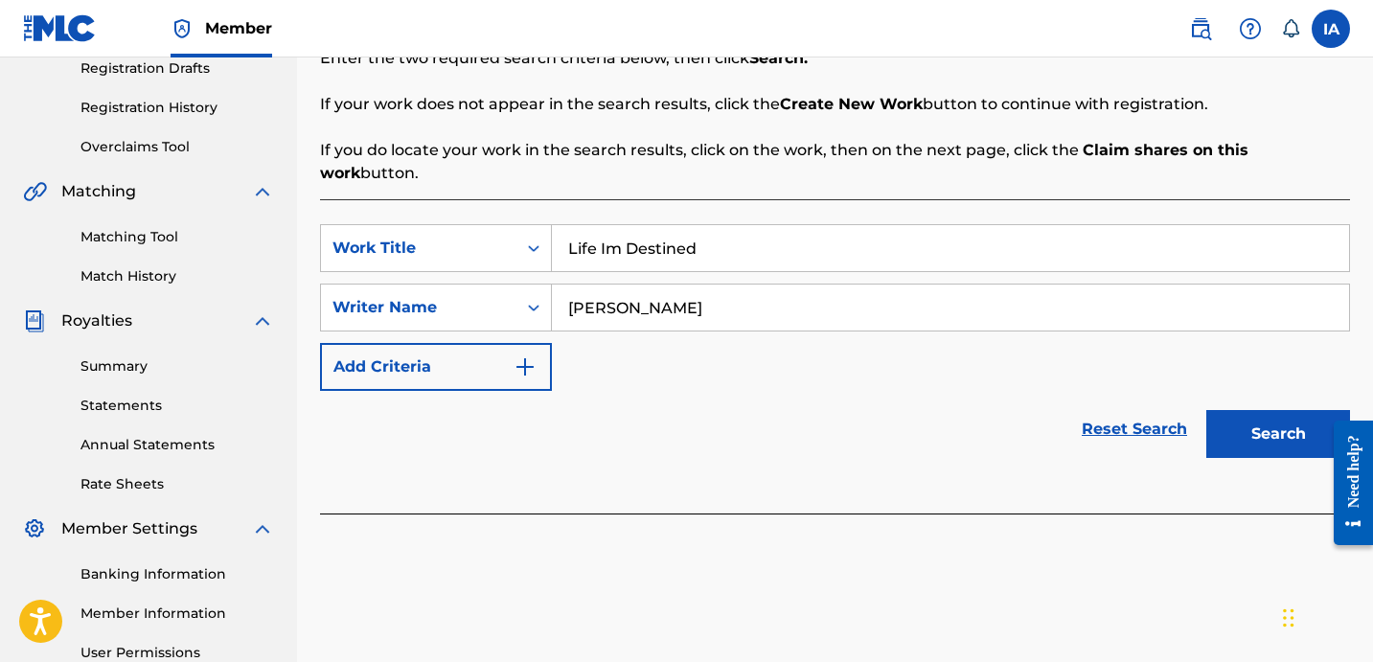
type input "NAMBOUNMY BRANDON"
click at [1266, 410] on button "Search" at bounding box center [1278, 434] width 144 height 48
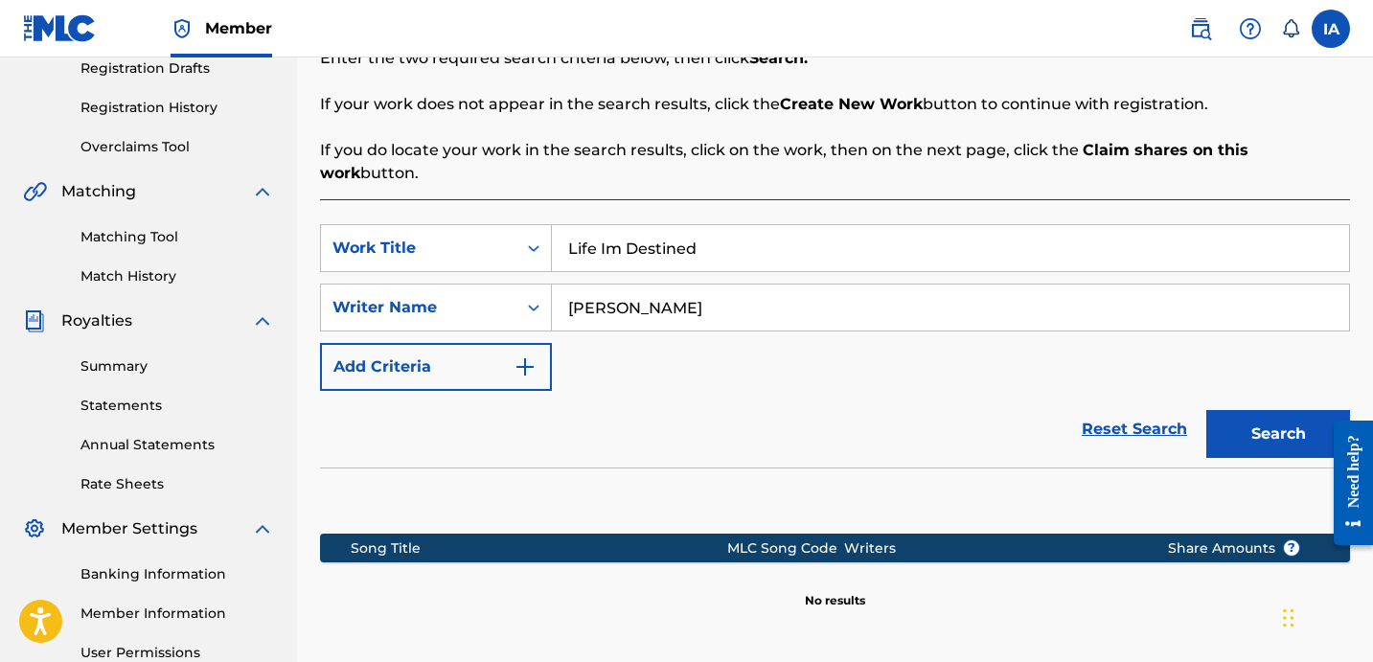
click at [903, 366] on div "SearchWithCriteria43d84ec8-dcde-450e-8e62-19438581b382 Work Title Life Im Desti…" at bounding box center [835, 307] width 1030 height 167
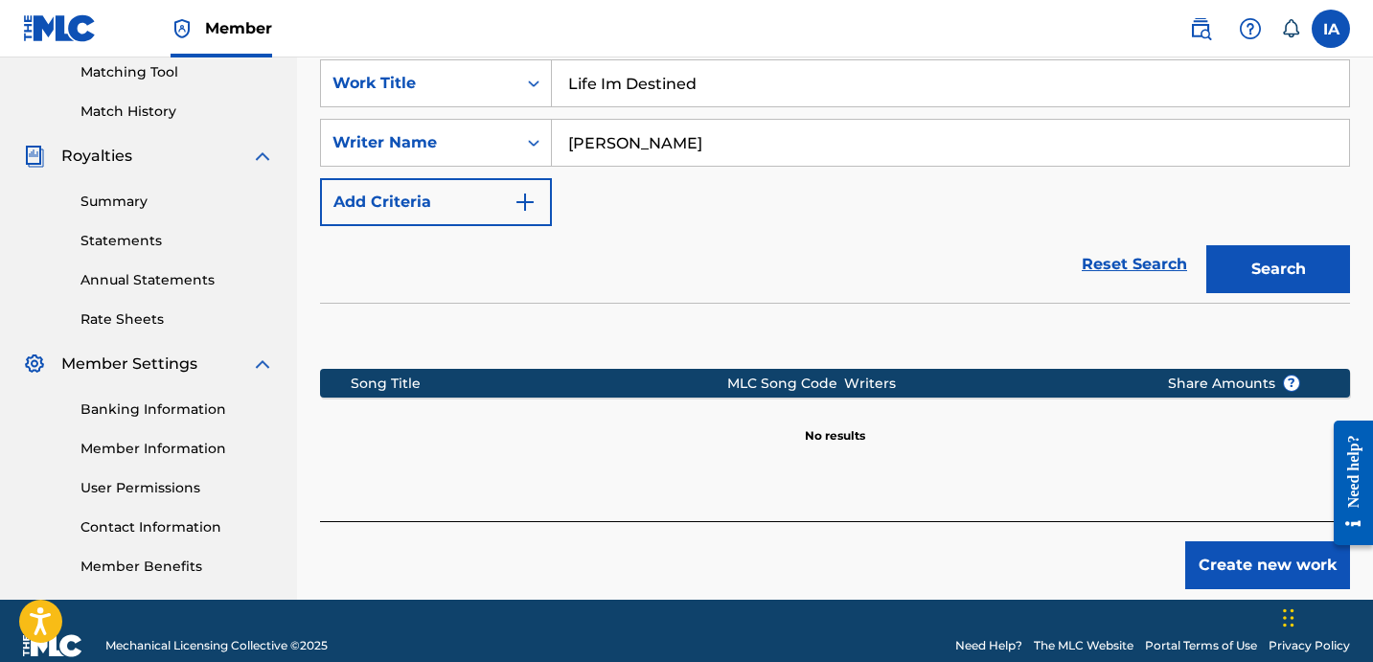
scroll to position [526, 0]
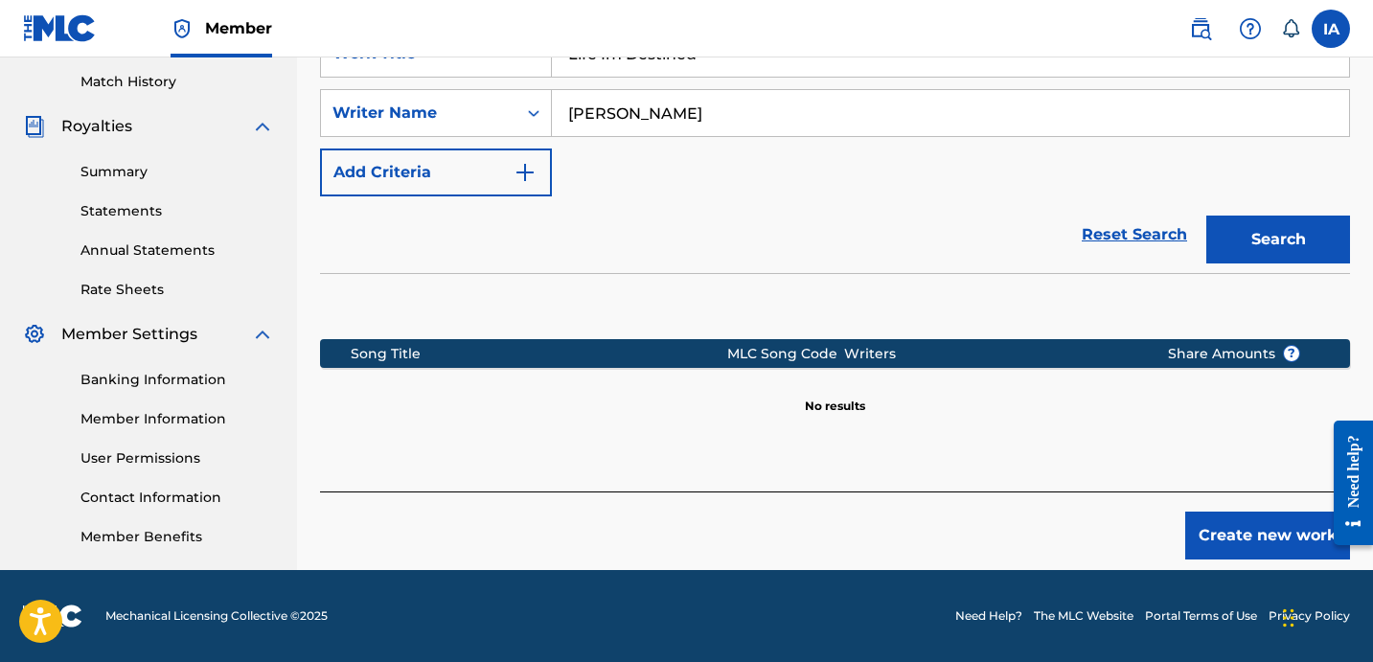
click at [1234, 512] on button "Create new work" at bounding box center [1267, 536] width 165 height 48
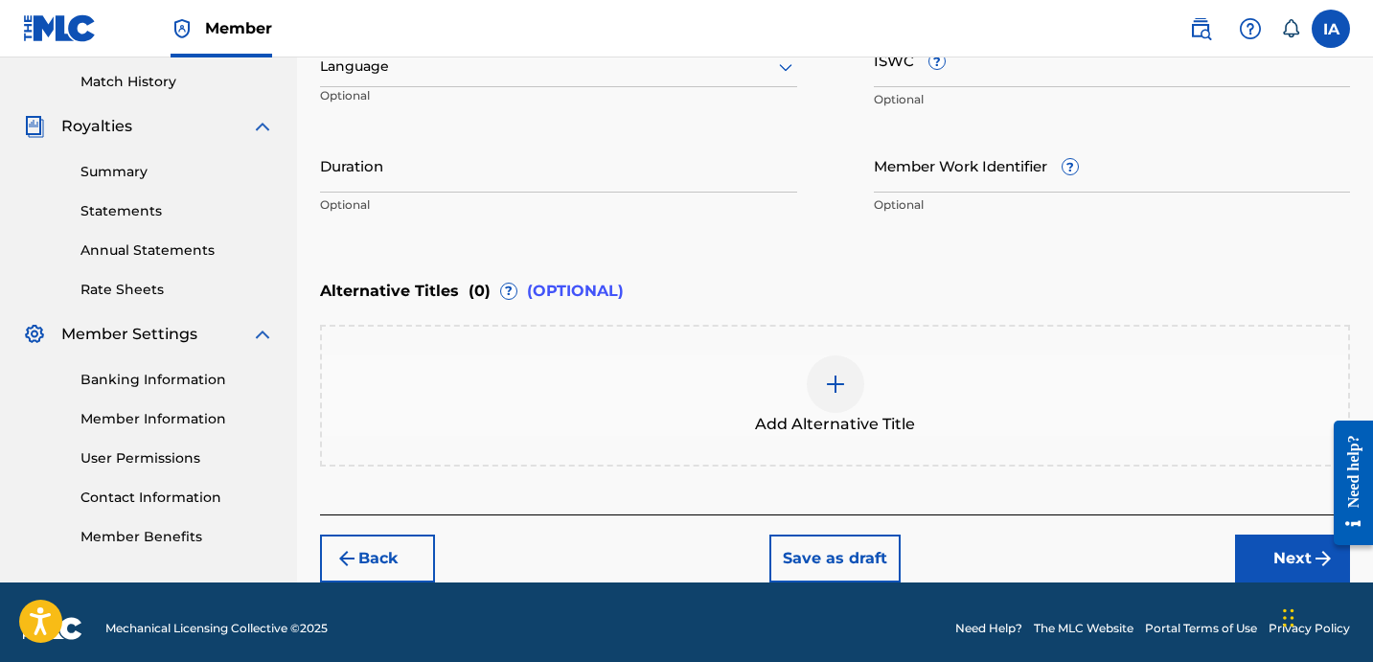
click at [723, 227] on div "Enter Work Details Enter work details for ‘ Life Im Destined ’ below. Work Titl…" at bounding box center [835, 39] width 1030 height 464
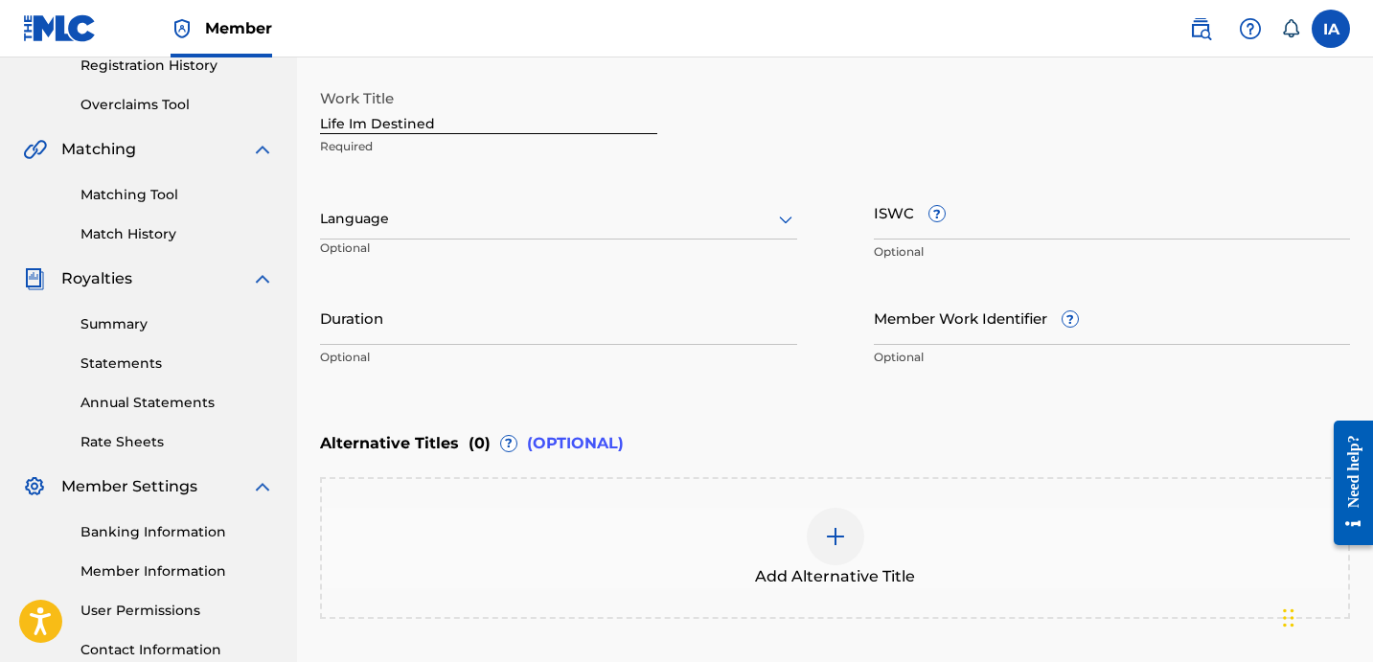
scroll to position [250, 0]
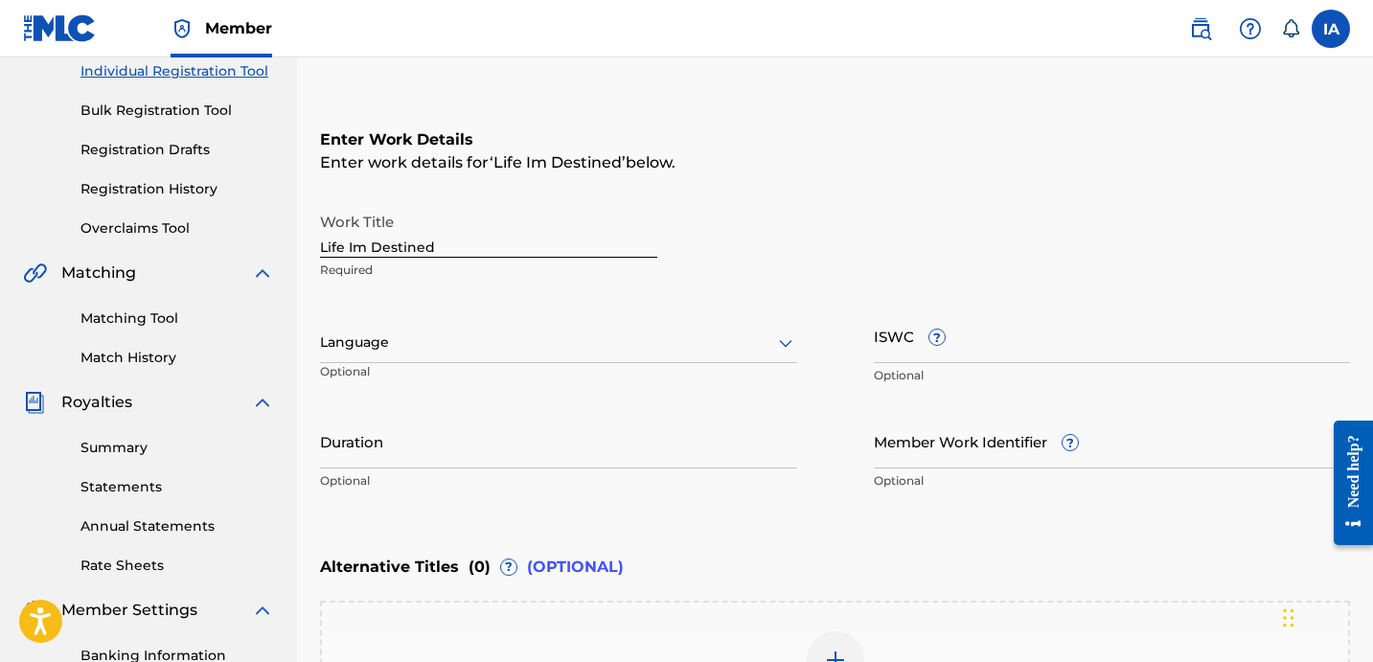
click at [440, 353] on div at bounding box center [558, 342] width 477 height 24
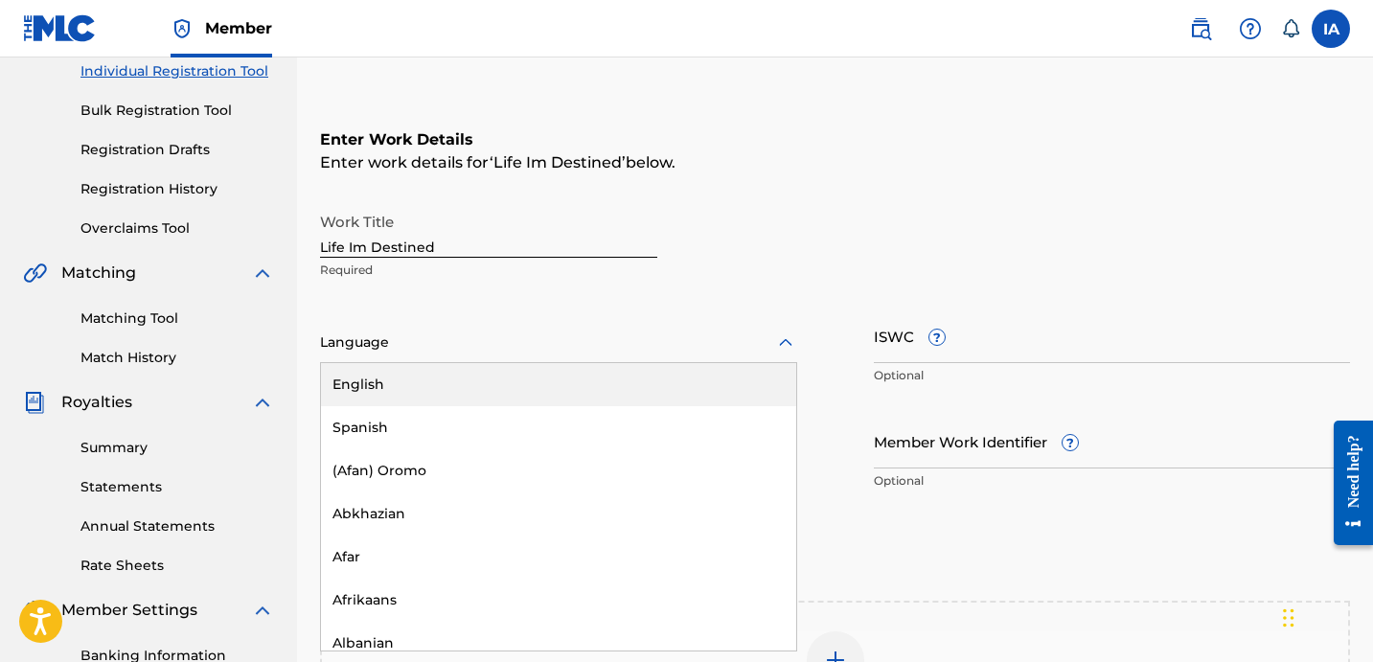
click at [486, 377] on div "English" at bounding box center [558, 384] width 475 height 43
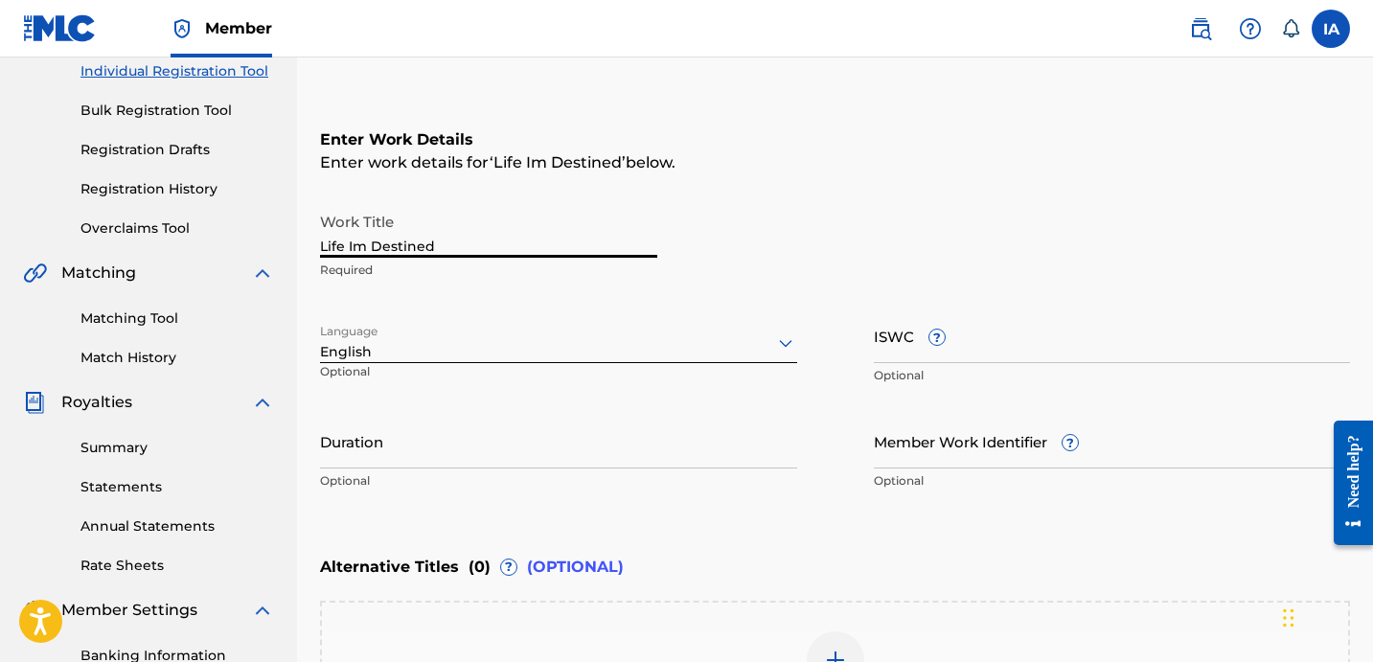
click at [480, 250] on input "Life Im Destined" at bounding box center [488, 230] width 337 height 55
type input "LIFE IM DESTINED"
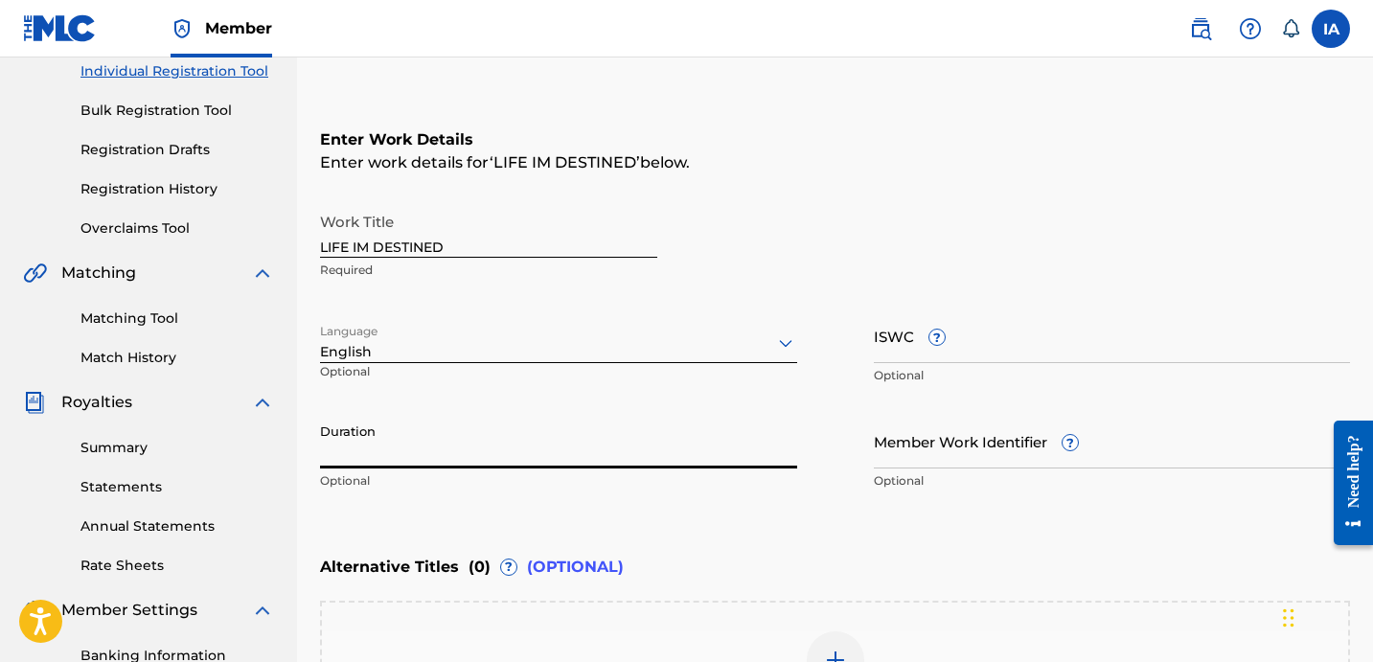
click at [556, 453] on input "Duration" at bounding box center [558, 441] width 477 height 55
paste input "3:50"
type input "03:50"
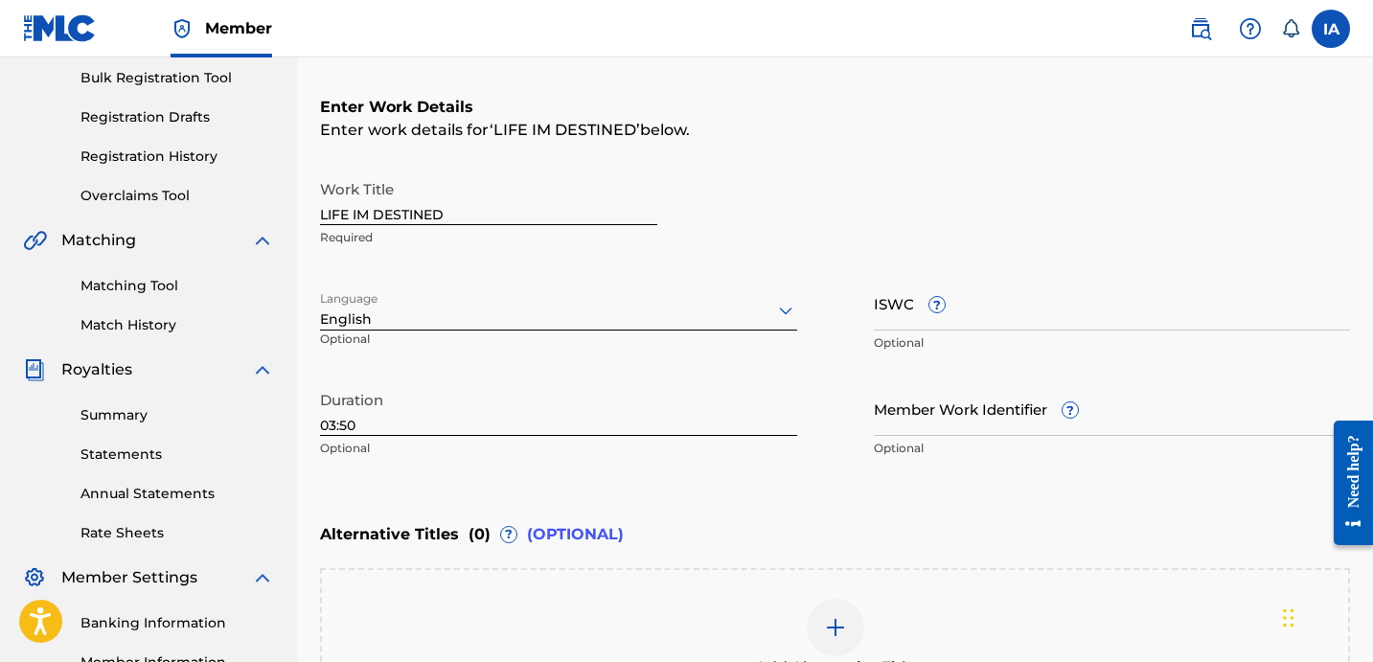
scroll to position [319, 0]
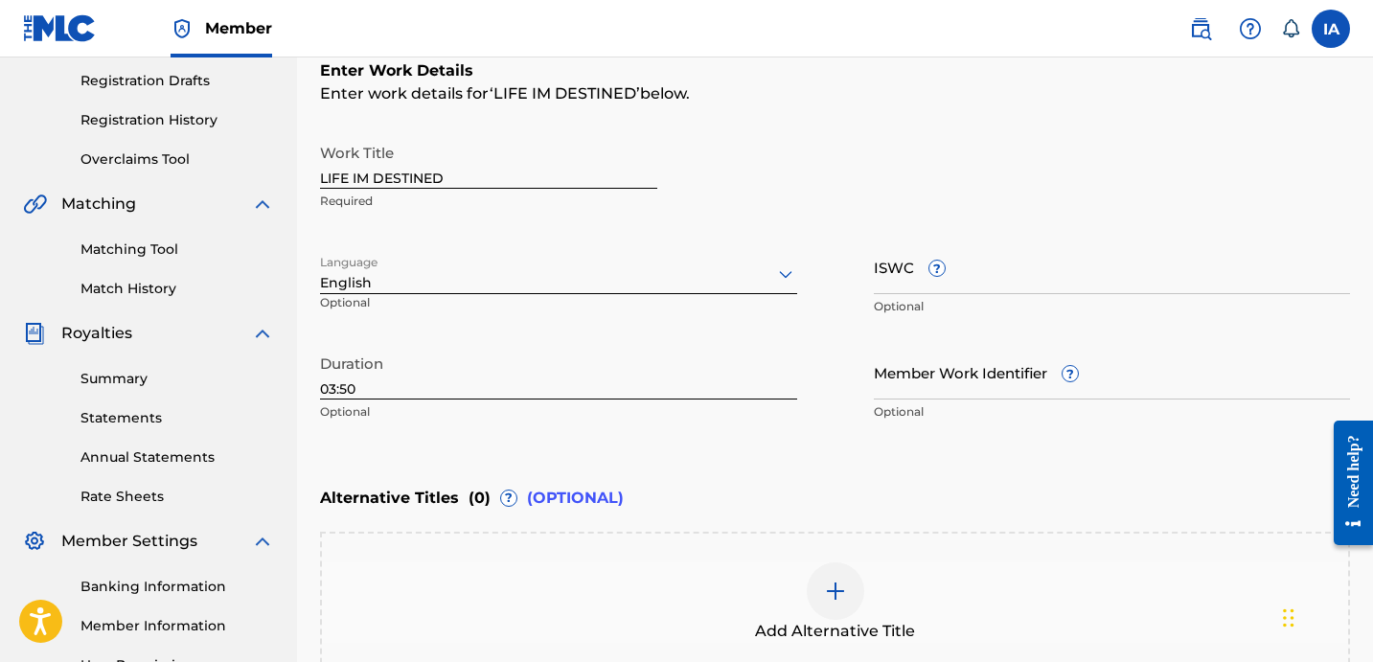
click at [885, 464] on div "Enter Work Details Enter work details for ‘ LIFE IM DESTINED ’ below. Work Titl…" at bounding box center [835, 245] width 1030 height 464
click at [825, 604] on div at bounding box center [835, 590] width 57 height 57
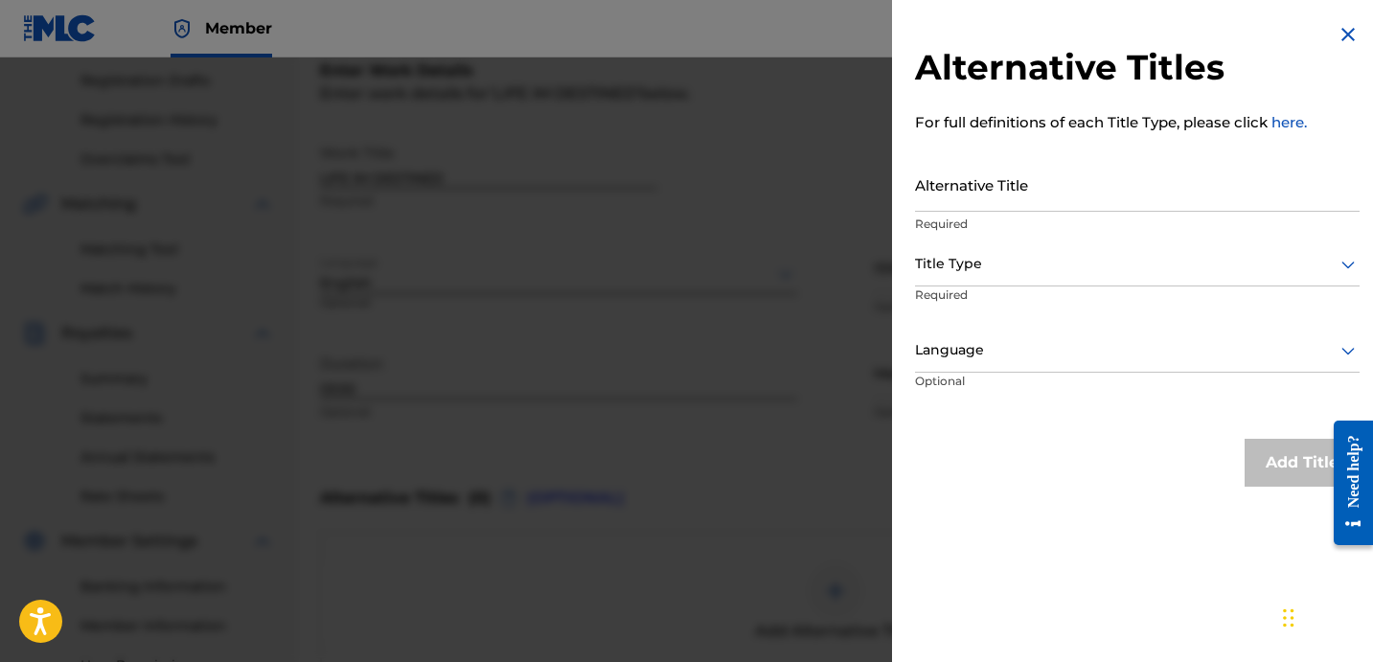
click at [1036, 188] on input "Alternative Title" at bounding box center [1137, 184] width 444 height 55
paste input "Life Im Destined feat Swifty Blue"
type input "LIFE IM DESTINED FEAT SWIFTY BLUE"
drag, startPoint x: 961, startPoint y: 267, endPoint x: 974, endPoint y: 278, distance: 17.1
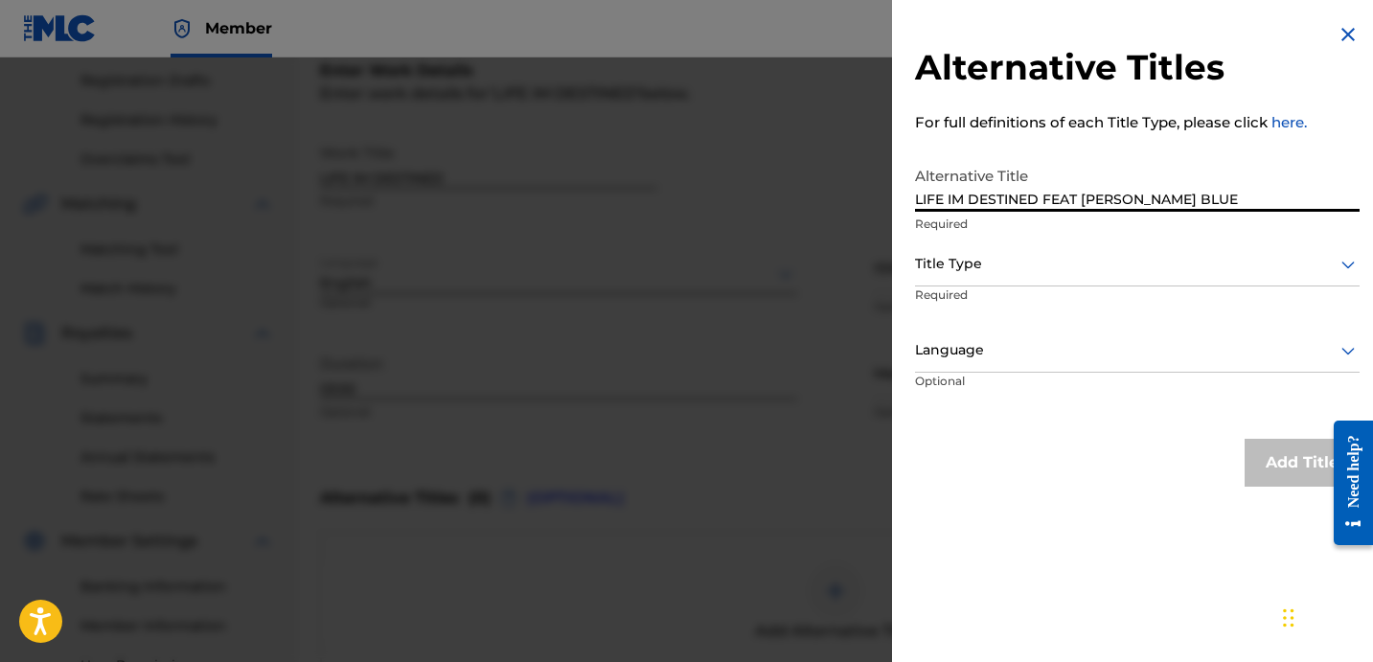
click at [961, 266] on div at bounding box center [1137, 264] width 444 height 24
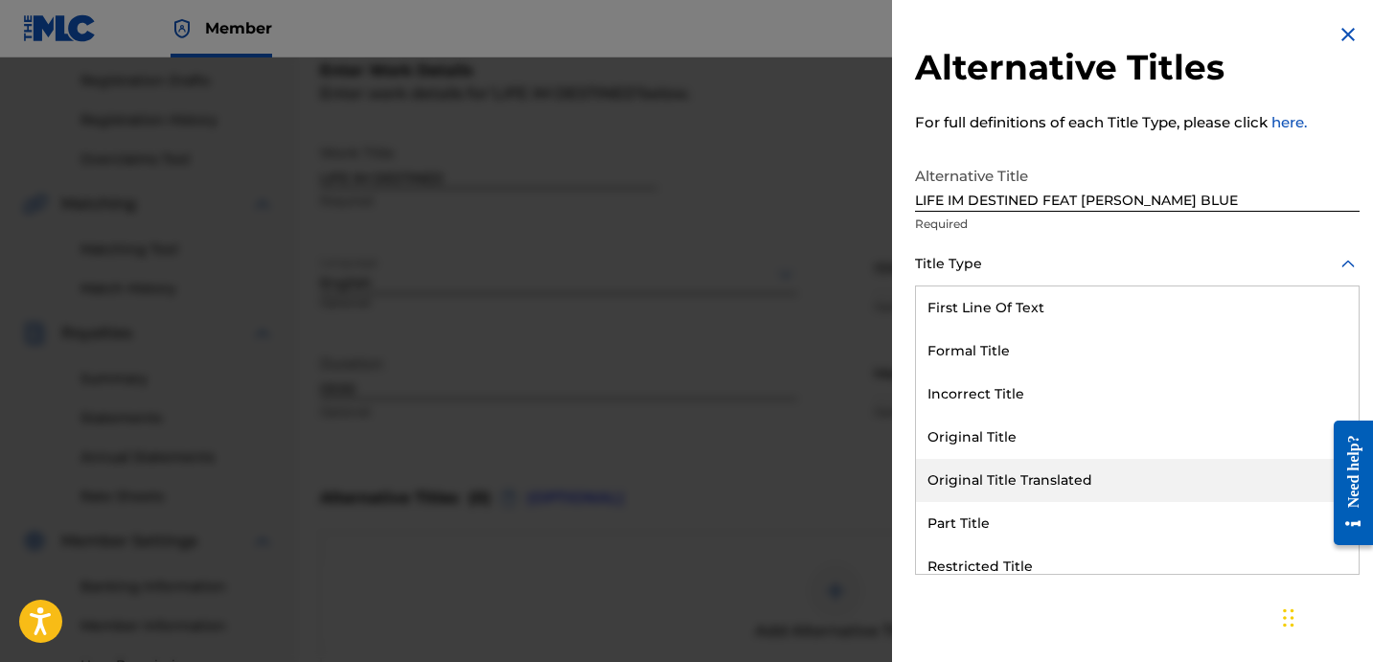
scroll to position [187, 0]
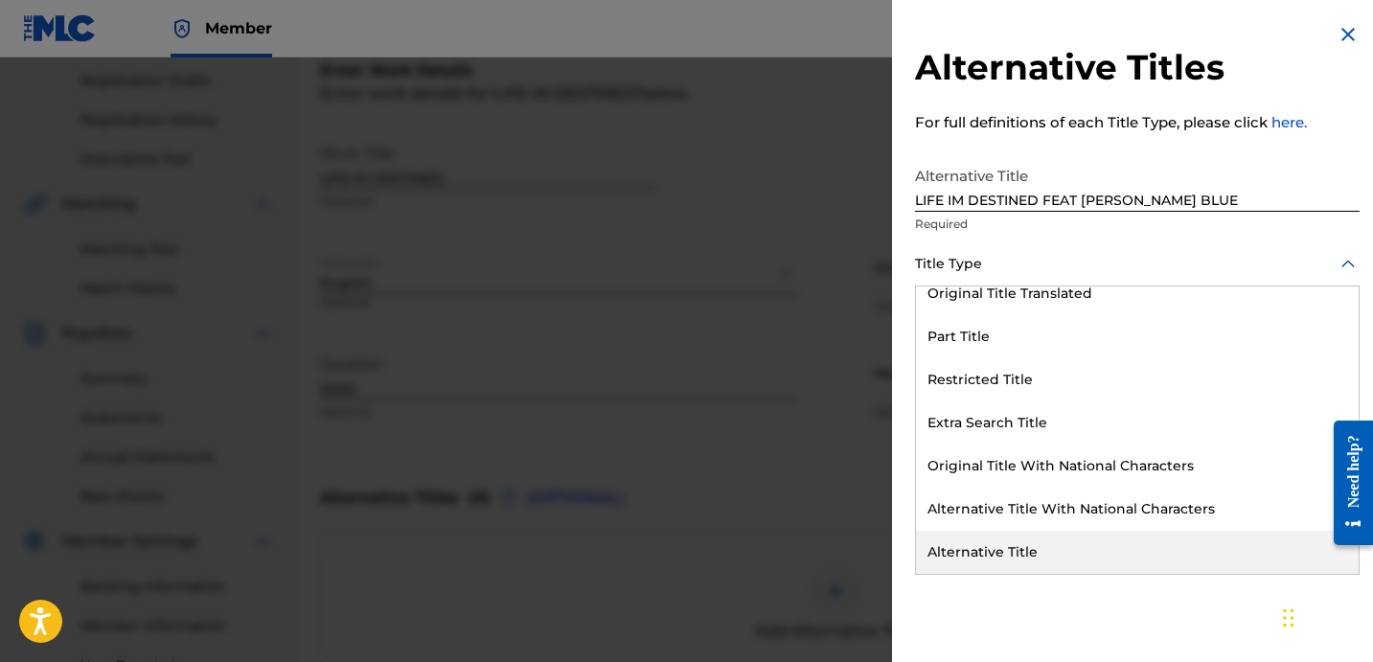
click at [1049, 540] on div "Alternative Title" at bounding box center [1137, 552] width 443 height 43
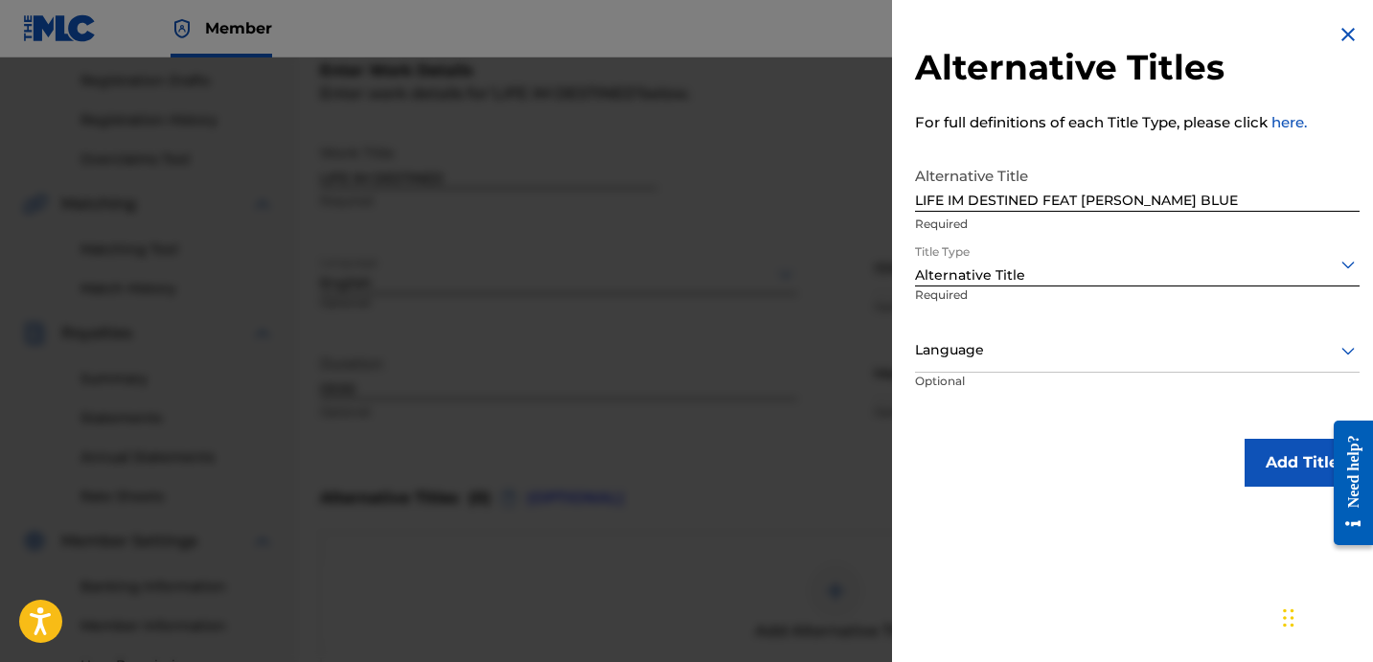
click at [982, 363] on div "Language" at bounding box center [1137, 351] width 444 height 43
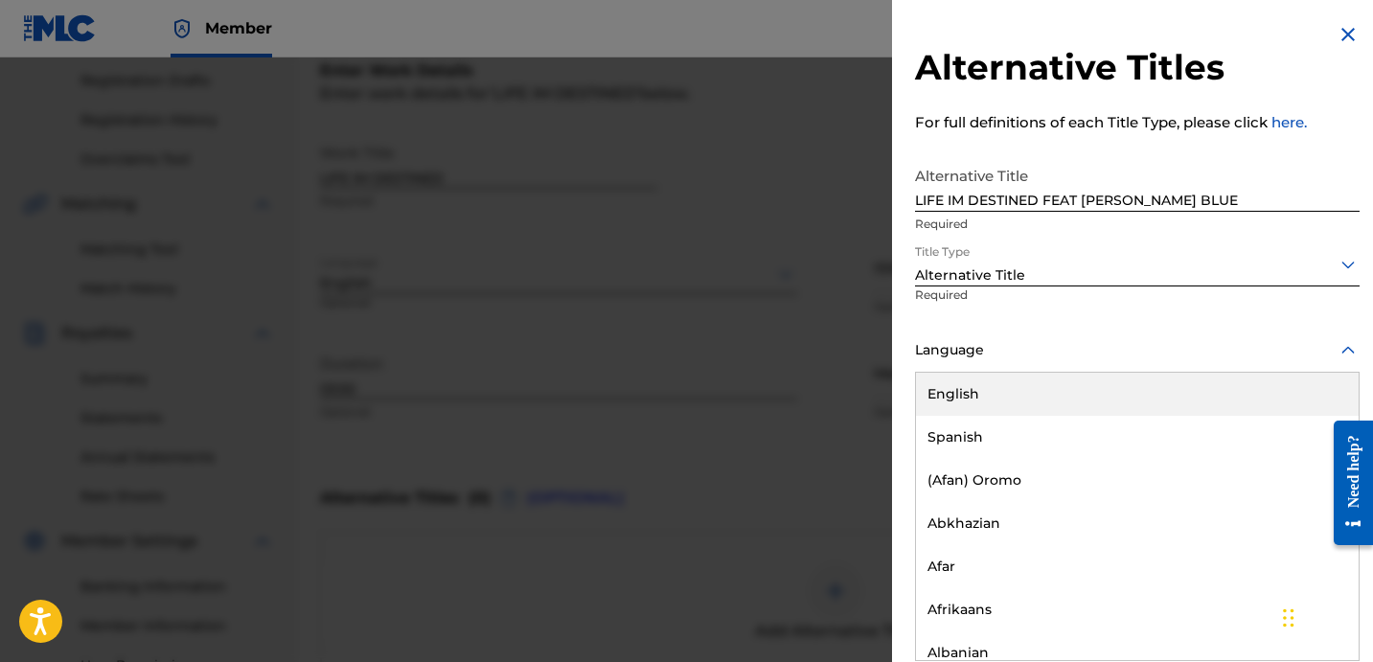
click at [1005, 397] on div "English" at bounding box center [1137, 394] width 443 height 43
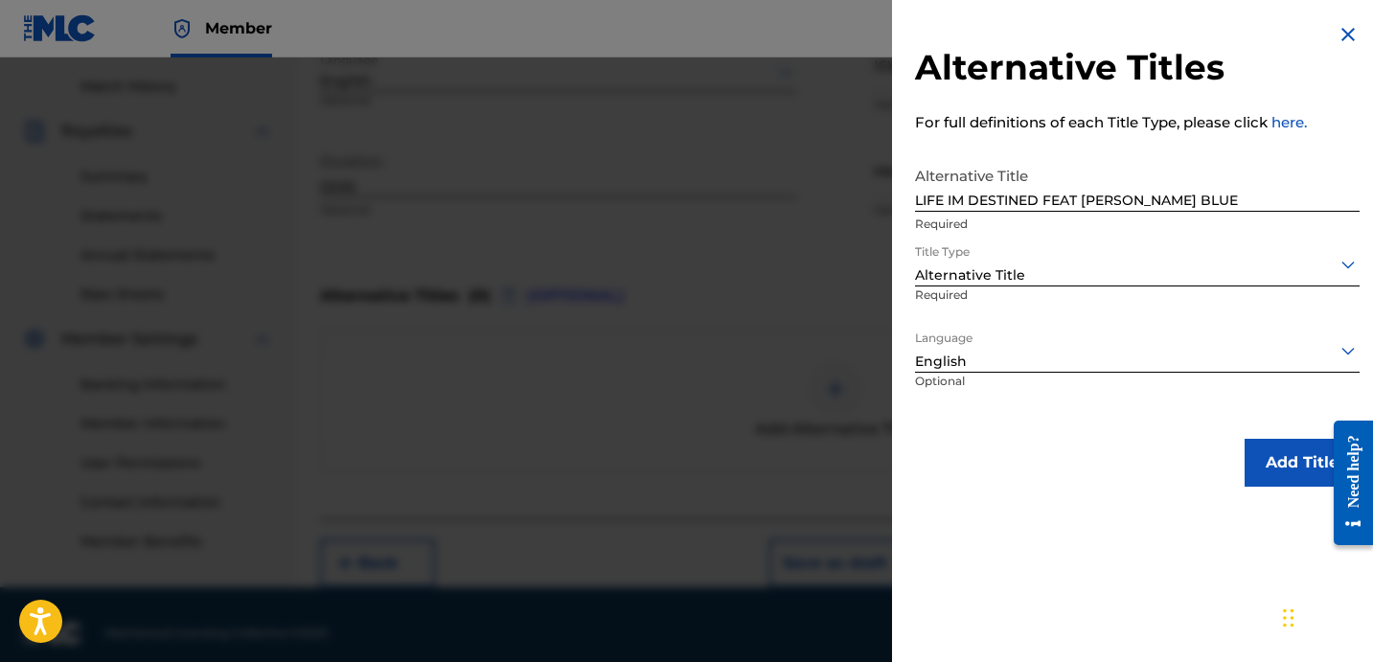
scroll to position [537, 0]
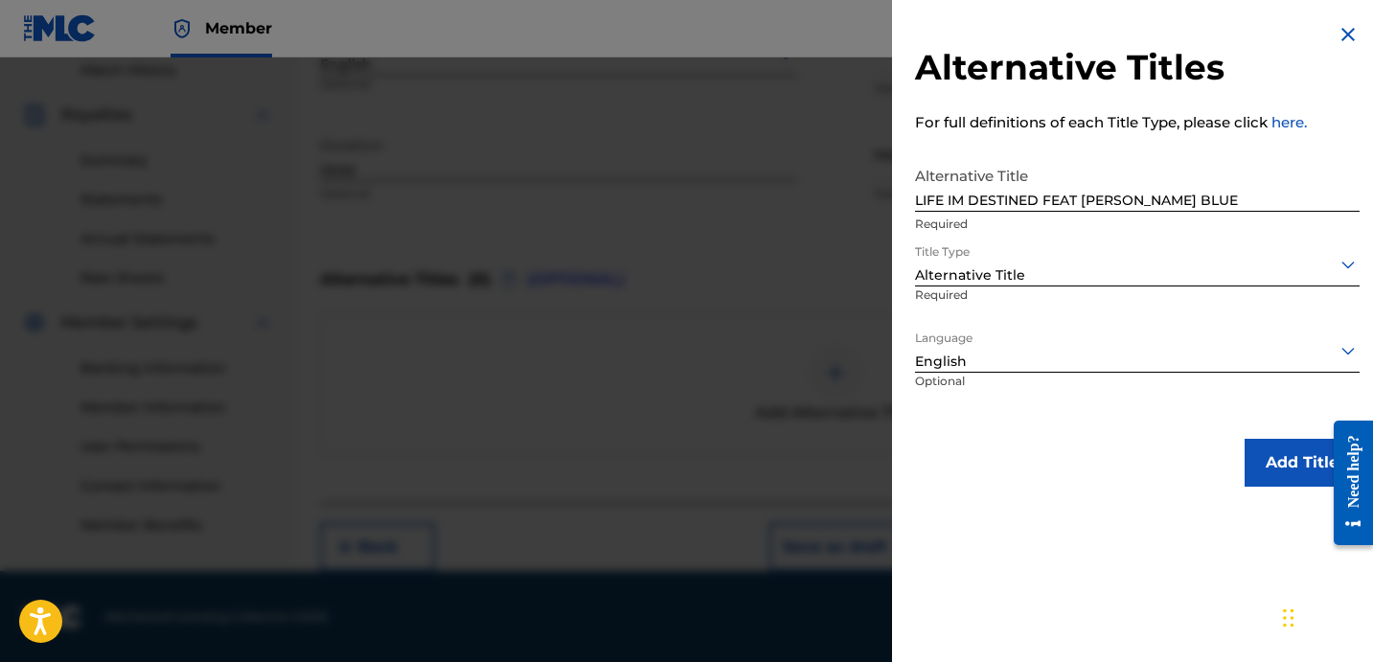
click at [1283, 459] on button "Add Title" at bounding box center [1301, 463] width 115 height 48
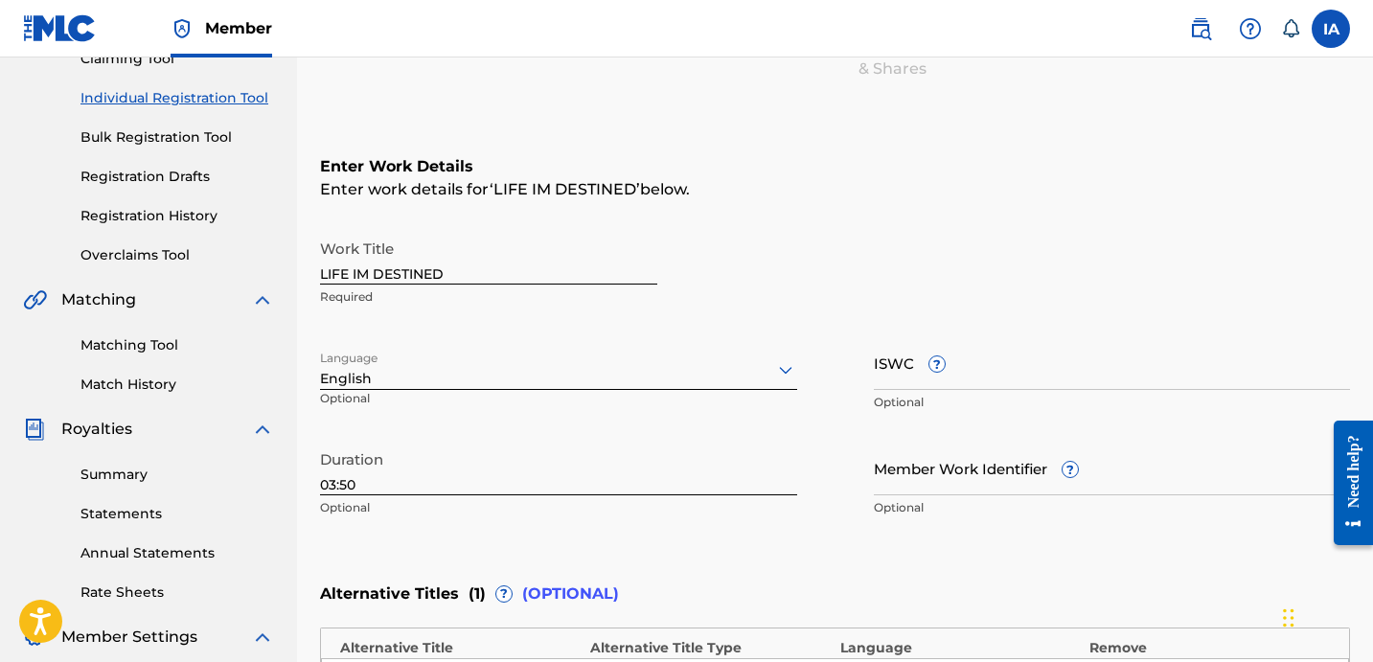
scroll to position [626, 0]
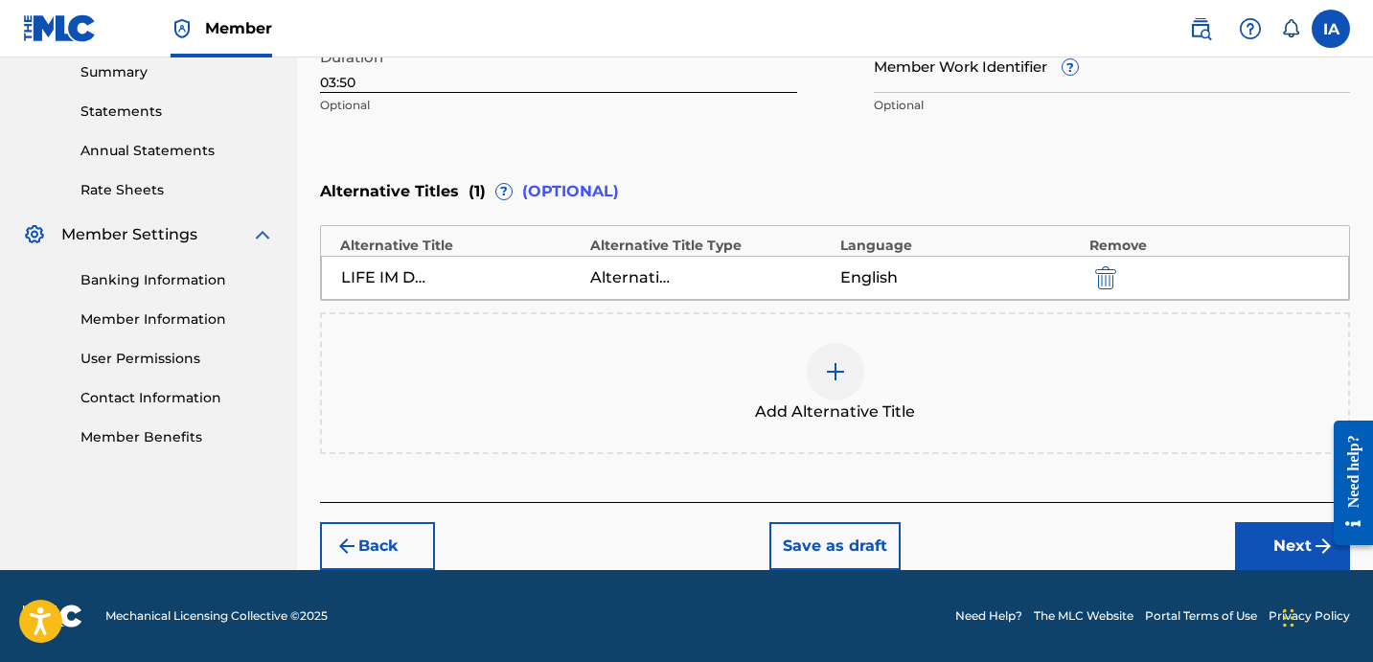
click at [1268, 525] on button "Next" at bounding box center [1292, 546] width 115 height 48
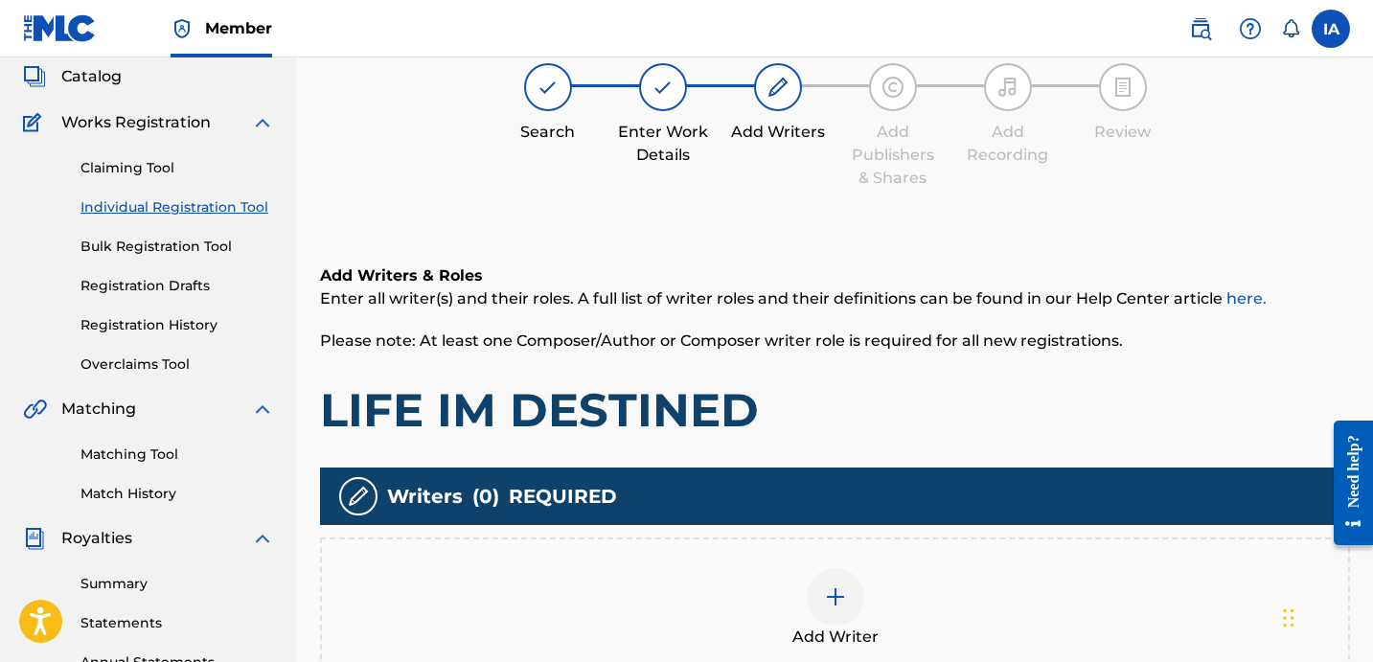
scroll to position [86, 0]
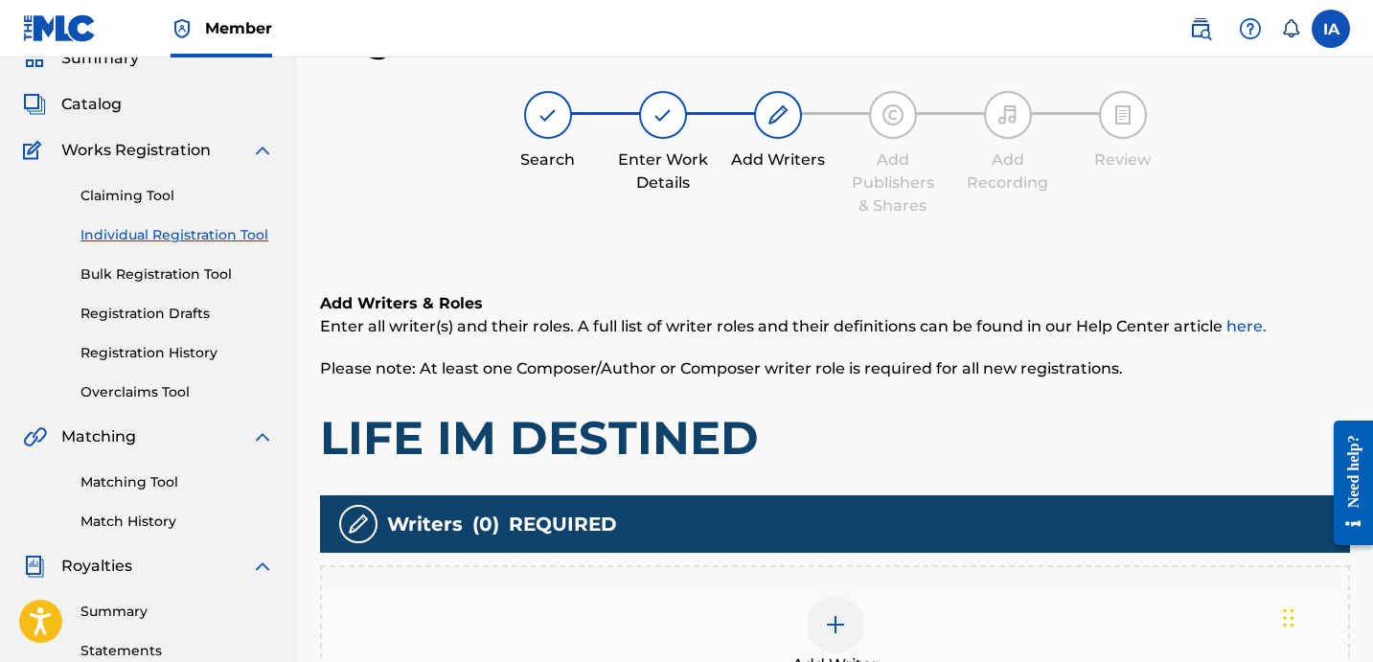
click at [1030, 395] on div "Add Writers & Roles Enter all writer(s) and their roles. A full list of writer …" at bounding box center [835, 379] width 1030 height 174
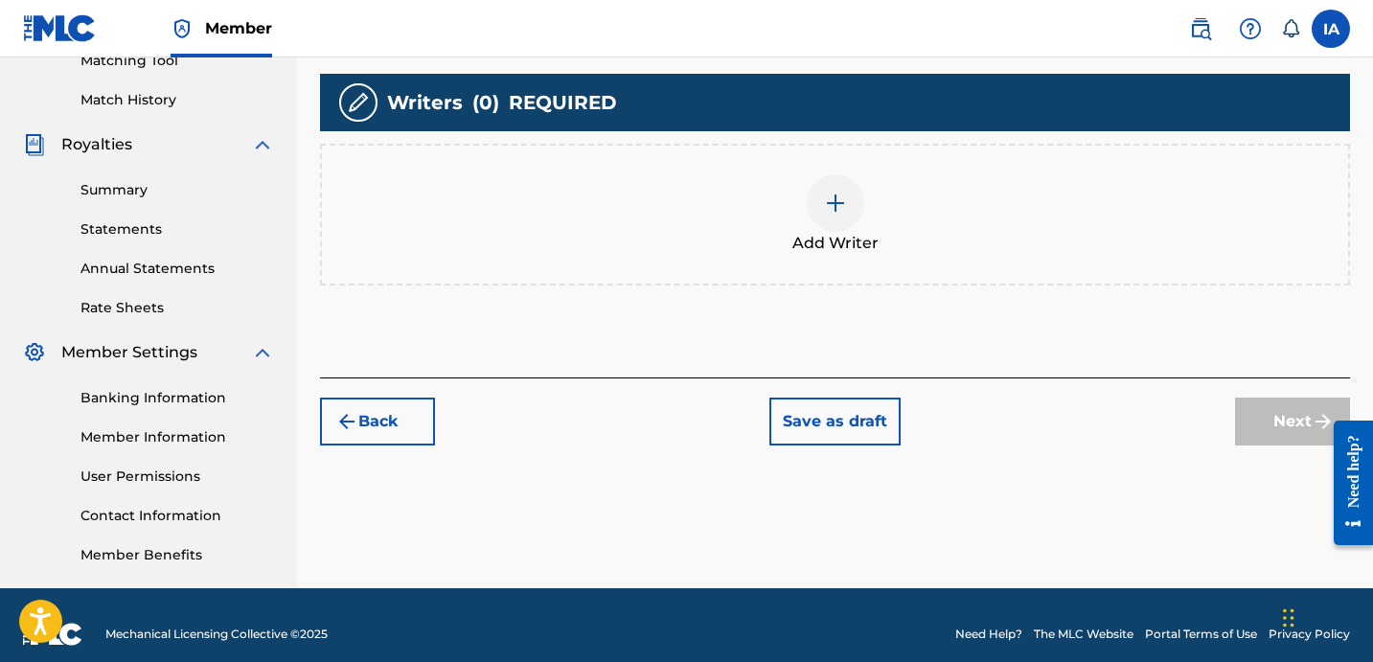
scroll to position [526, 0]
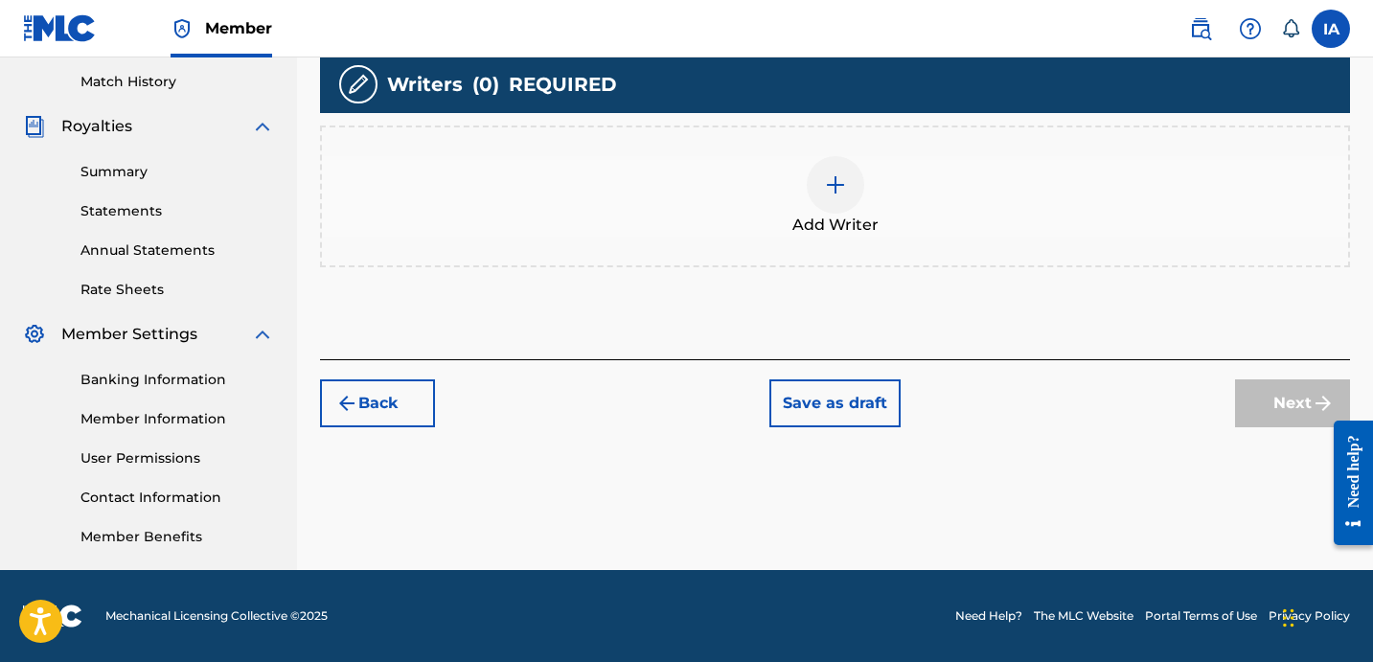
click at [861, 202] on div "Add Writer" at bounding box center [835, 196] width 1026 height 80
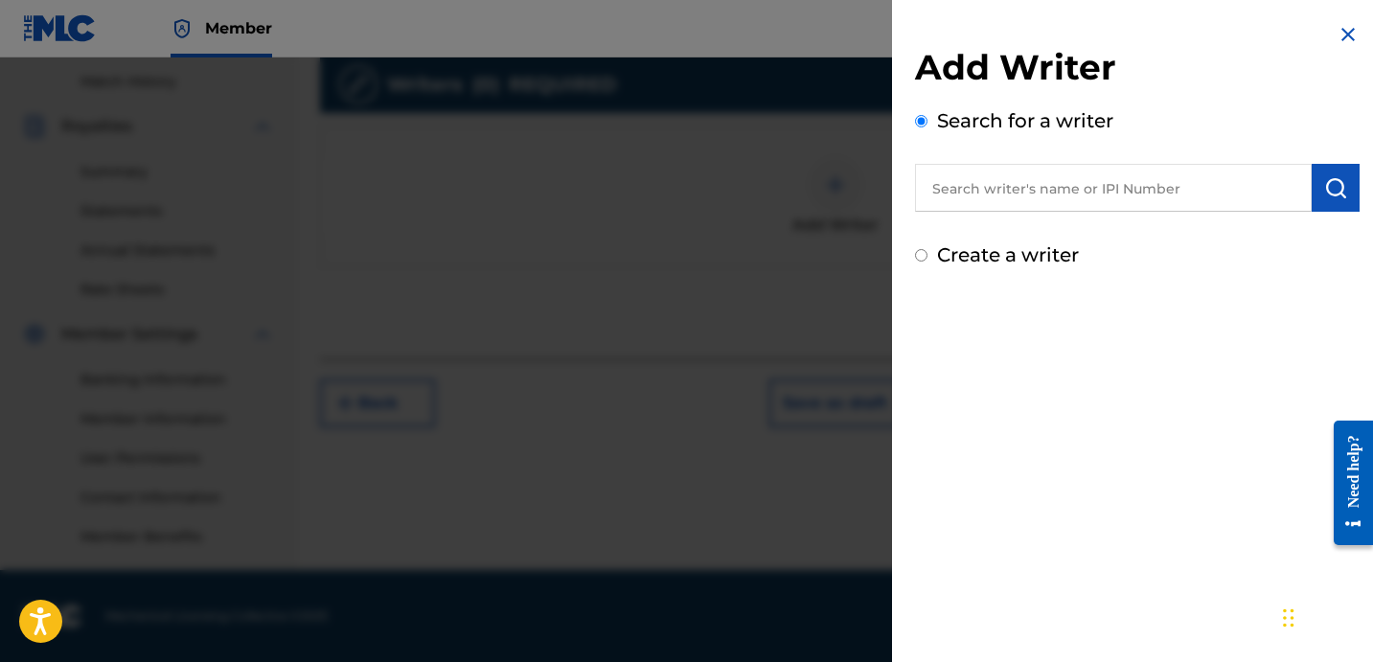
click at [1098, 372] on div "Add Writer Search for a writer Create a writer" at bounding box center [1137, 331] width 490 height 662
